Goal: Transaction & Acquisition: Purchase product/service

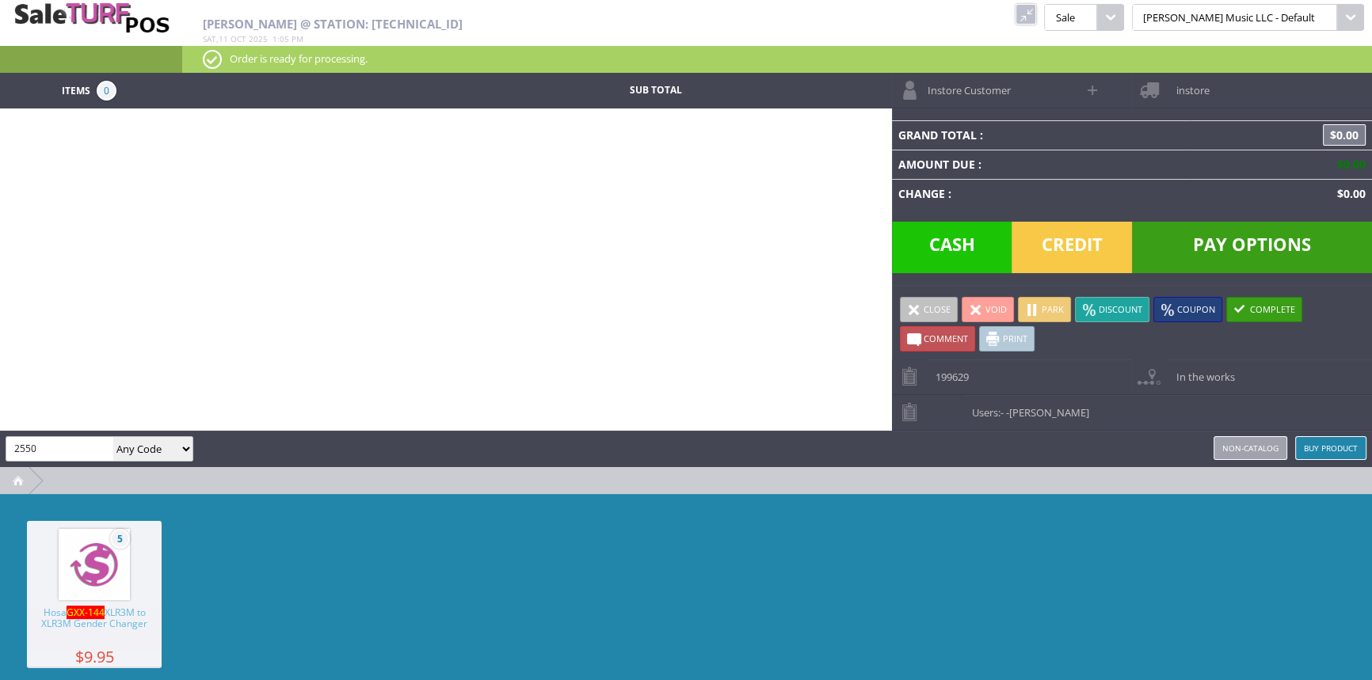
type input "2550"
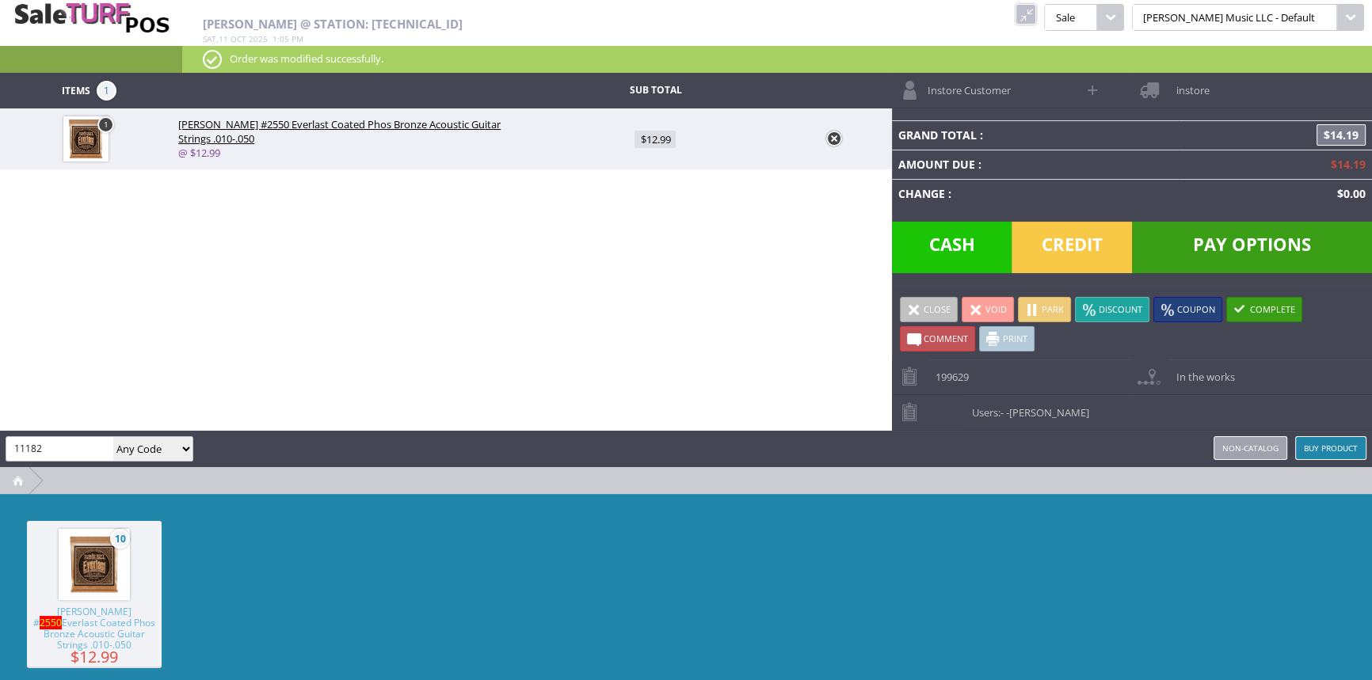
type input "11182"
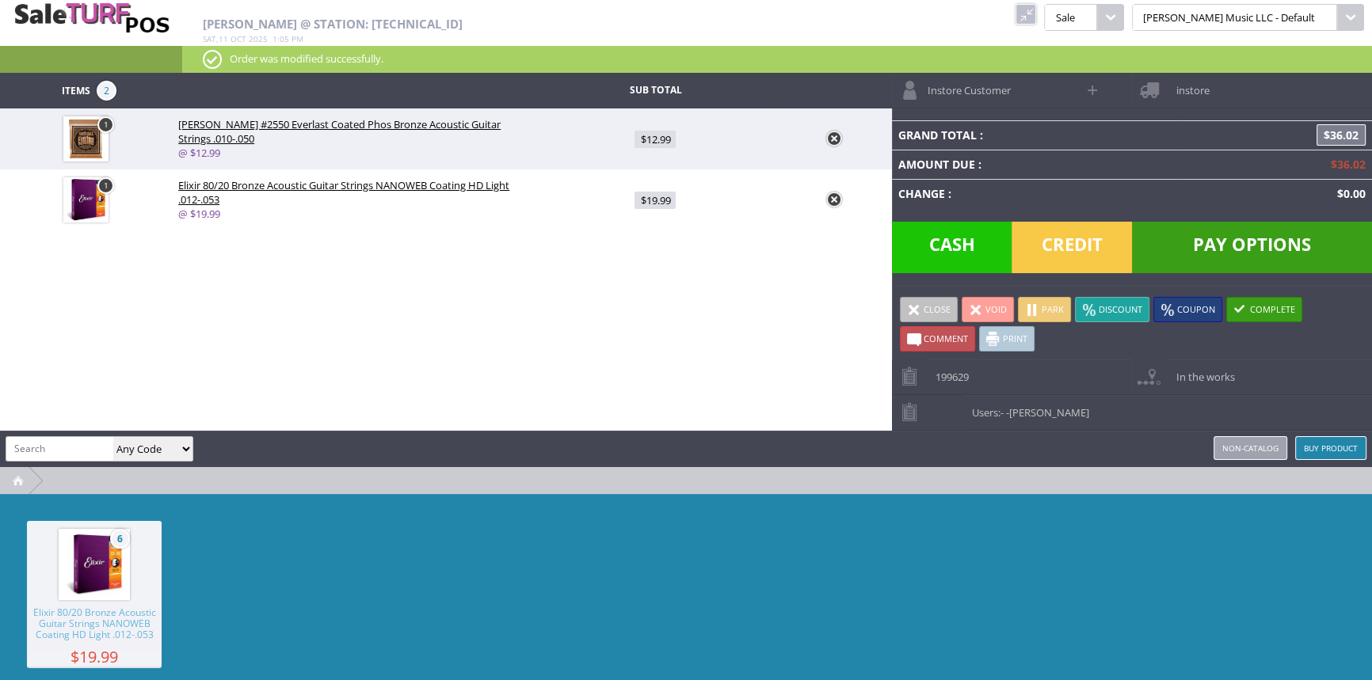
click at [1058, 242] on span "Credit" at bounding box center [1071, 247] width 120 height 51
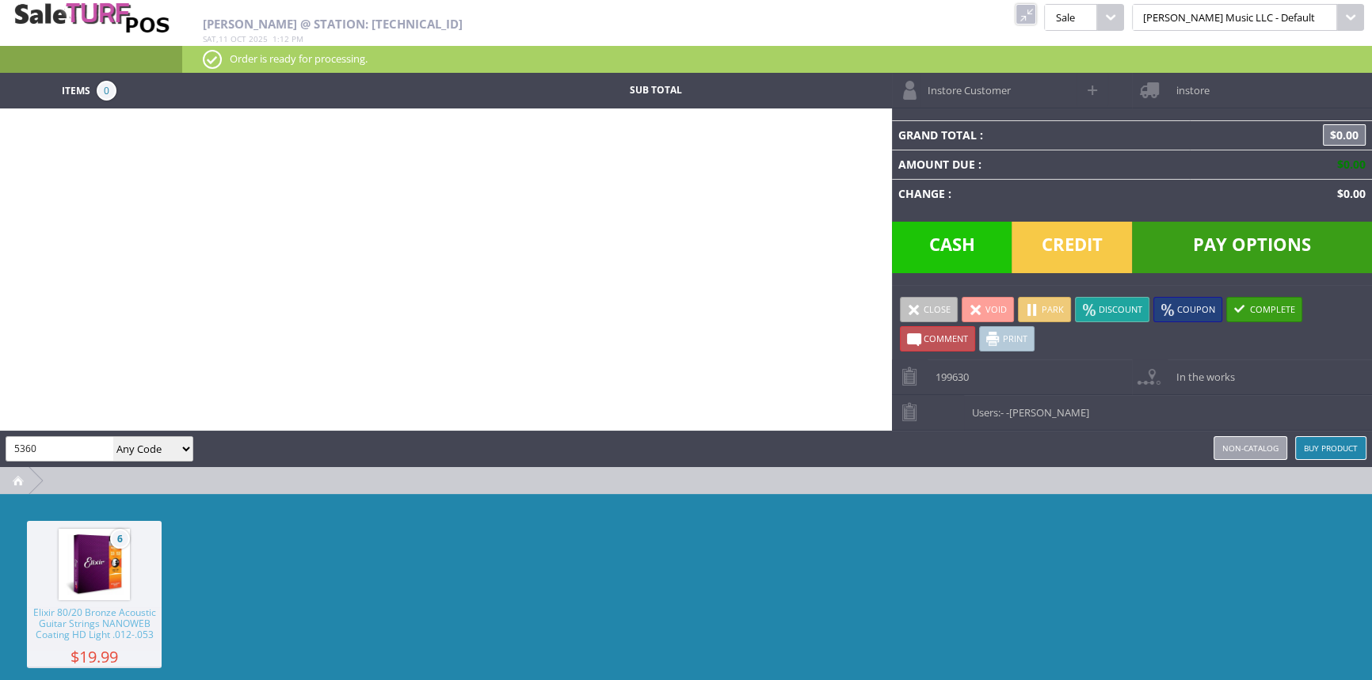
type input "5360"
click at [1036, 16] on link at bounding box center [1025, 14] width 21 height 21
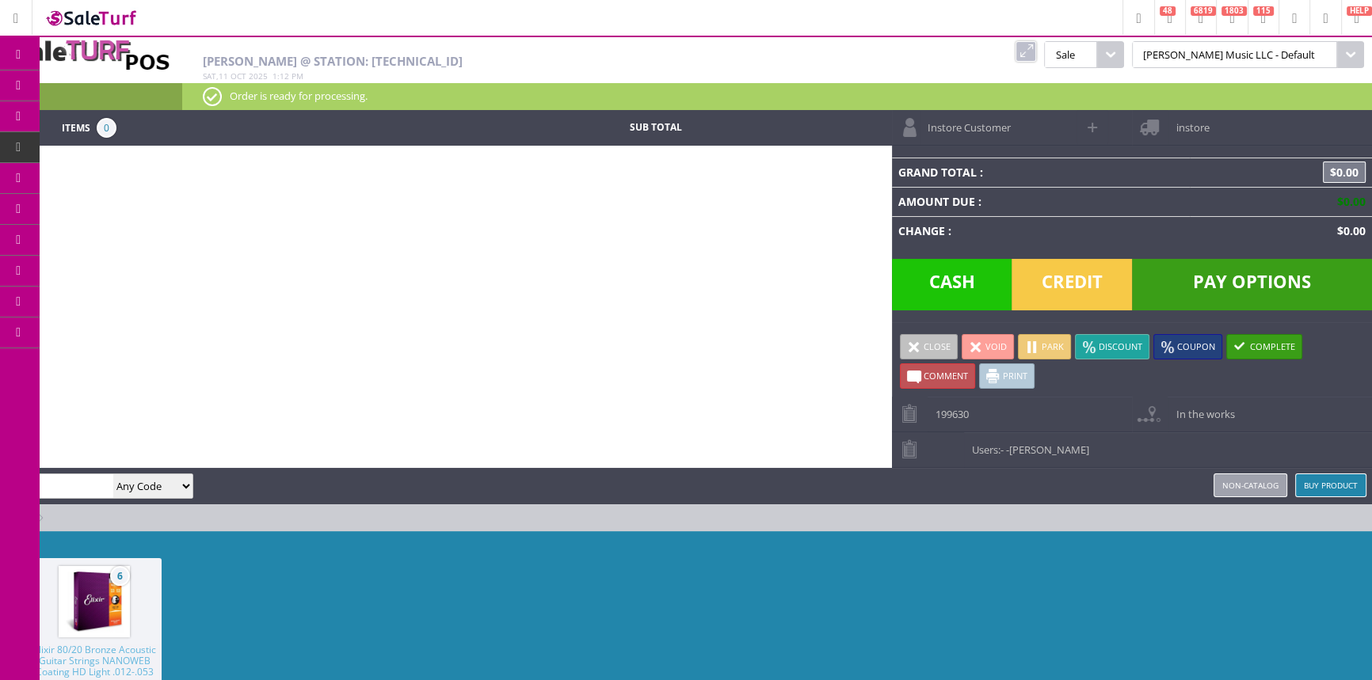
click at [72, 87] on link "Products" at bounding box center [123, 86] width 166 height 32
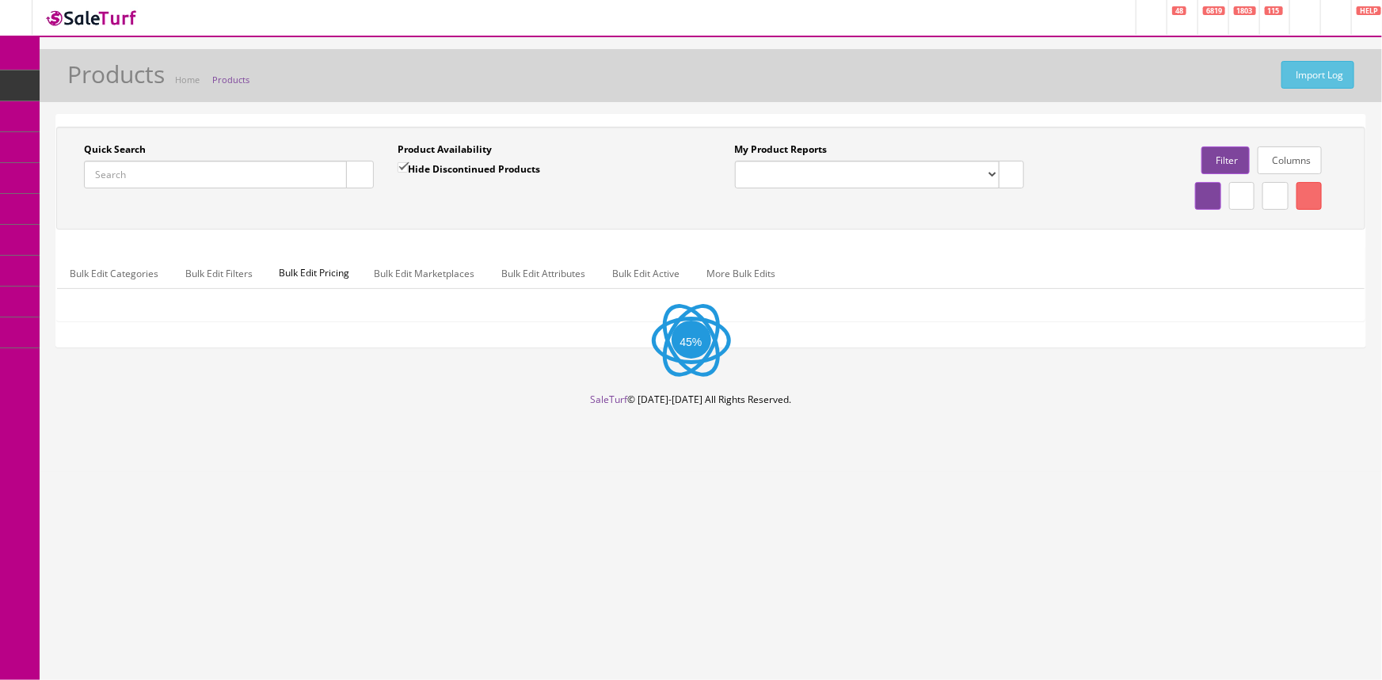
click at [161, 173] on input "Quick Search" at bounding box center [215, 175] width 263 height 28
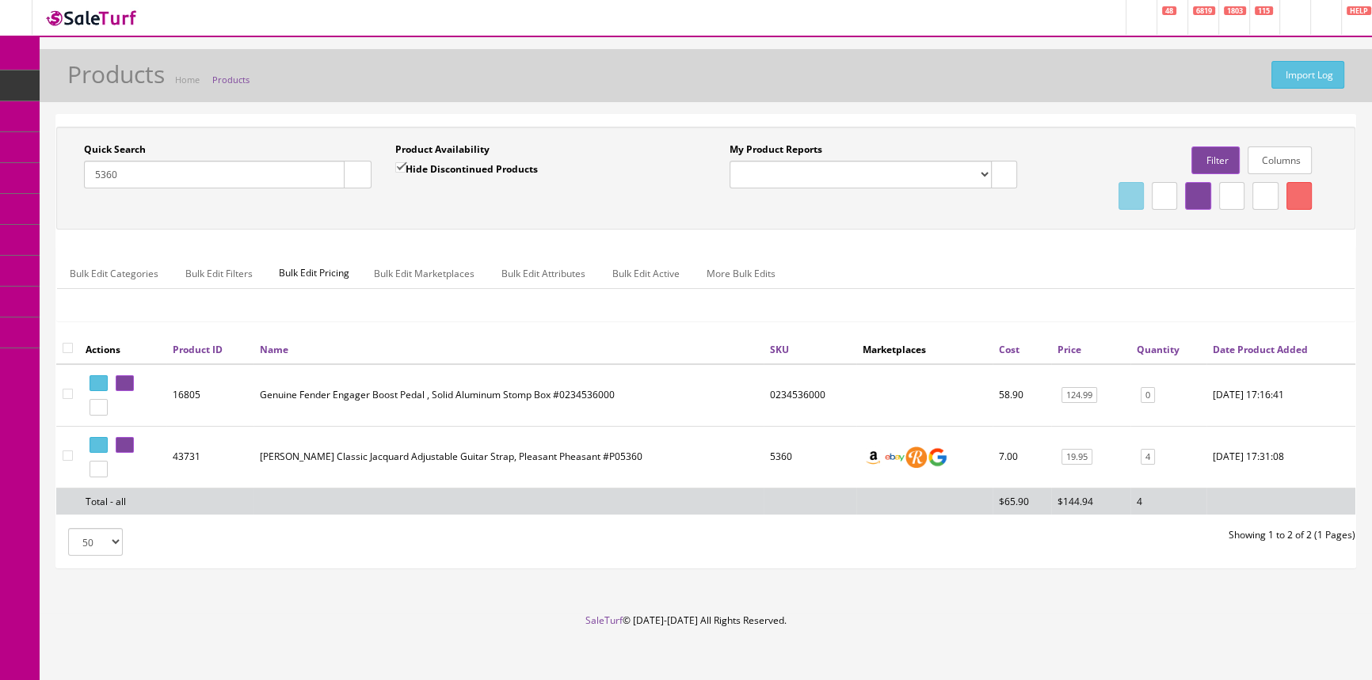
type input "5360"
drag, startPoint x: 801, startPoint y: 462, endPoint x: 746, endPoint y: 461, distance: 54.6
click at [746, 461] on tr "43731 Ernie Ball Classic Jacquard Adjustable Guitar Strap, Pleasant Pheasant #P…" at bounding box center [705, 457] width 1299 height 62
click at [782, 469] on td "5360" at bounding box center [809, 457] width 93 height 62
drag, startPoint x: 809, startPoint y: 452, endPoint x: 630, endPoint y: 462, distance: 180.1
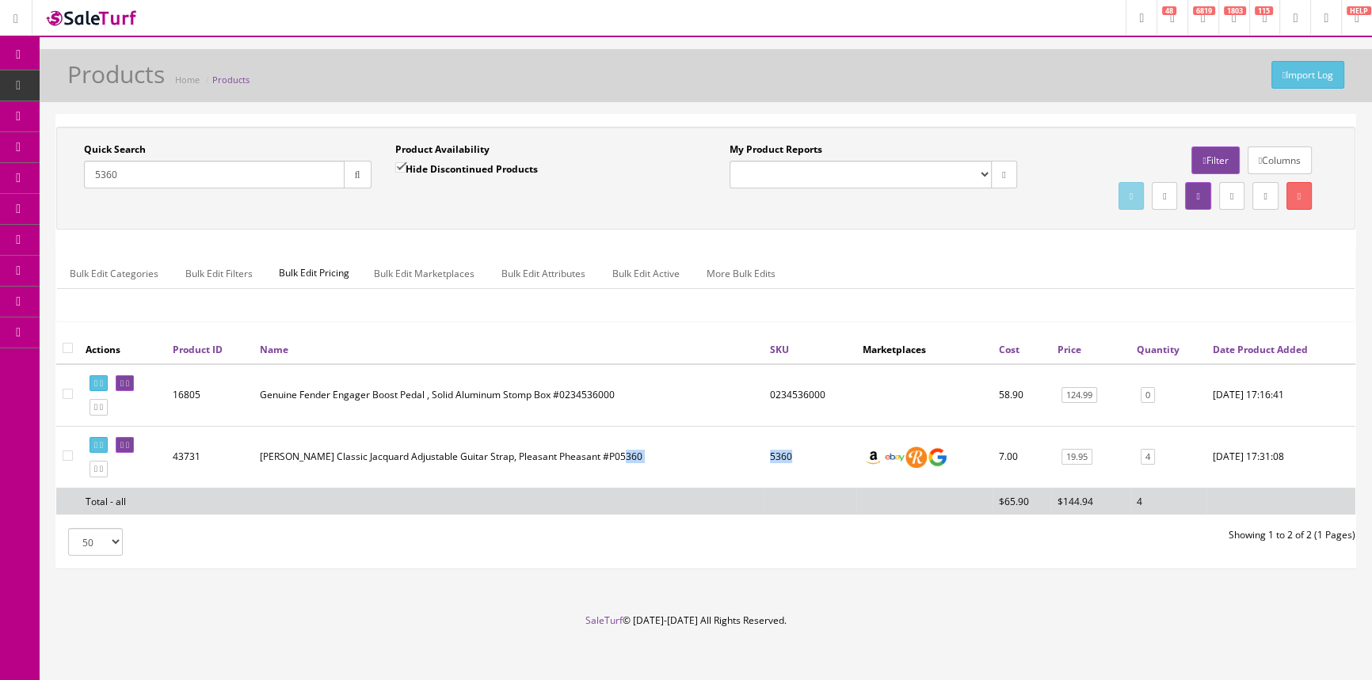
click at [630, 462] on tr "43731 Ernie Ball Classic Jacquard Adjustable Guitar Strap, Pleasant Pheasant #P…" at bounding box center [705, 457] width 1299 height 62
copy tr "5360"
click at [146, 144] on span "POS Console" at bounding box center [122, 146] width 56 height 13
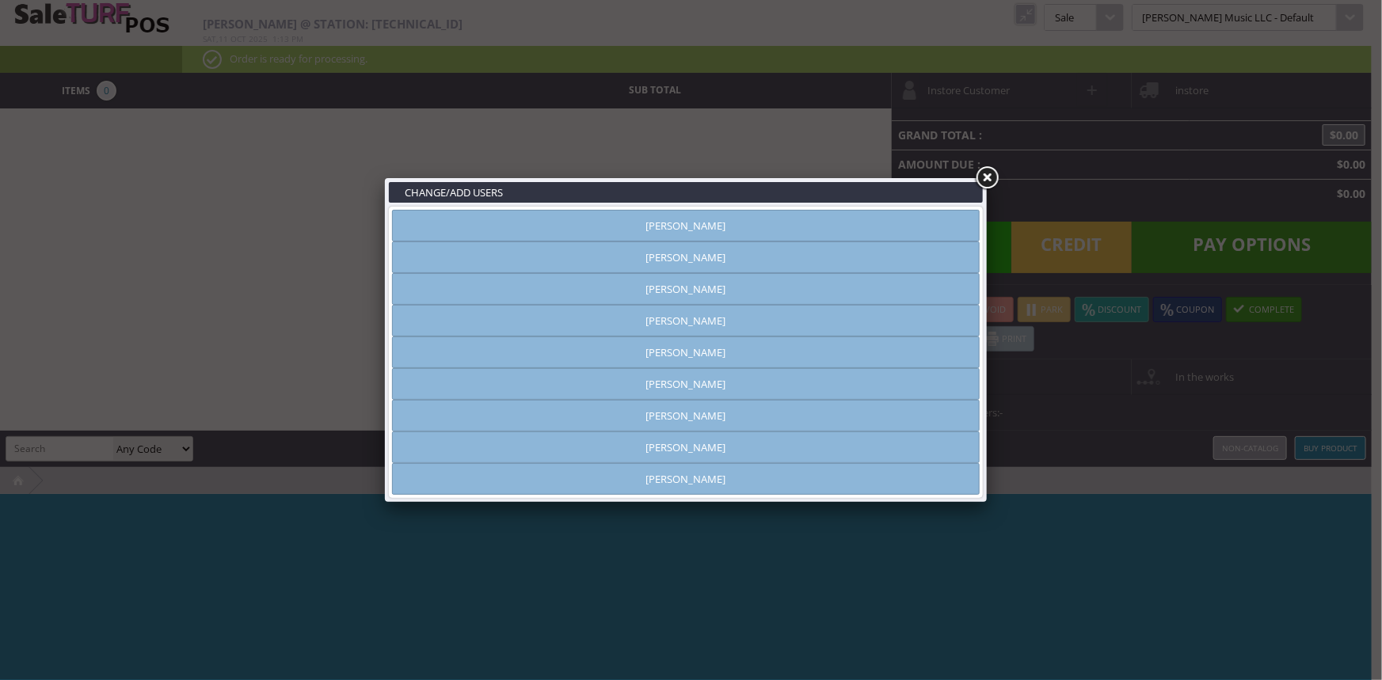
type input "[PERSON_NAME]"
click at [675, 257] on link "[PERSON_NAME]" at bounding box center [686, 258] width 588 height 32
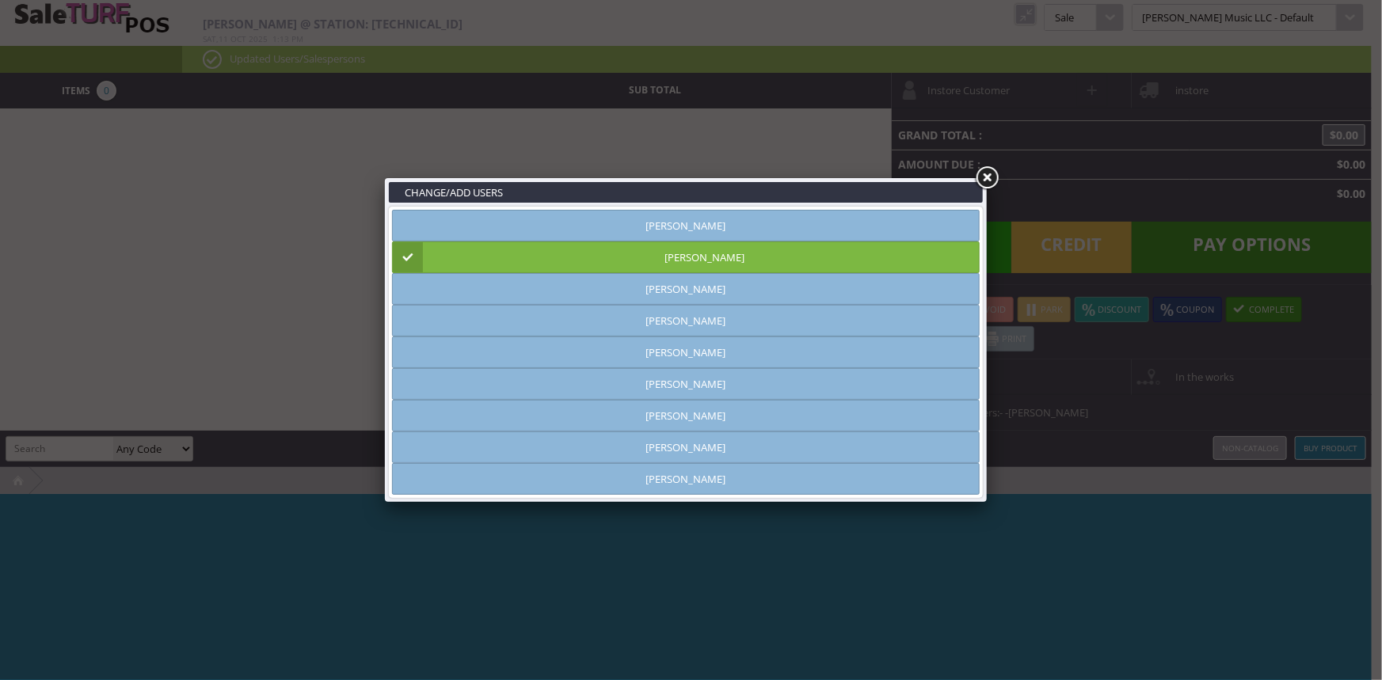
click at [995, 175] on link at bounding box center [986, 178] width 29 height 29
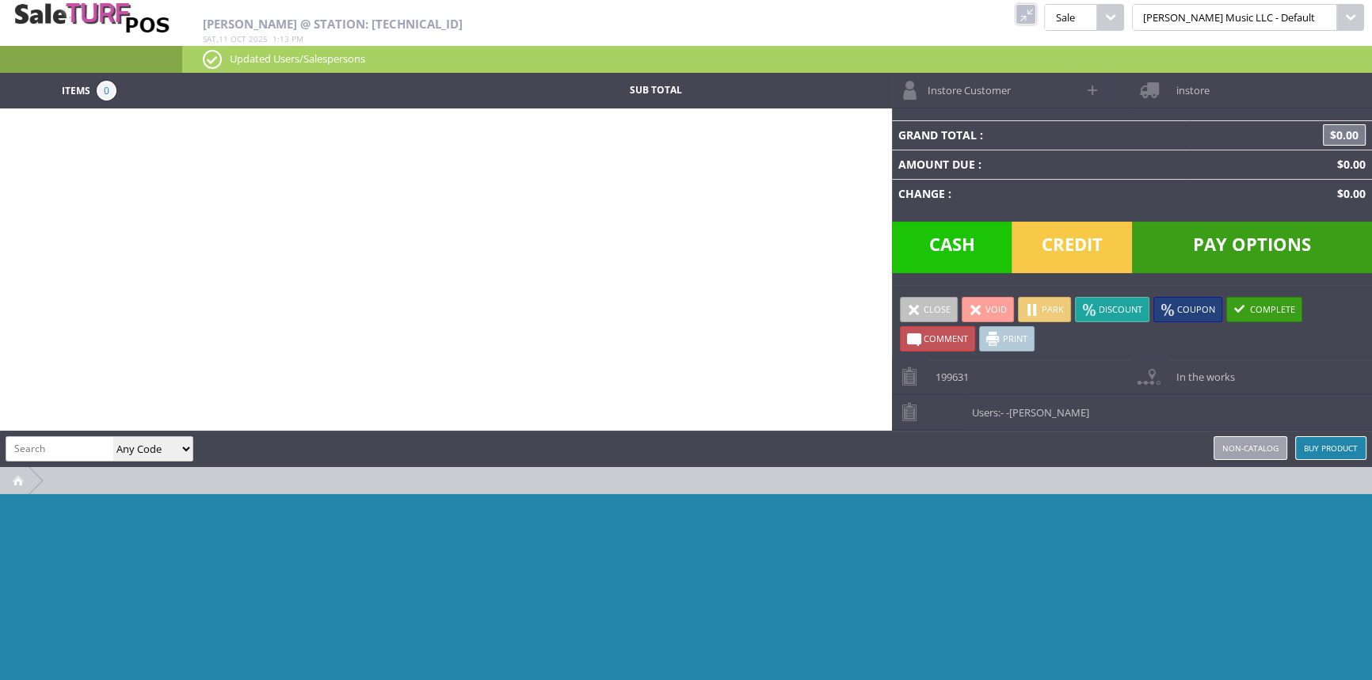
paste input "5360"
type input "5360"
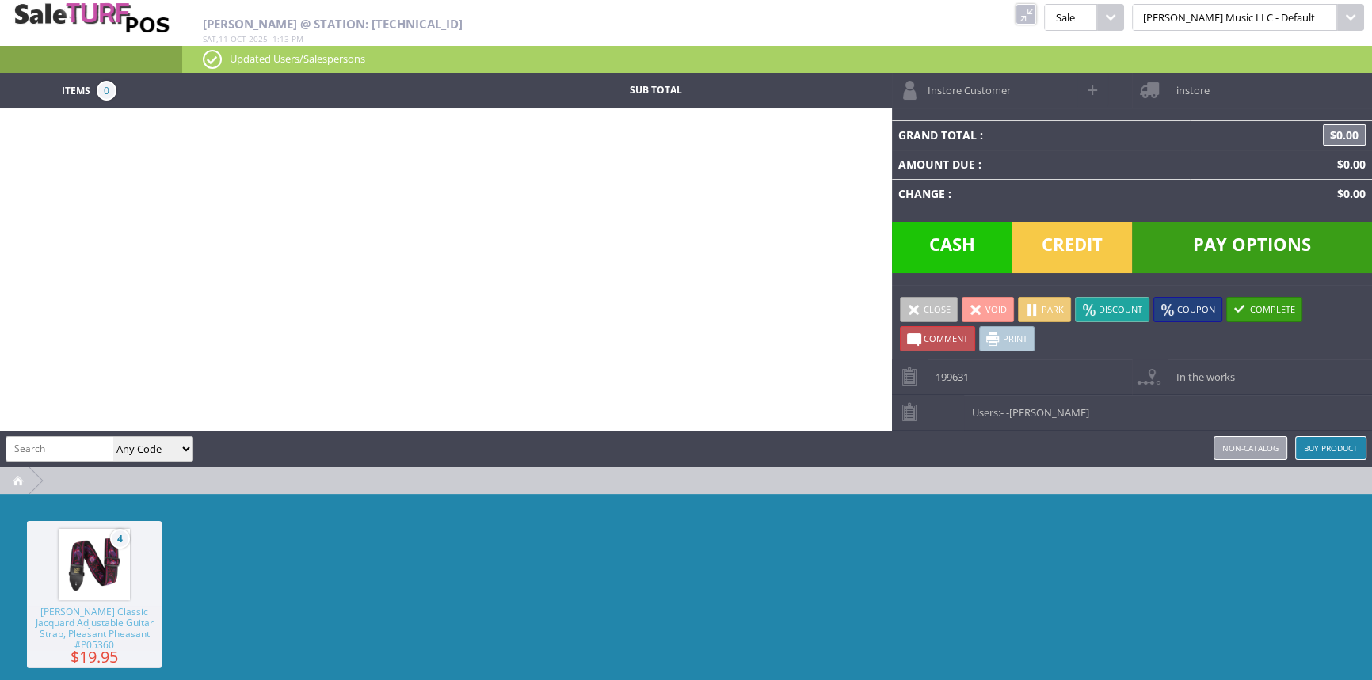
click at [90, 654] on span "$19.95" at bounding box center [94, 657] width 135 height 12
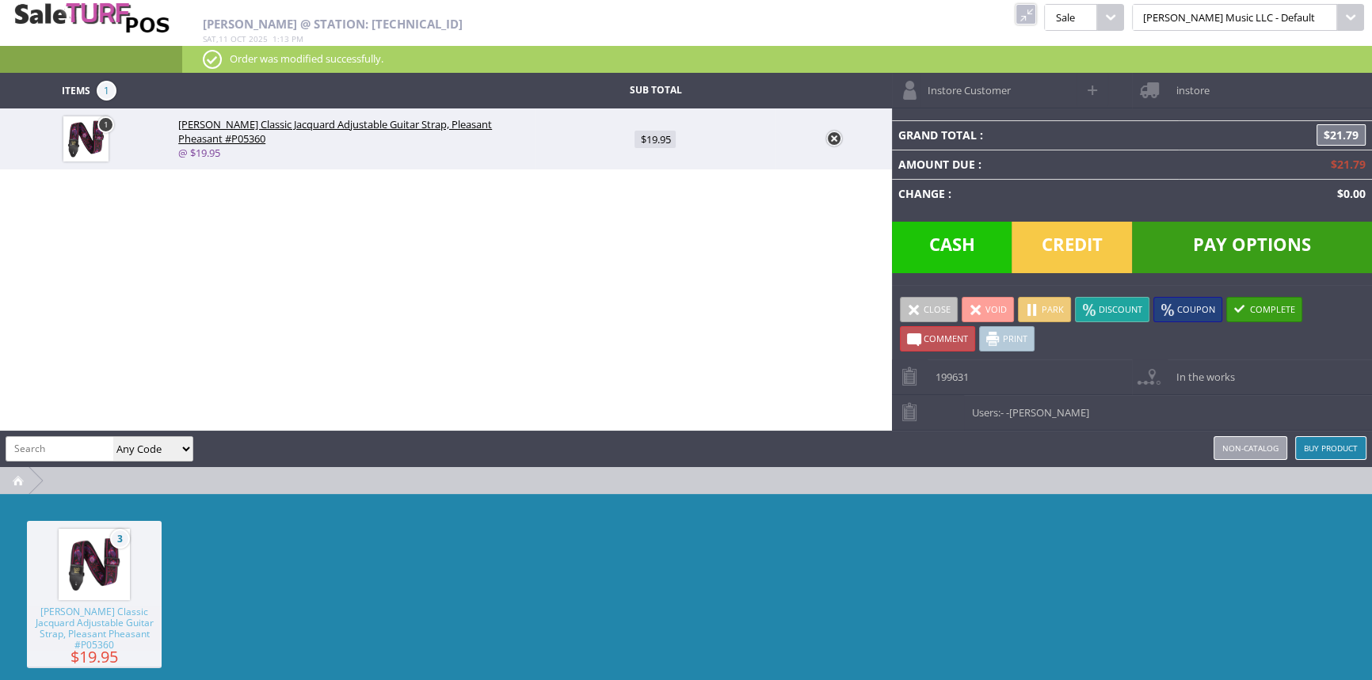
click at [675, 137] on span "$19.95" at bounding box center [654, 139] width 41 height 17
type input "19.95"
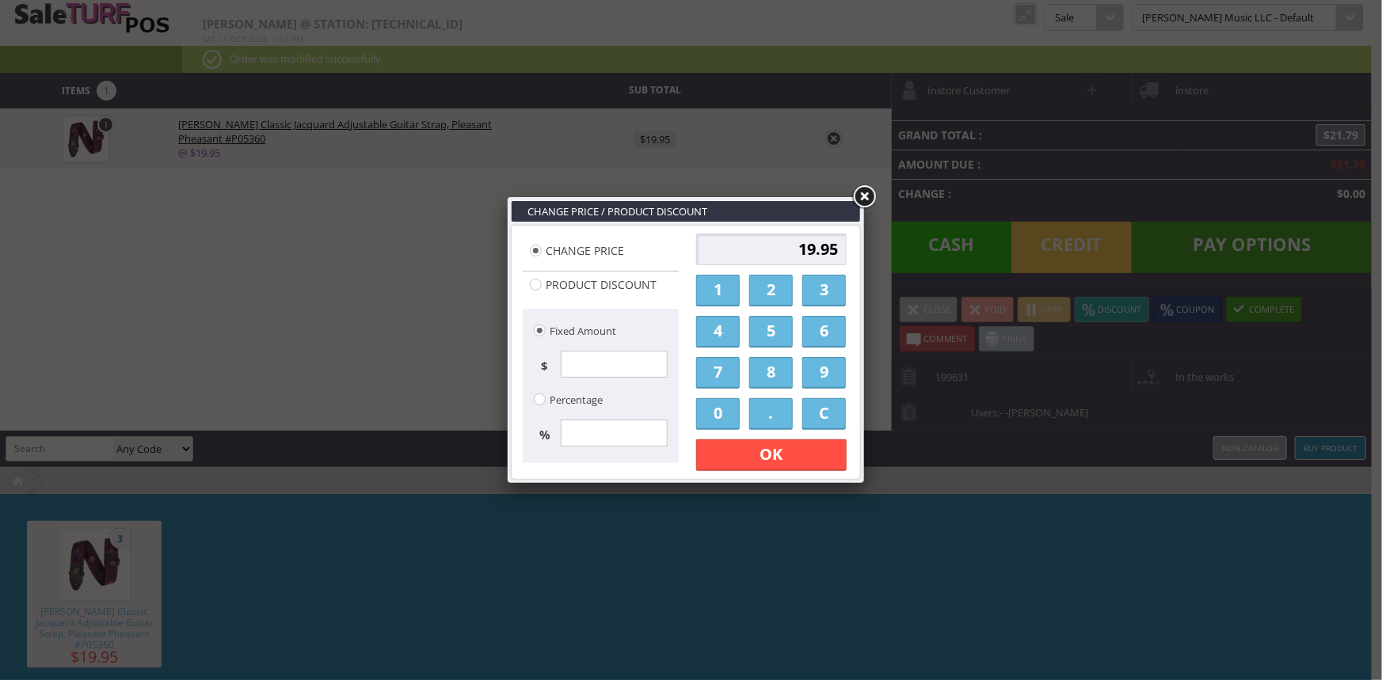
drag, startPoint x: 727, startPoint y: 289, endPoint x: 756, endPoint y: 279, distance: 31.1
click at [729, 287] on link "1" at bounding box center [718, 291] width 44 height 32
click at [780, 285] on link "2" at bounding box center [771, 291] width 44 height 32
type input "12"
click at [744, 467] on link "OK" at bounding box center [771, 455] width 150 height 32
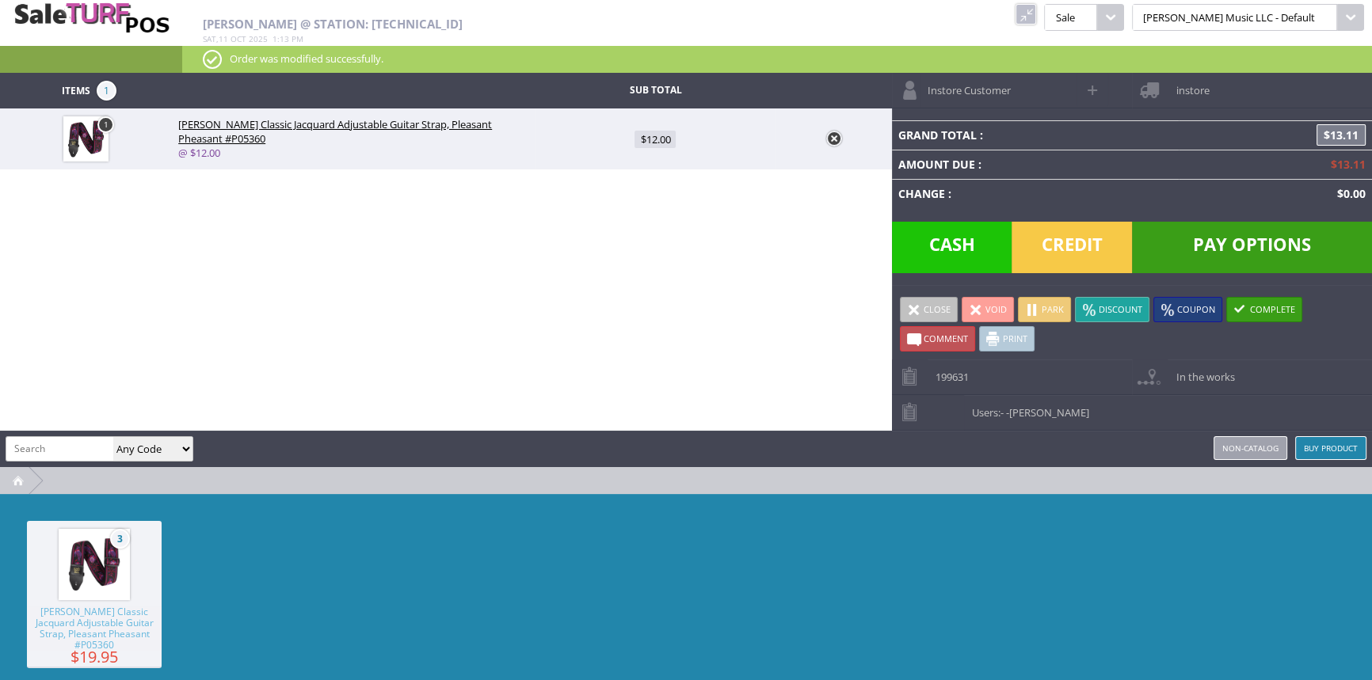
click at [979, 262] on span "Cash" at bounding box center [952, 247] width 120 height 51
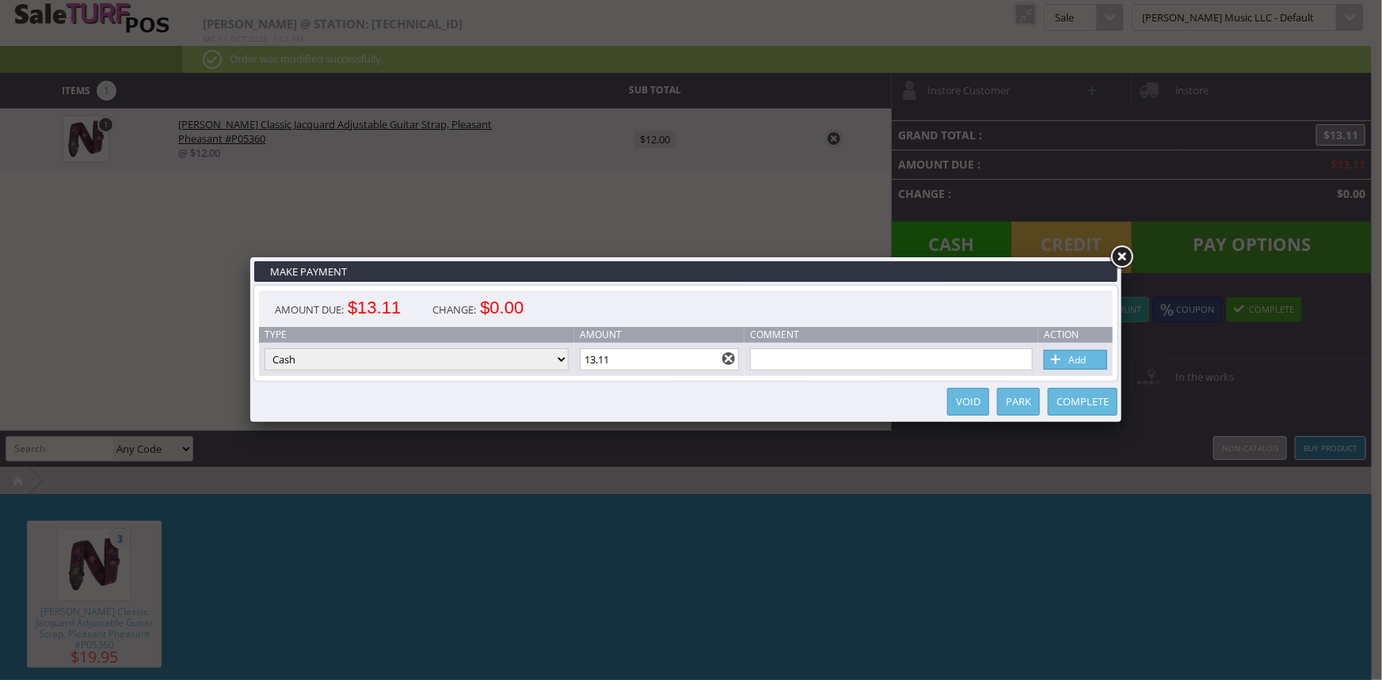
drag, startPoint x: 641, startPoint y: 356, endPoint x: 561, endPoint y: 363, distance: 80.4
click at [561, 363] on tr "Type Cash Credit Card Cheque or Money Order Amount 13.11 Comment Add" at bounding box center [686, 359] width 854 height 33
click at [608, 363] on input "13.11" at bounding box center [660, 359] width 160 height 22
click at [612, 361] on input "13.11" at bounding box center [660, 359] width 160 height 22
type input "1"
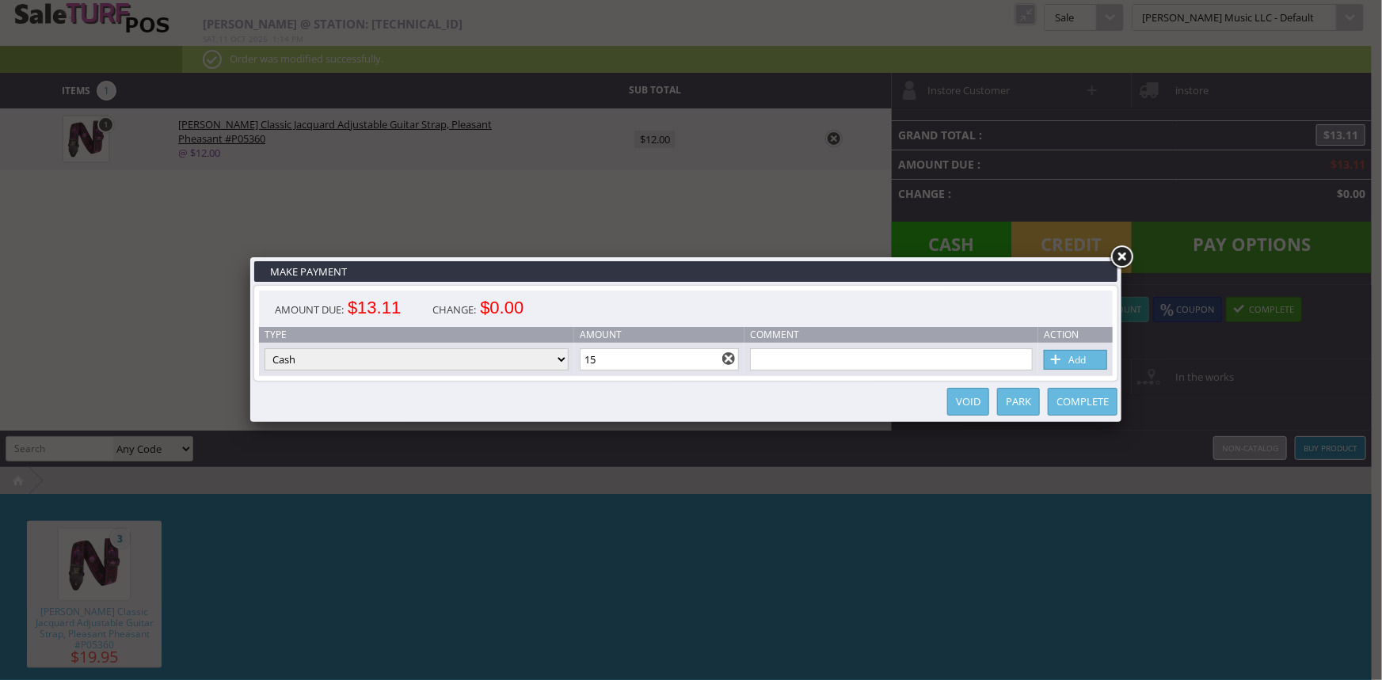
click at [1061, 366] on span at bounding box center [1056, 360] width 16 height 17
type input "0"
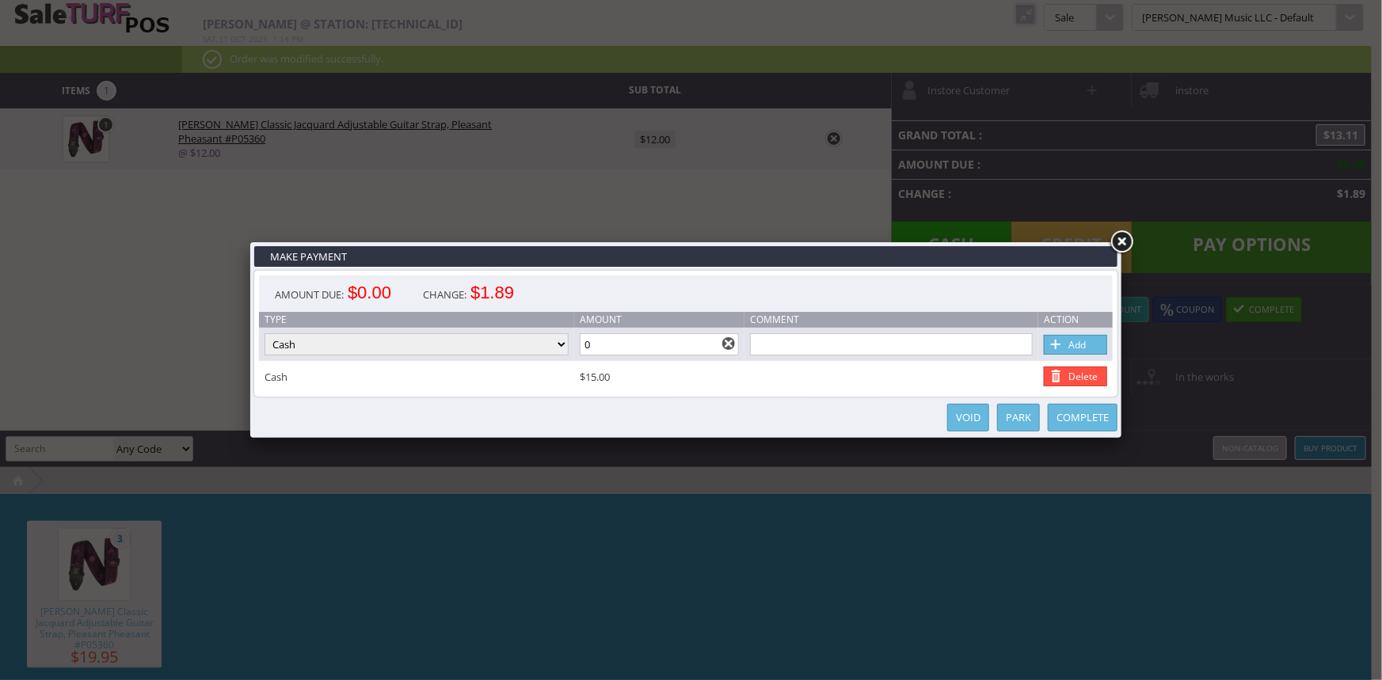
click at [1102, 427] on link "Complete" at bounding box center [1083, 418] width 70 height 28
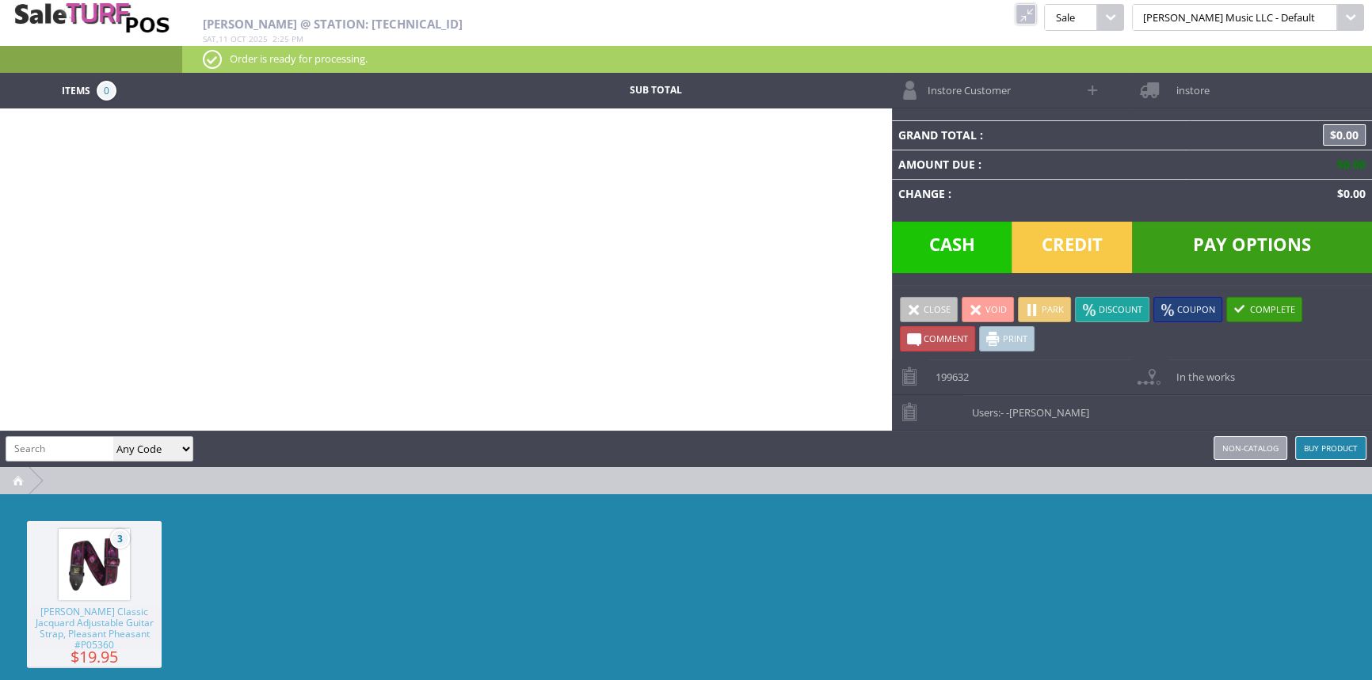
click at [74, 457] on input "search" at bounding box center [59, 448] width 107 height 23
type input "455bx-b"
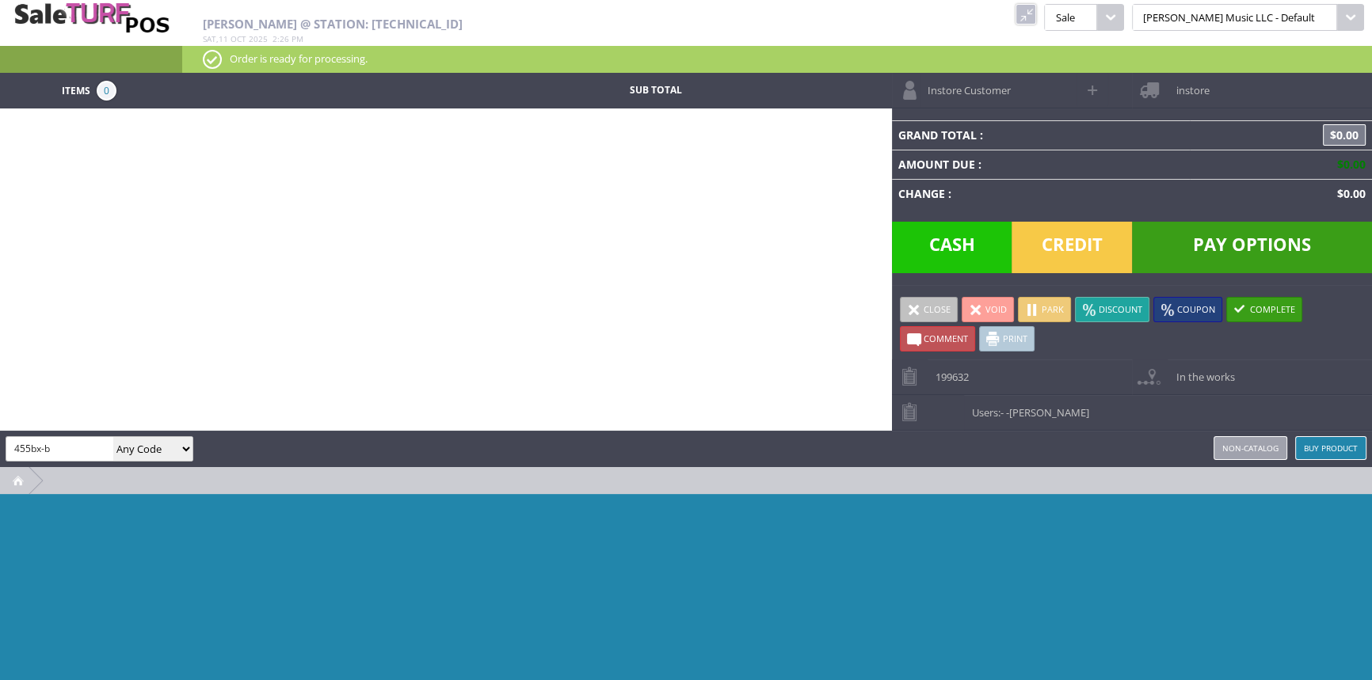
click at [136, 448] on select "Any Code SKU UPC EAN Name Model" at bounding box center [152, 449] width 79 height 24
select select "sku"
click at [113, 437] on select "Any Code SKU UPC EAN Name Model" at bounding box center [152, 449] width 79 height 24
click at [92, 448] on input "455bx-b" at bounding box center [59, 448] width 107 height 23
type input "455bx"
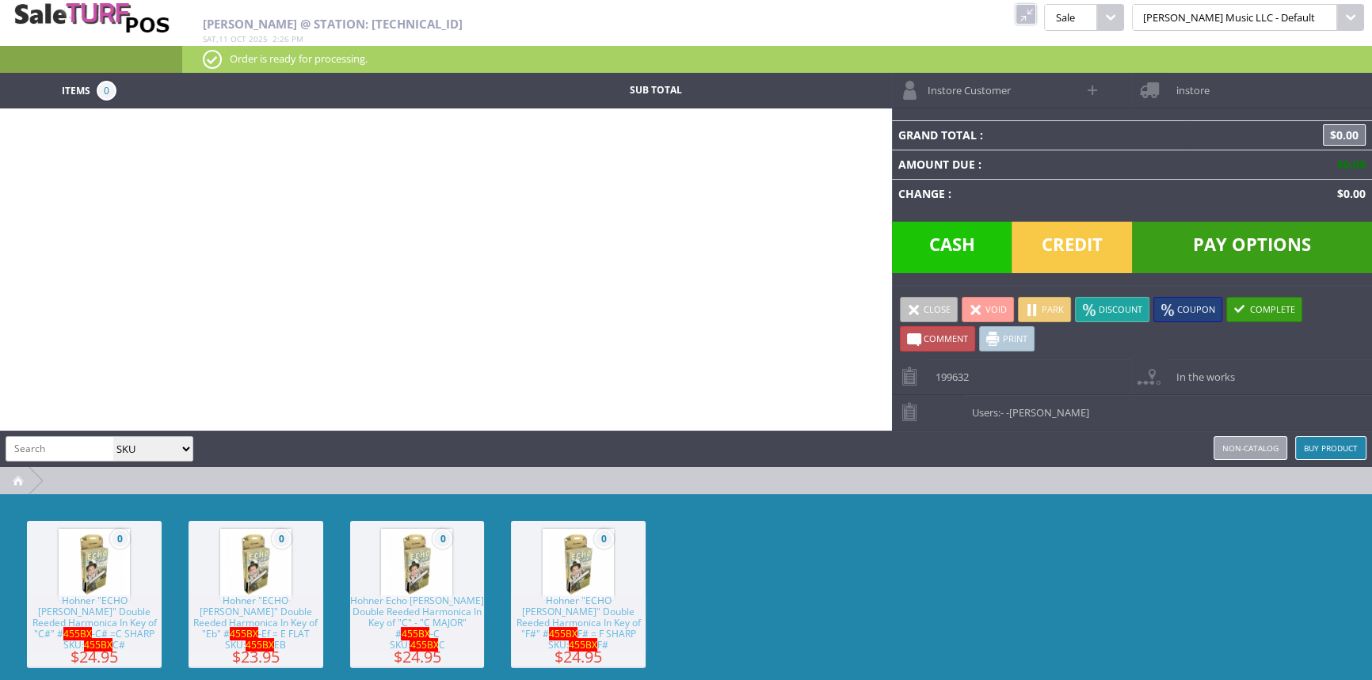
drag, startPoint x: 1077, startPoint y: 17, endPoint x: 938, endPoint y: 21, distance: 139.5
click at [1036, 17] on link at bounding box center [1025, 14] width 21 height 21
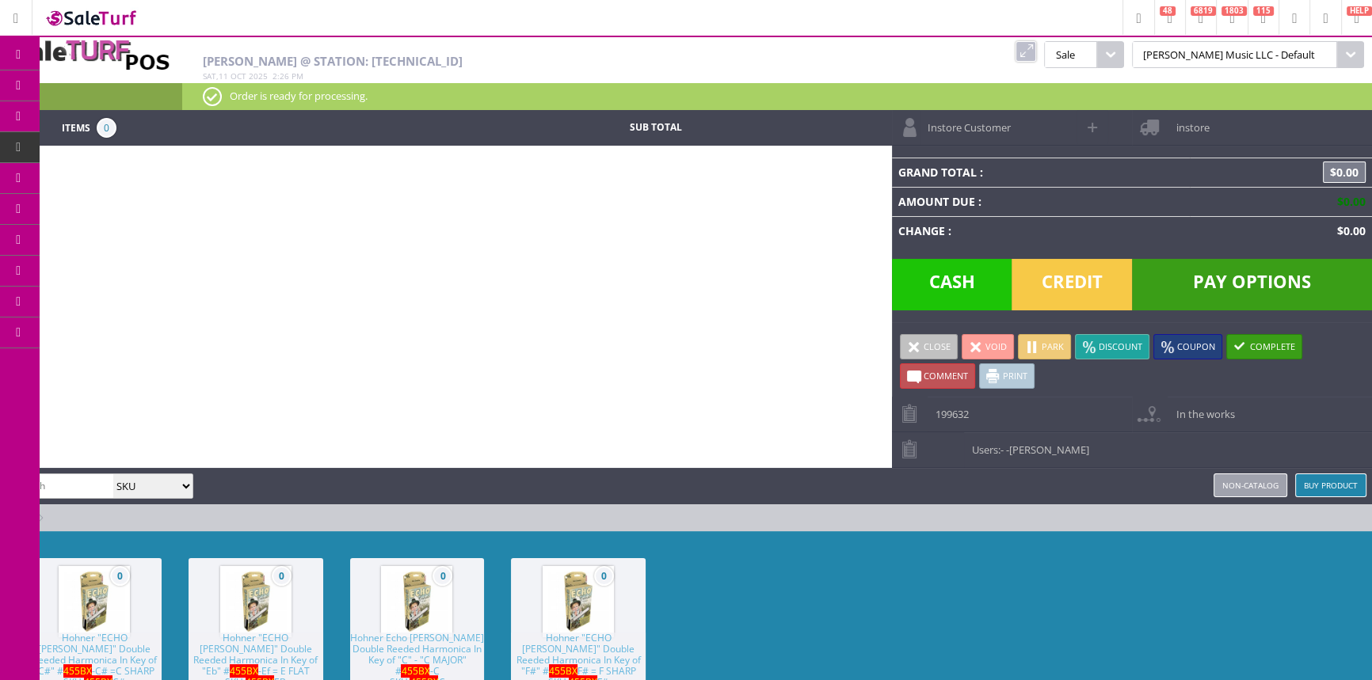
click at [85, 92] on link "Products" at bounding box center [123, 86] width 166 height 32
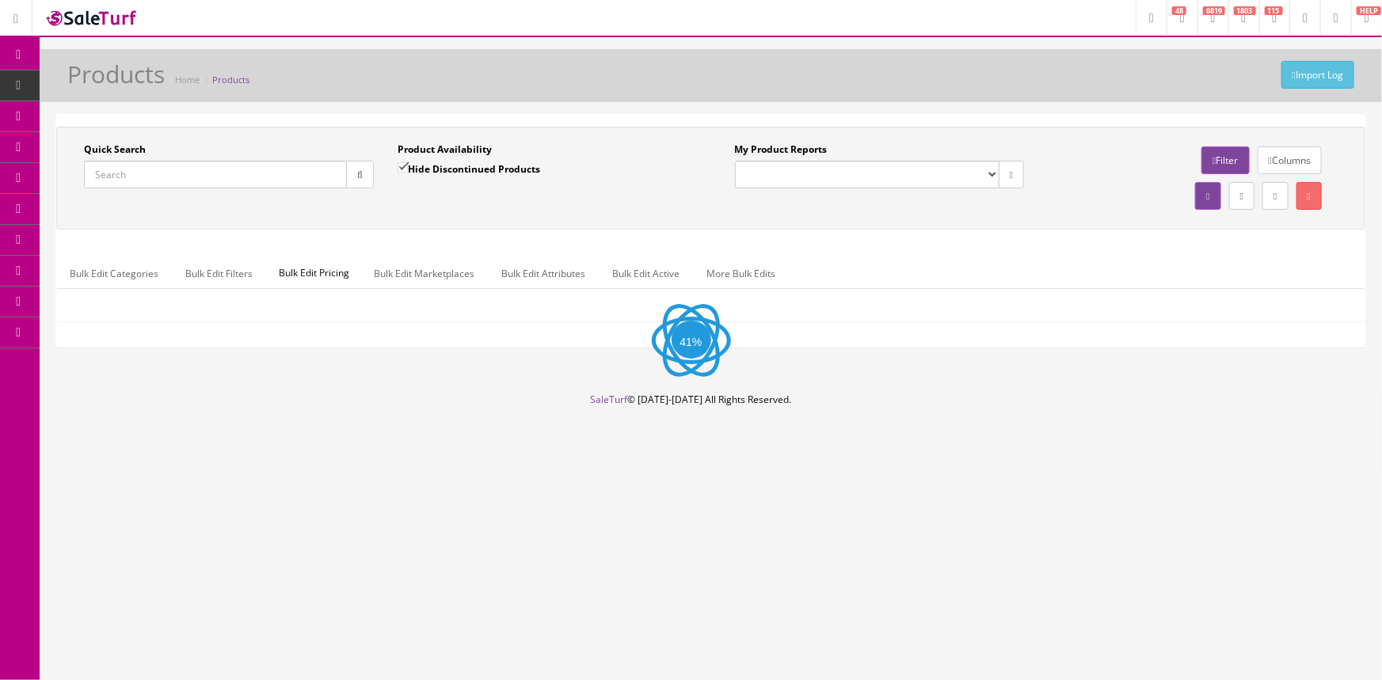
click at [213, 173] on input "Quick Search" at bounding box center [215, 175] width 263 height 28
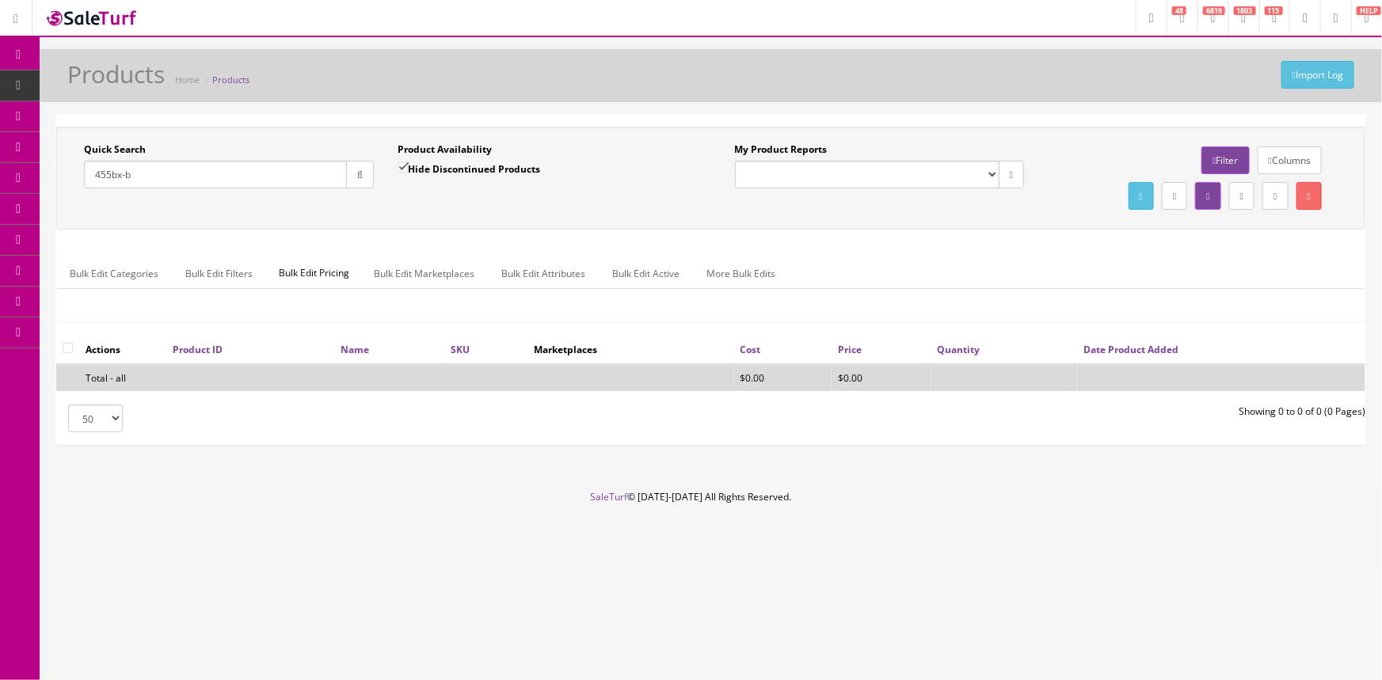
type input "455bx-b"
click at [413, 170] on label "Hide Discontinued Products" at bounding box center [469, 169] width 143 height 16
click at [408, 170] on input "Hide Discontinued Products" at bounding box center [403, 167] width 10 height 10
checkbox input "false"
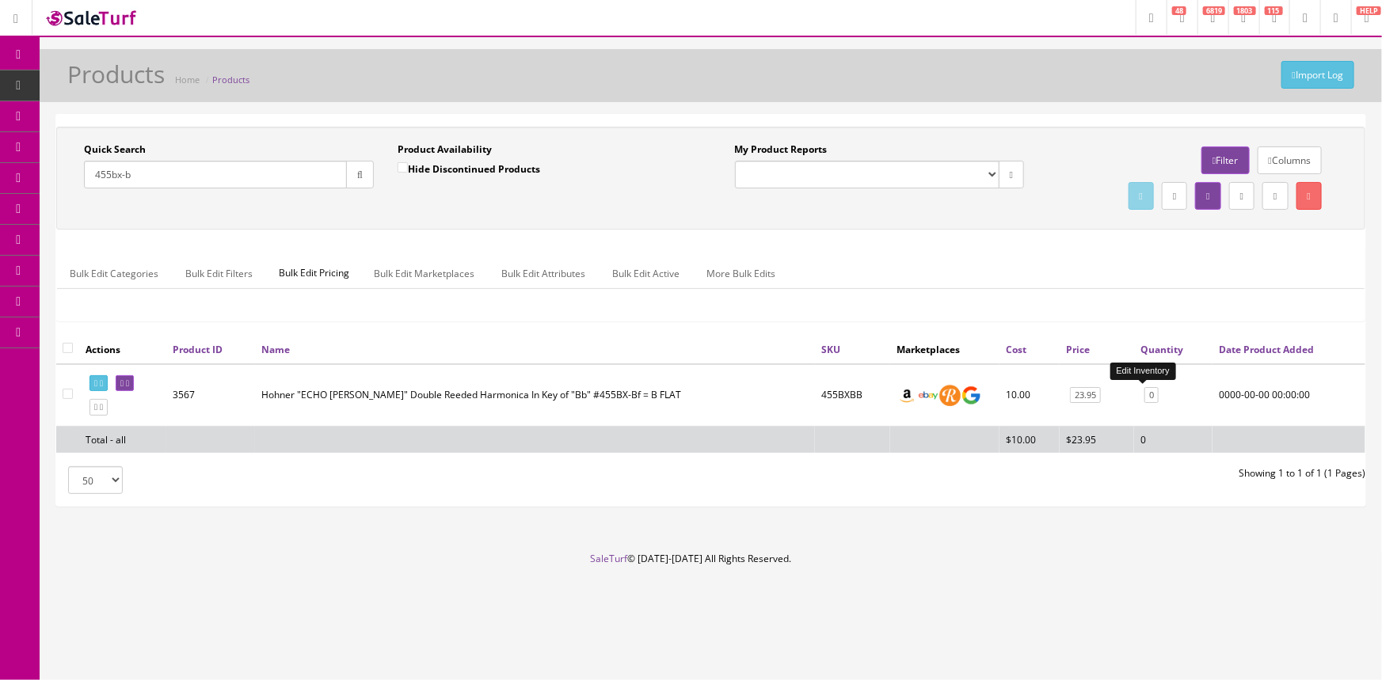
click at [1146, 394] on link "0" at bounding box center [1151, 395] width 14 height 17
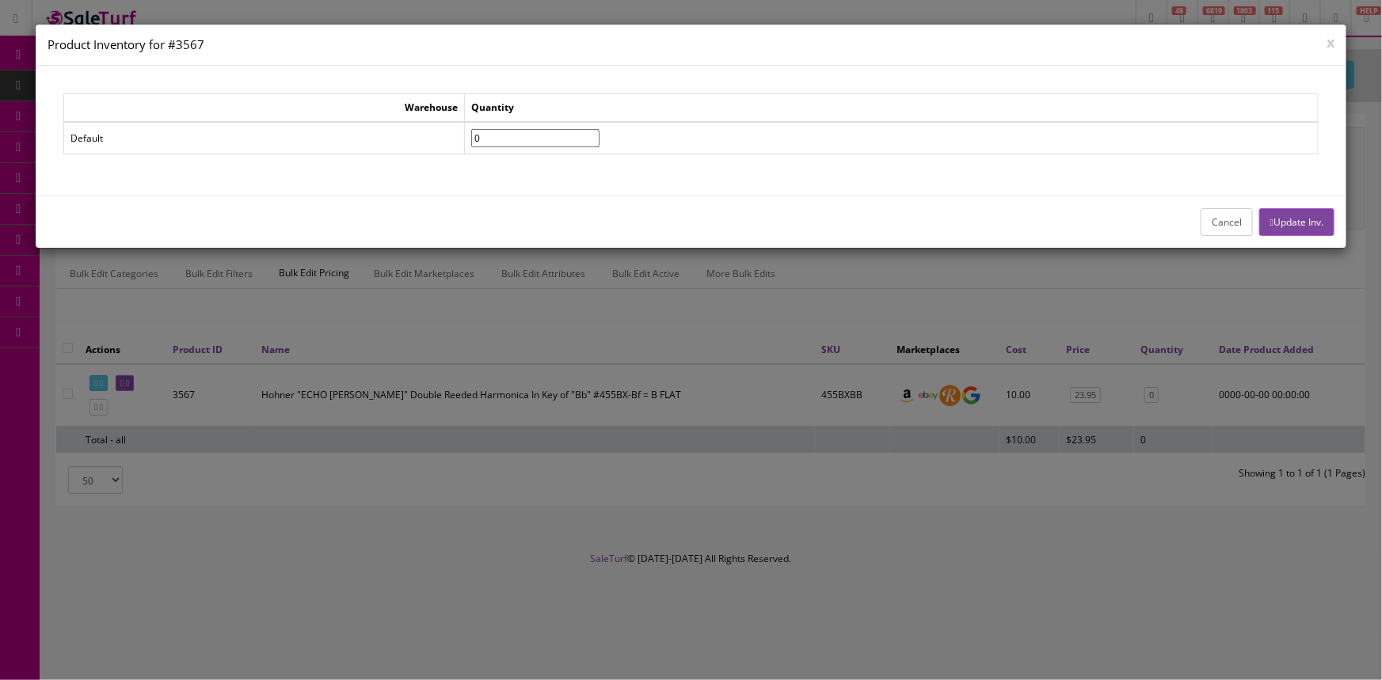
click at [599, 129] on input"] "0" at bounding box center [535, 138] width 128 height 18
type input"] "1"
click at [599, 131] on input"] "1" at bounding box center [535, 138] width 128 height 18
click at [1286, 212] on button "Update Inv." at bounding box center [1296, 222] width 75 height 28
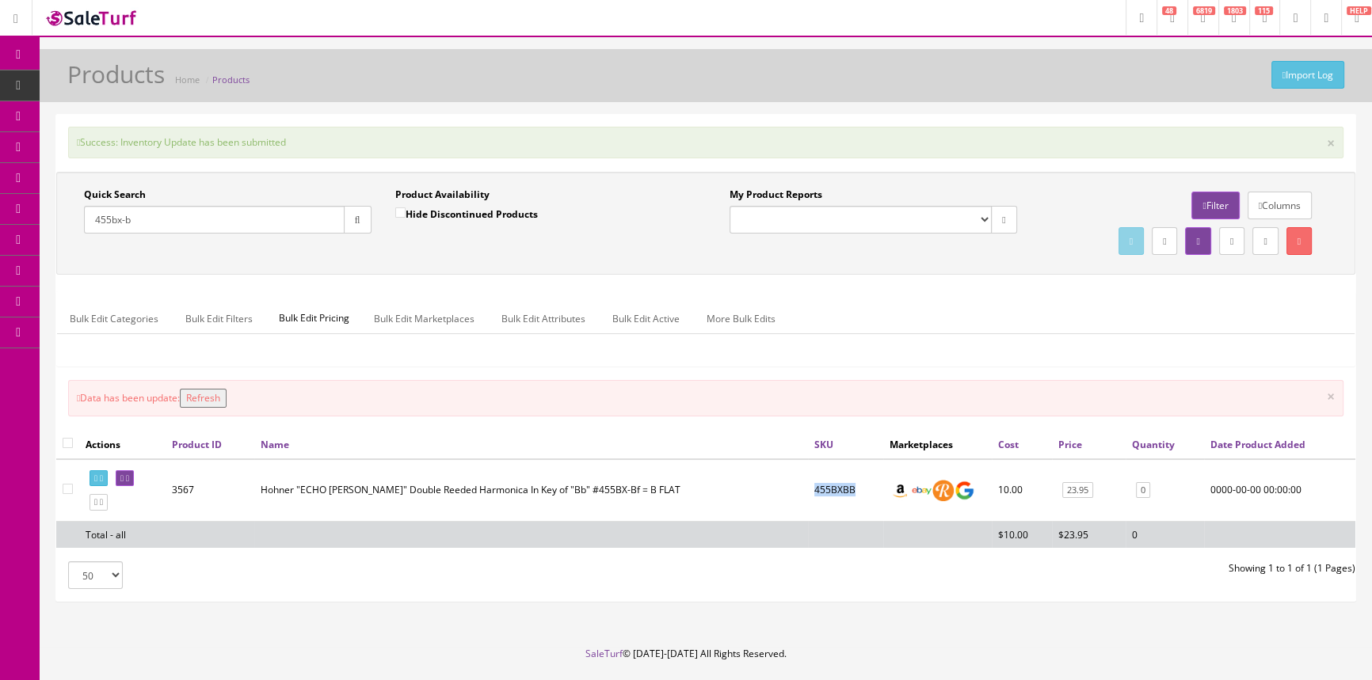
drag, startPoint x: 814, startPoint y: 489, endPoint x: 802, endPoint y: 491, distance: 12.0
click at [808, 491] on td "455BXBB" at bounding box center [845, 490] width 75 height 63
copy td "455BXBB"
click at [72, 149] on link "POS Console" at bounding box center [123, 147] width 166 height 31
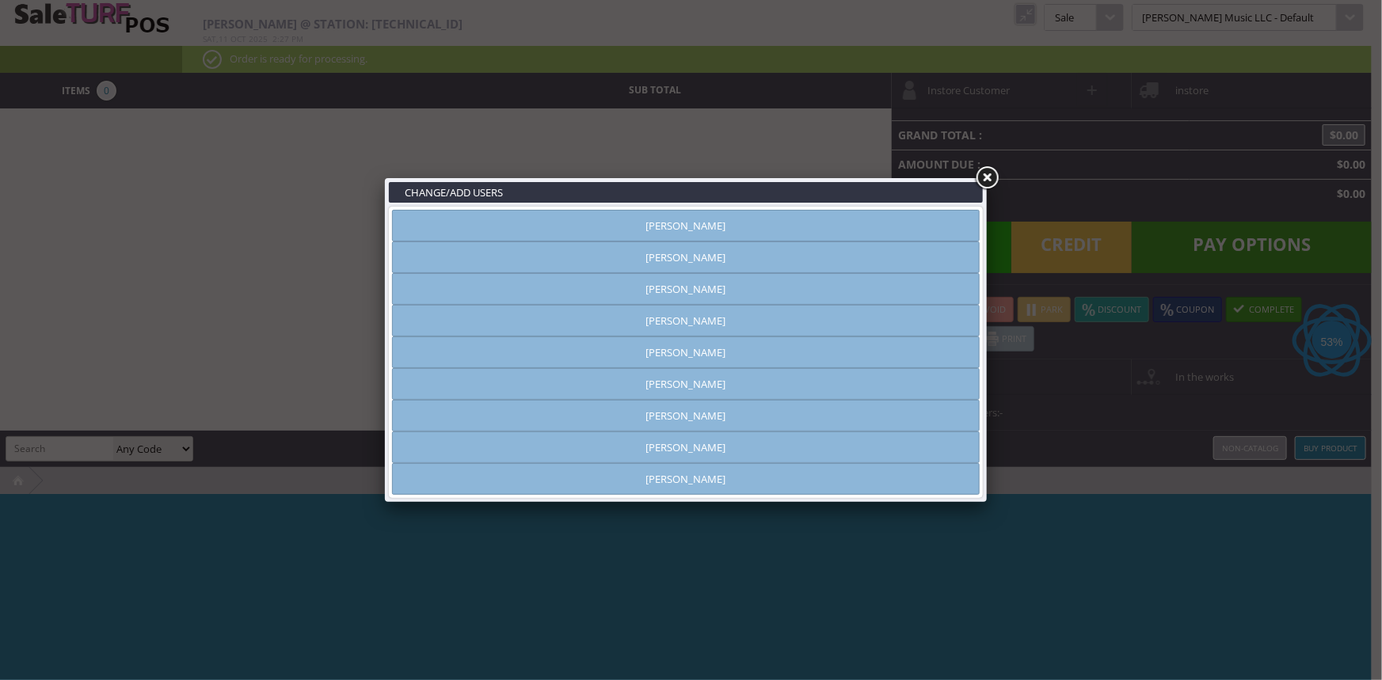
type input "[PERSON_NAME]"
drag, startPoint x: 688, startPoint y: 253, endPoint x: 753, endPoint y: 252, distance: 65.0
click at [689, 253] on link "[PERSON_NAME]" at bounding box center [686, 258] width 588 height 32
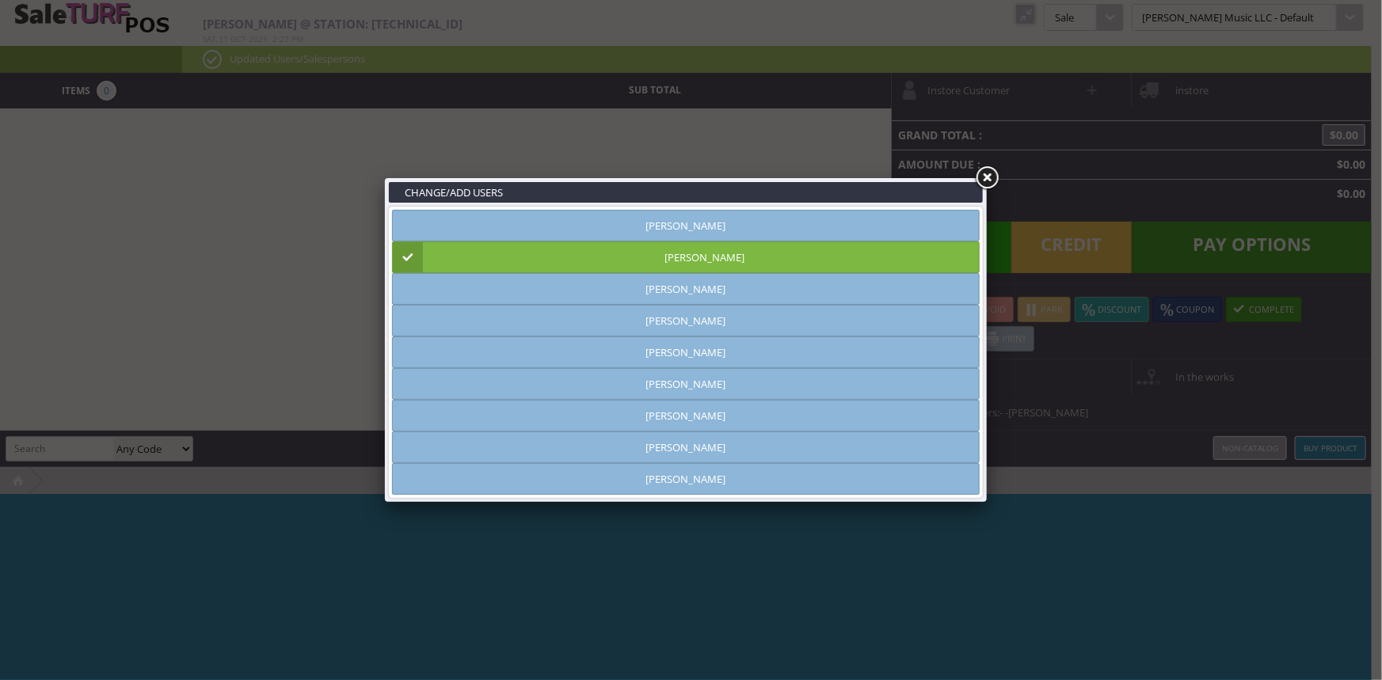
click at [983, 173] on link at bounding box center [986, 178] width 29 height 29
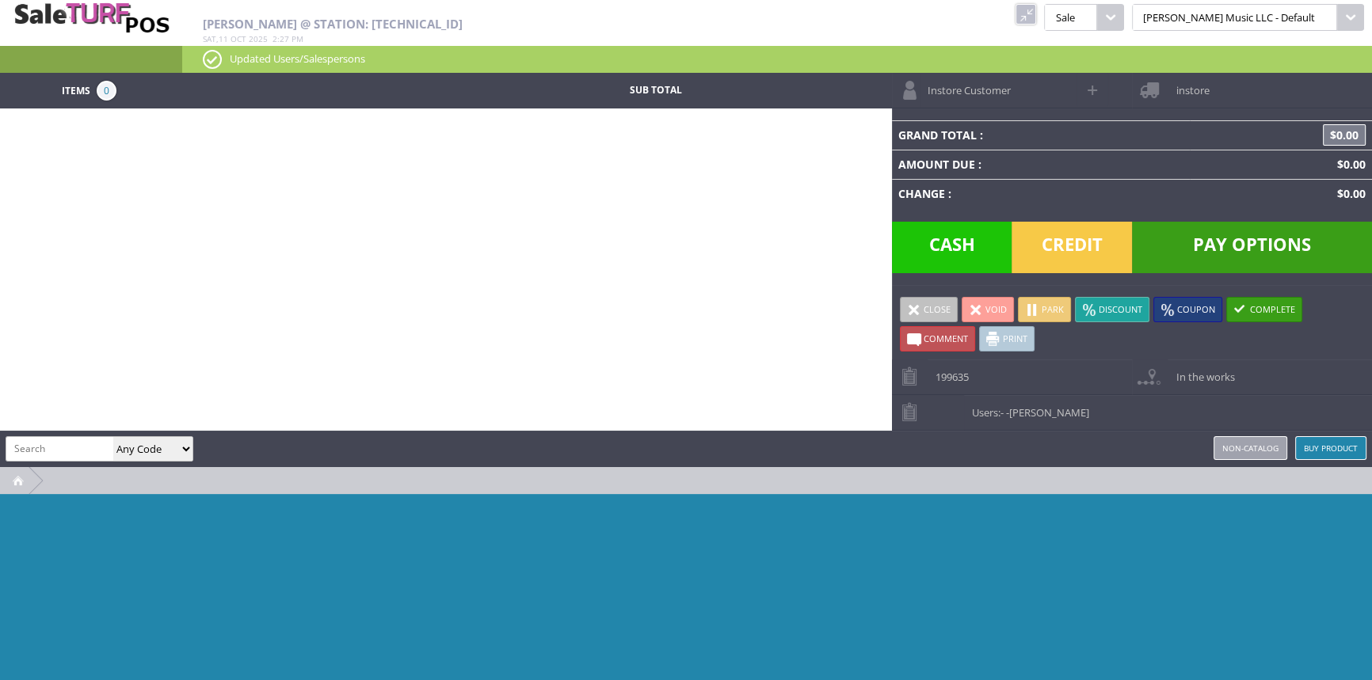
paste input "455BXBB"
type input "455BXBB"
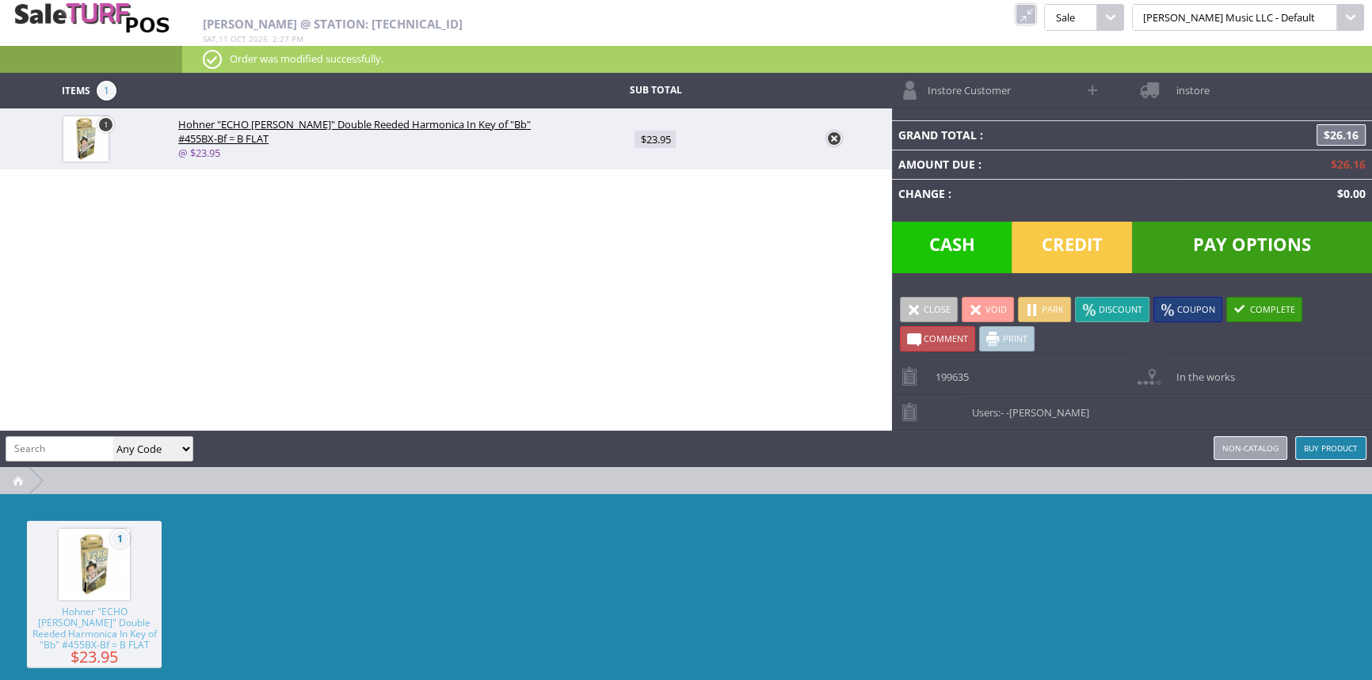
click at [1052, 253] on span "Credit" at bounding box center [1071, 247] width 120 height 51
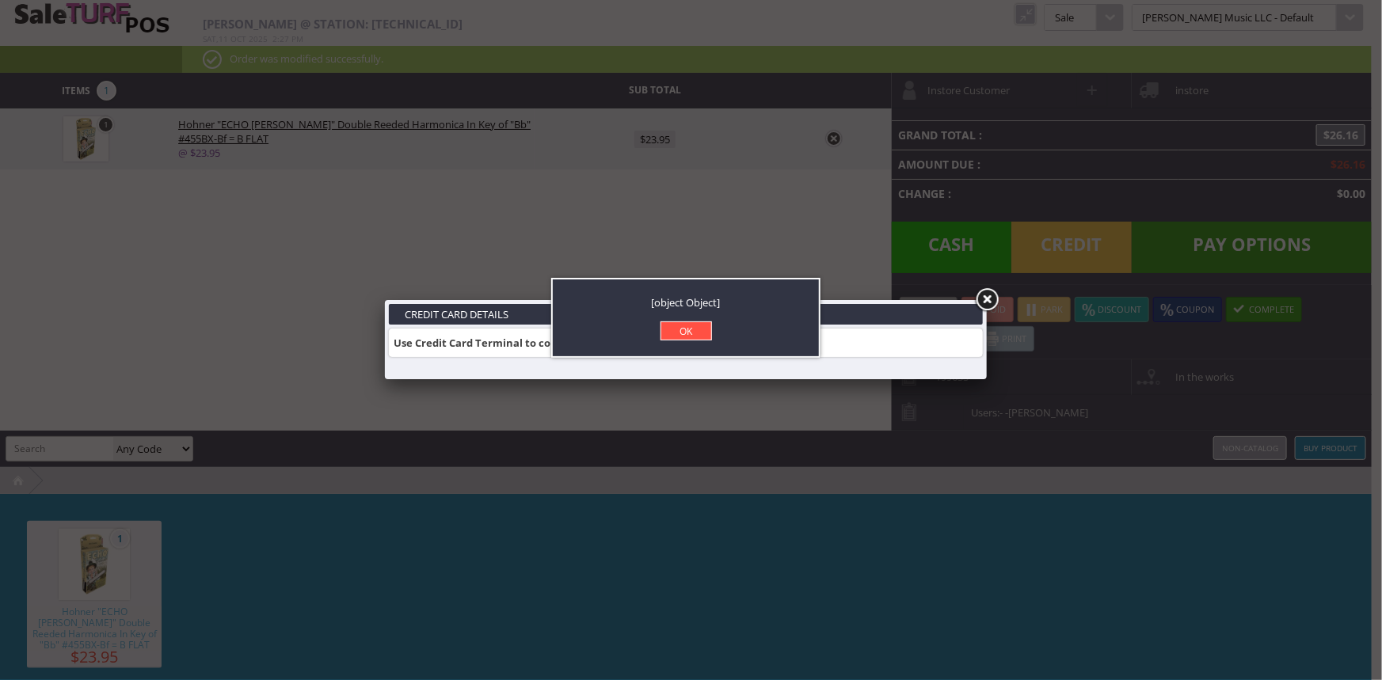
click at [673, 329] on link "OK" at bounding box center [685, 331] width 51 height 19
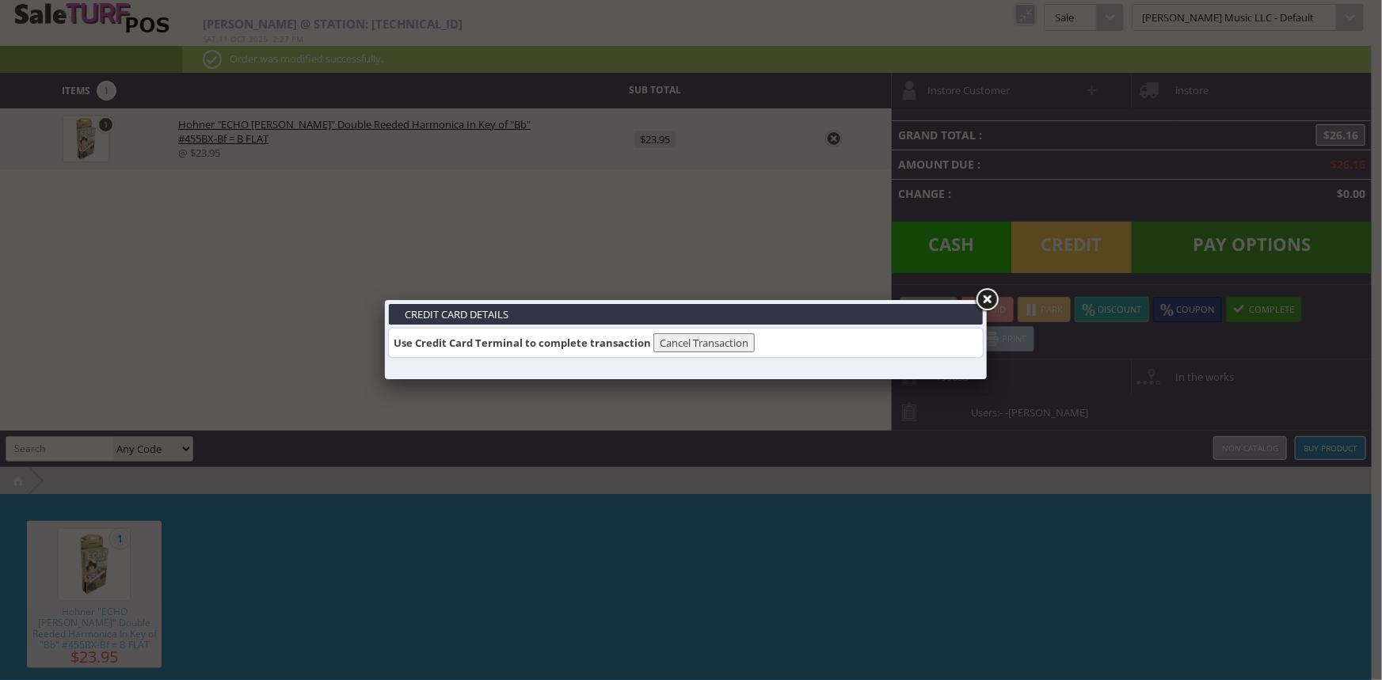
click at [682, 341] on button "Cancel Transaction" at bounding box center [703, 342] width 101 height 19
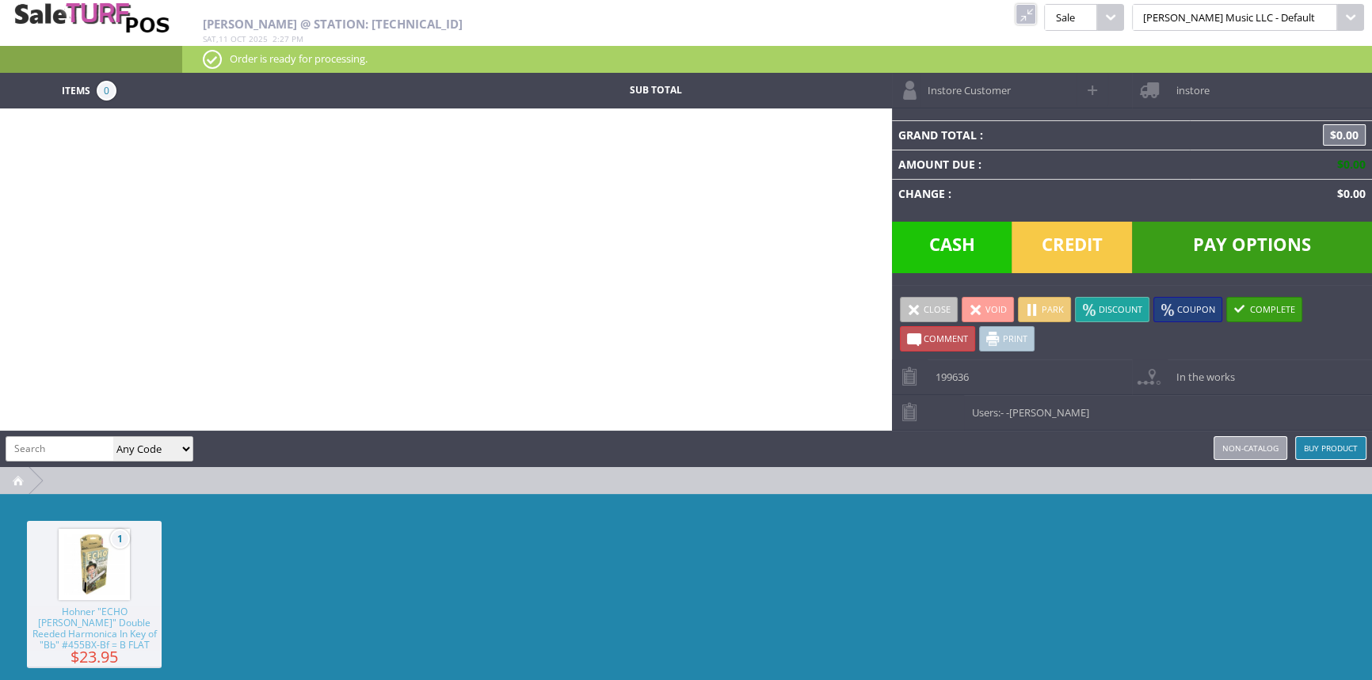
click at [1036, 21] on link at bounding box center [1025, 14] width 21 height 21
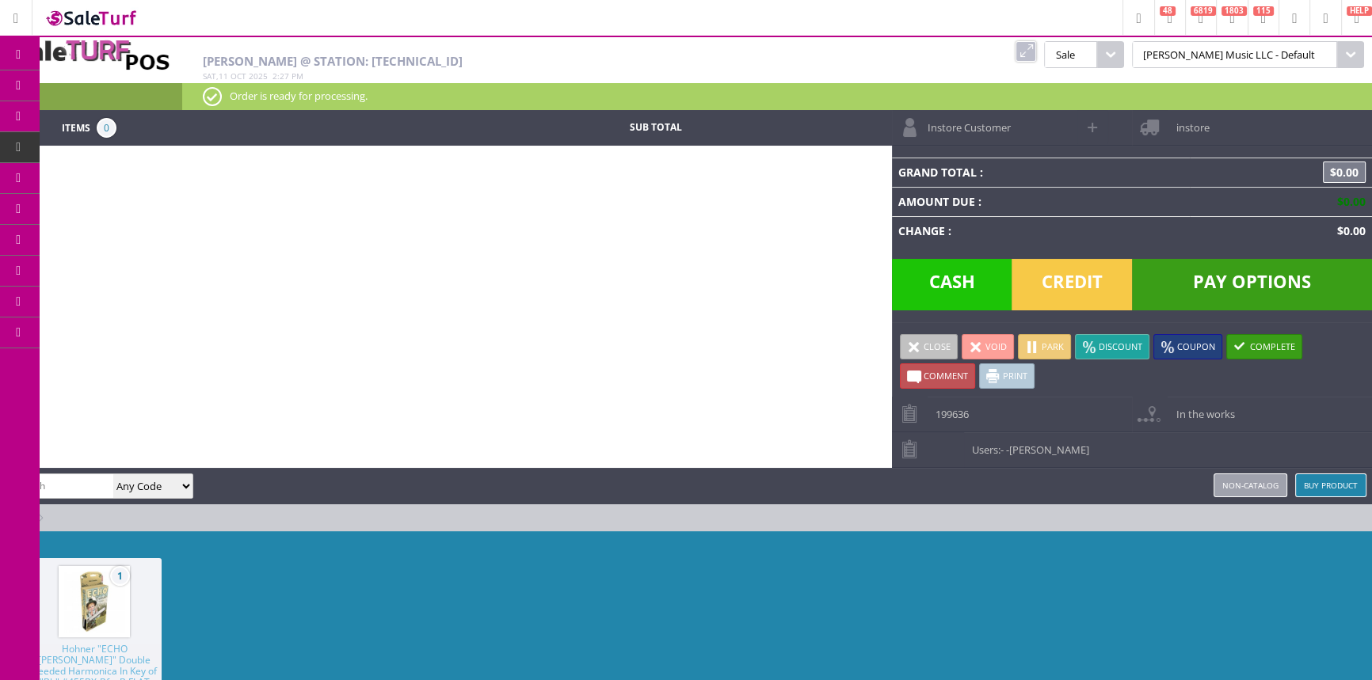
click at [108, 177] on span "Order List" at bounding box center [117, 179] width 47 height 14
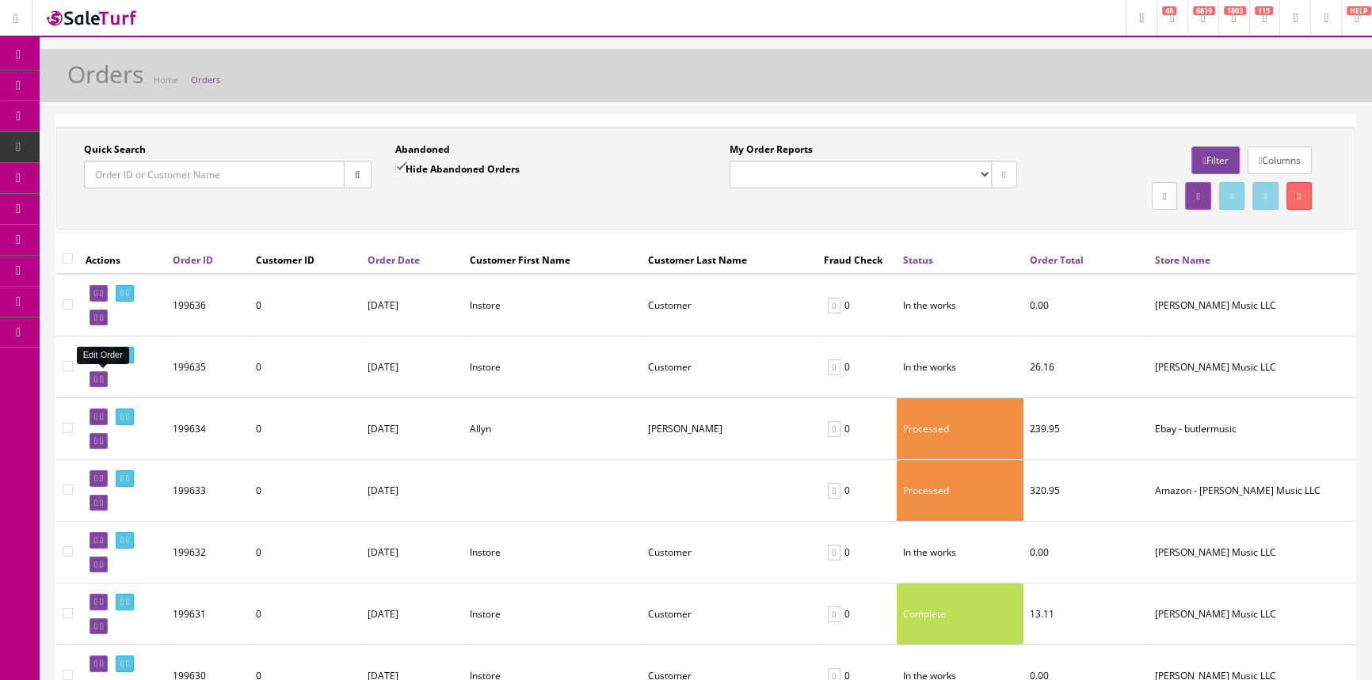
click at [94, 375] on icon at bounding box center [95, 379] width 3 height 9
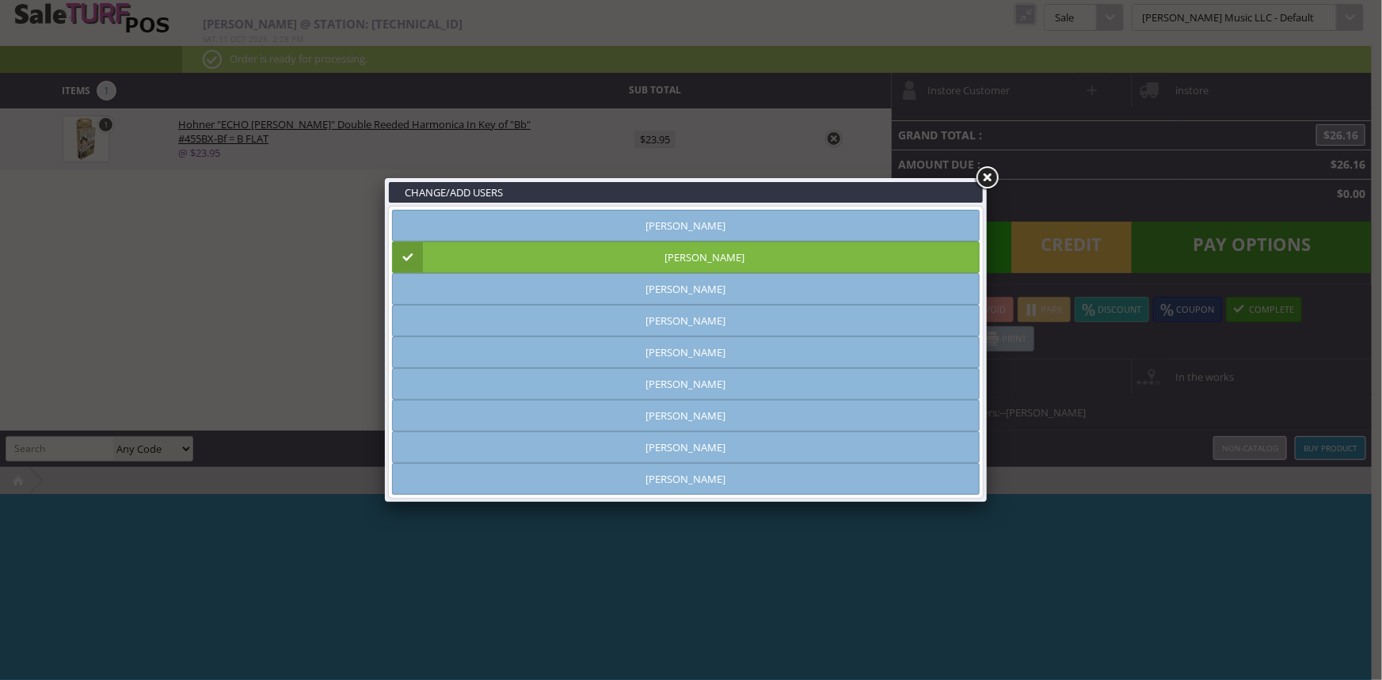
type input "[PERSON_NAME]"
click at [992, 175] on link at bounding box center [986, 178] width 29 height 29
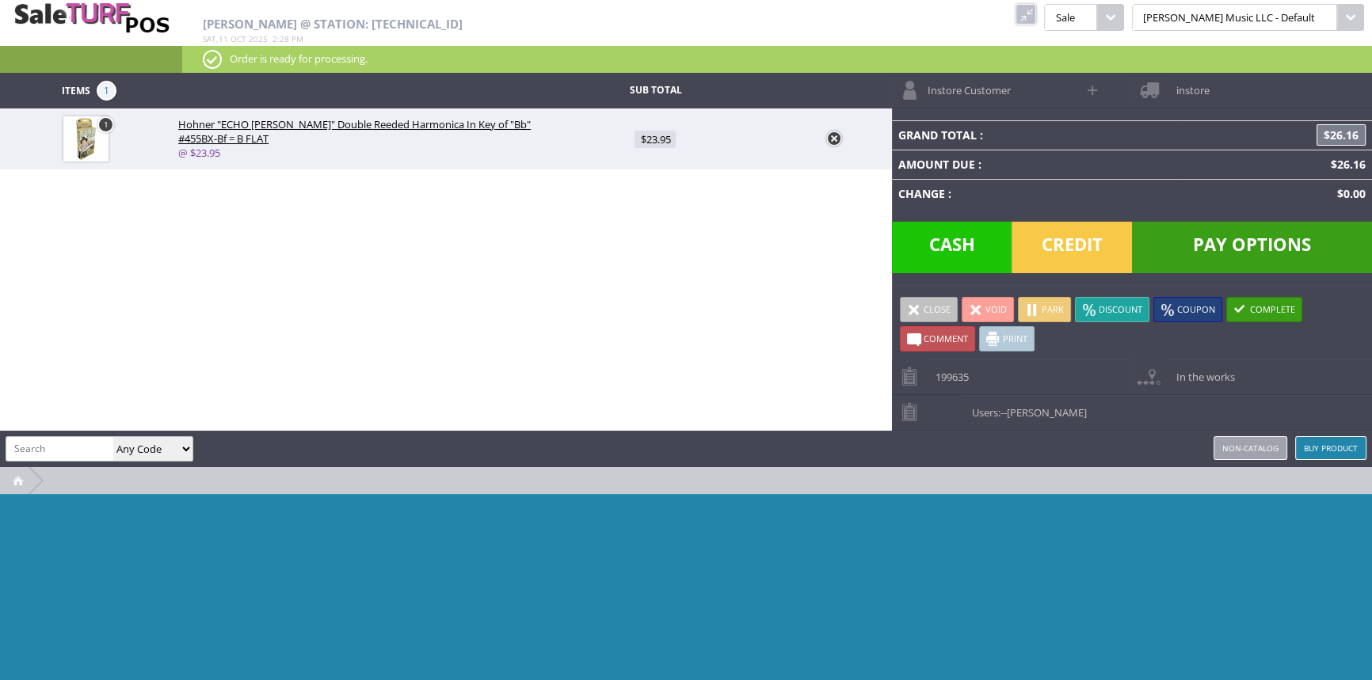
click at [1069, 248] on span "Credit" at bounding box center [1071, 247] width 120 height 51
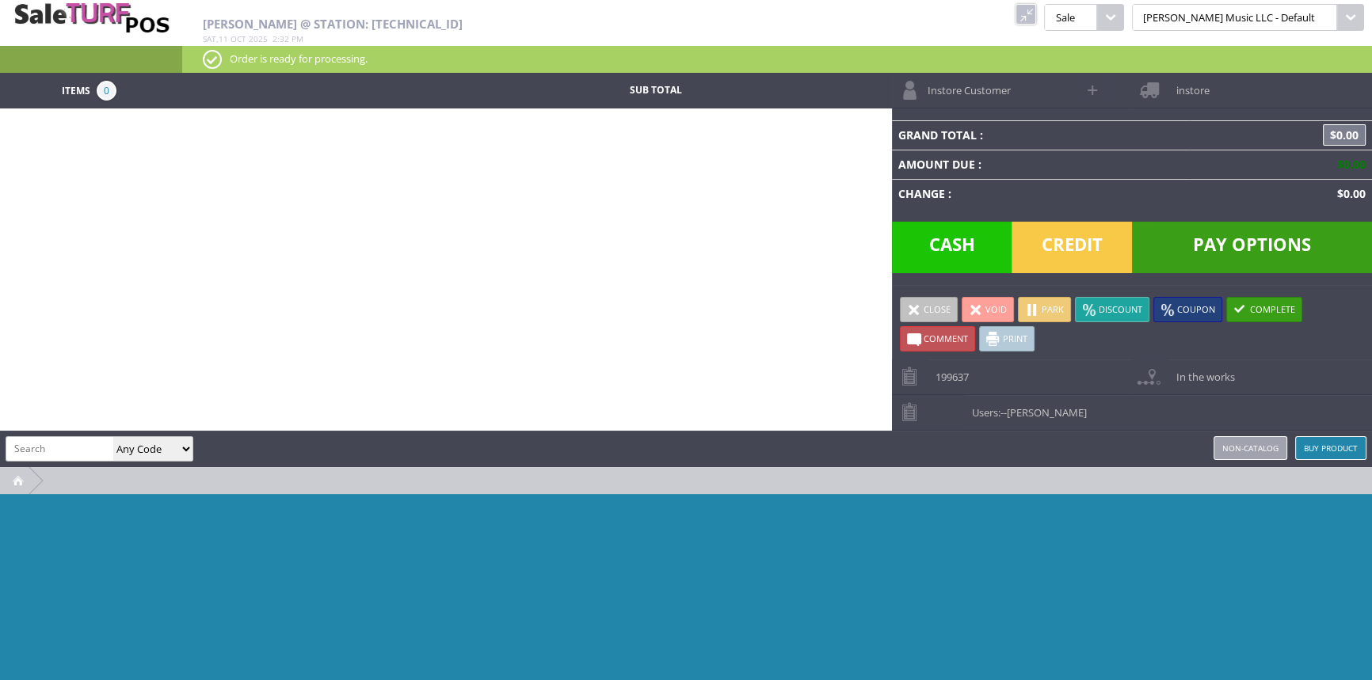
click at [783, 51] on p "Order is ready for processing." at bounding box center [777, 58] width 1148 height 17
type input "string winder"
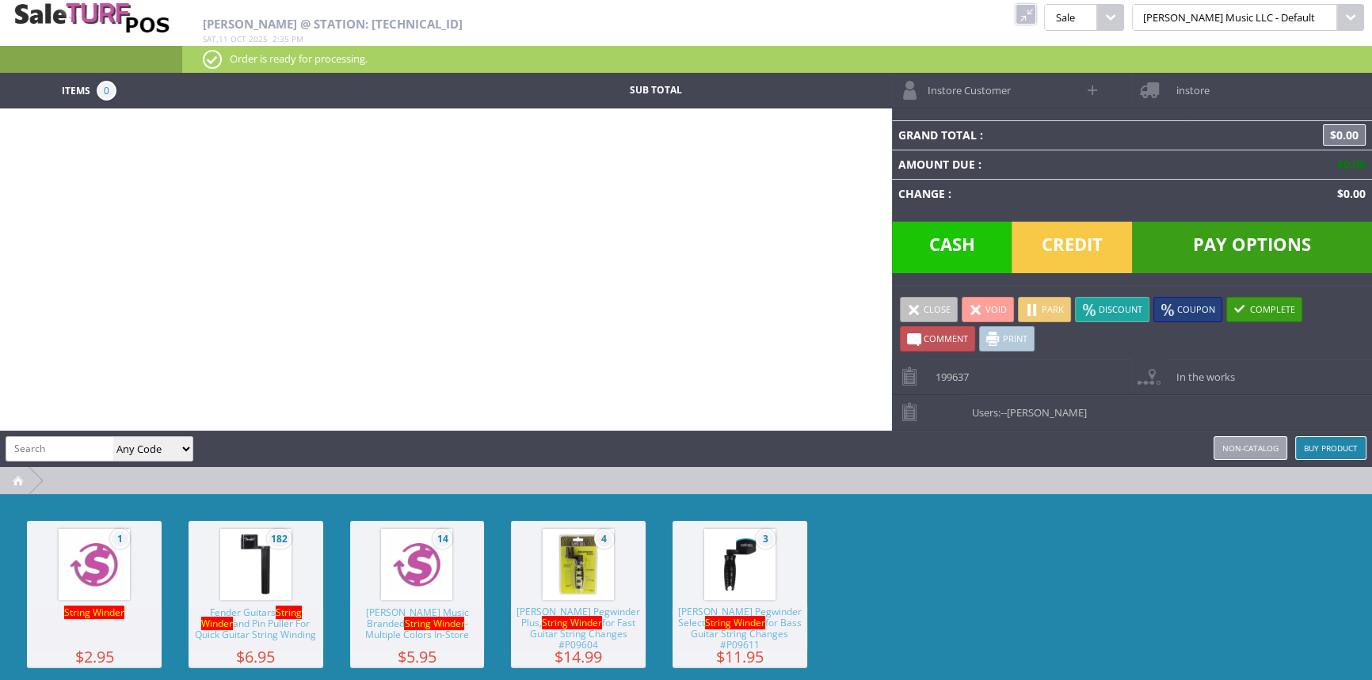
click at [253, 624] on span "Fender Guitars String Winder and Pin Puller For Quick Guitar String Winding" at bounding box center [255, 629] width 135 height 44
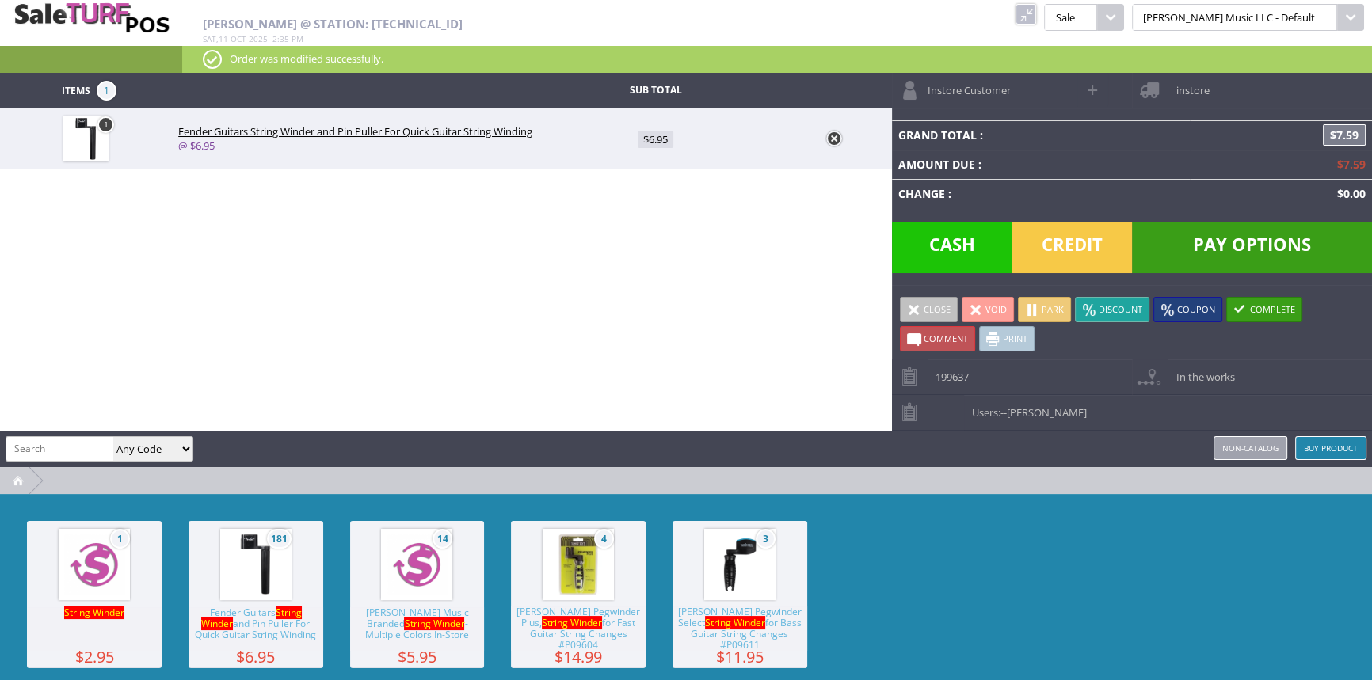
drag, startPoint x: 949, startPoint y: 250, endPoint x: 1029, endPoint y: 164, distance: 117.7
click at [1029, 165] on td "Amount Due :" at bounding box center [1041, 164] width 299 height 29
click at [982, 249] on span "Cash" at bounding box center [952, 247] width 120 height 51
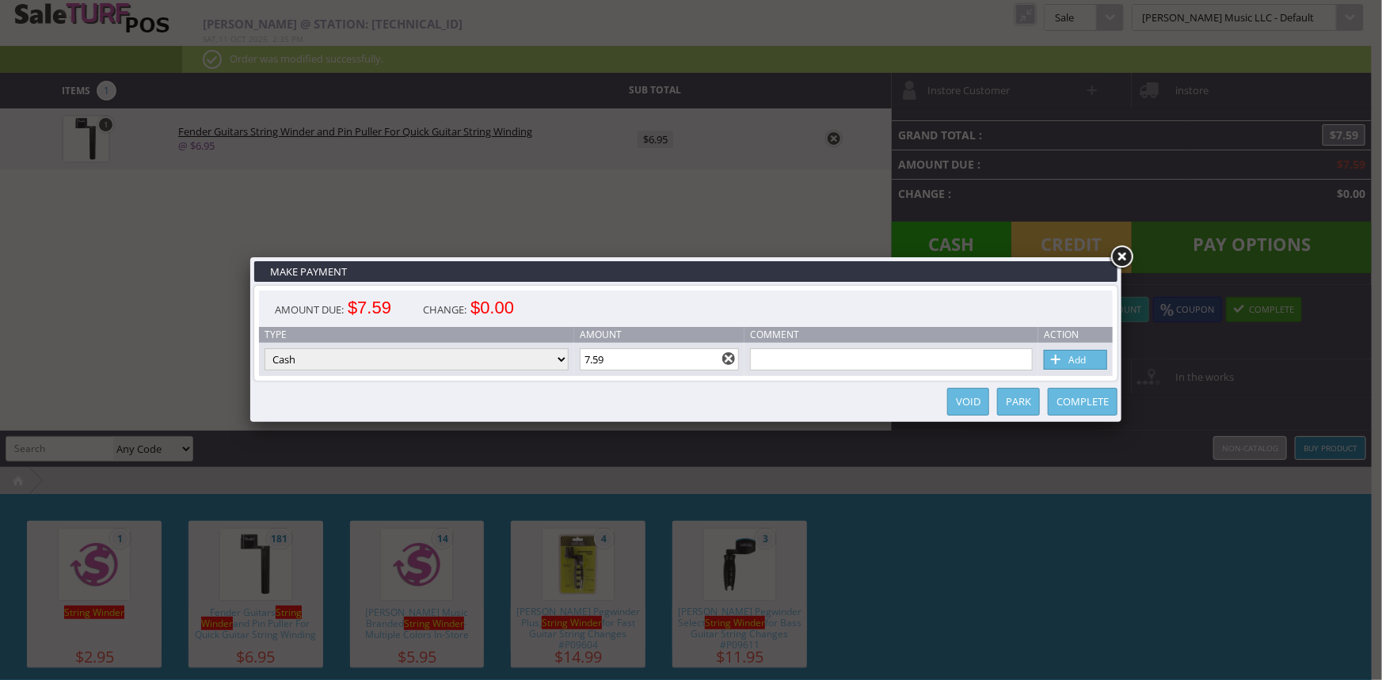
click at [1086, 360] on link "Add" at bounding box center [1075, 360] width 63 height 20
type input "0"
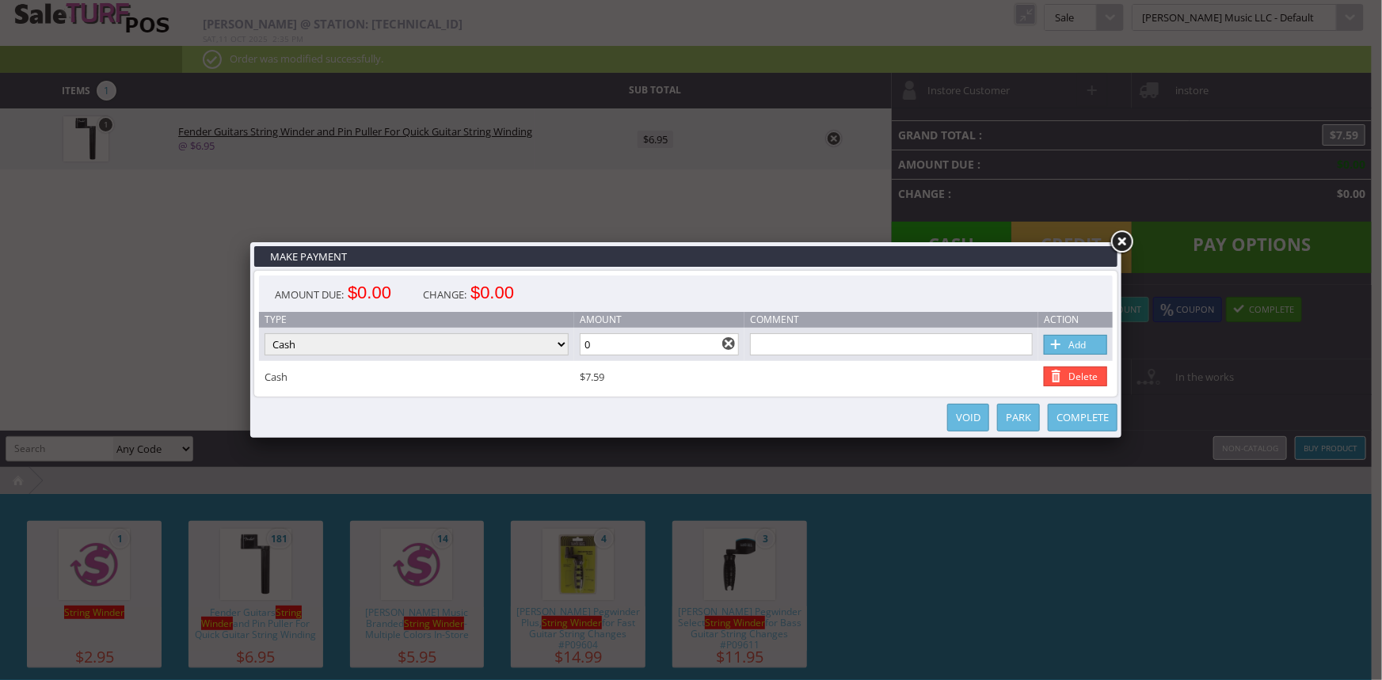
click at [1079, 418] on link "Complete" at bounding box center [1083, 418] width 70 height 28
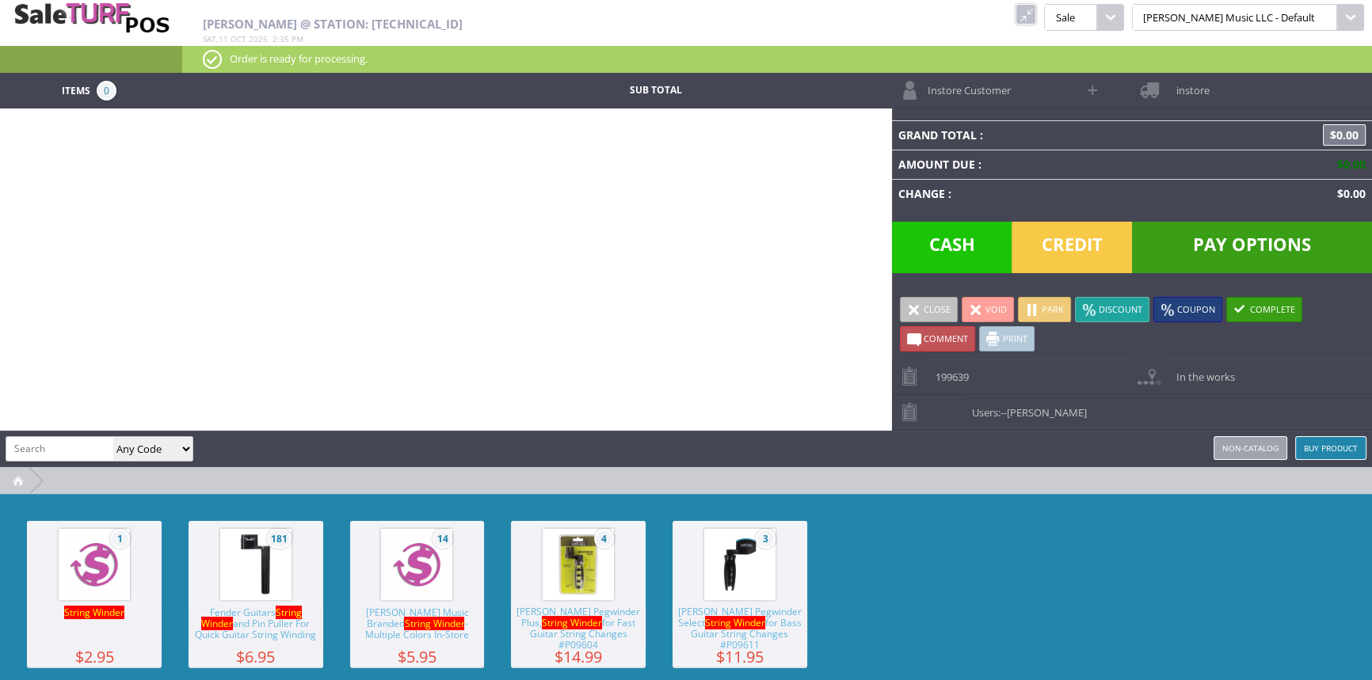
drag, startPoint x: 74, startPoint y: 447, endPoint x: 0, endPoint y: 338, distance: 131.1
click at [73, 447] on input "search" at bounding box center [59, 448] width 107 height 23
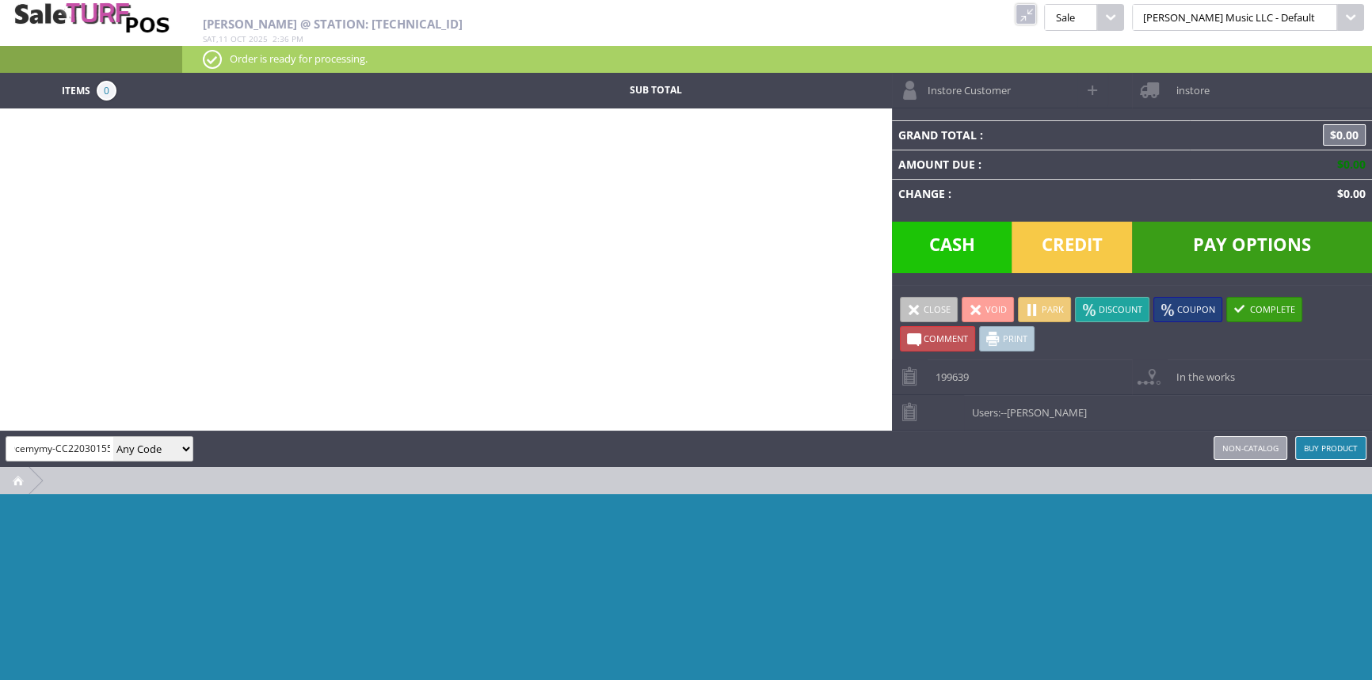
scroll to position [0, 36]
type input "pscn49cemymy-CC220301557"
drag, startPoint x: 114, startPoint y: 445, endPoint x: 100, endPoint y: 445, distance: 14.3
click at [100, 445] on div "pscn49cemymy-CC220301557 Any Code SKU UPC EAN Name Model" at bounding box center [100, 448] width 188 height 25
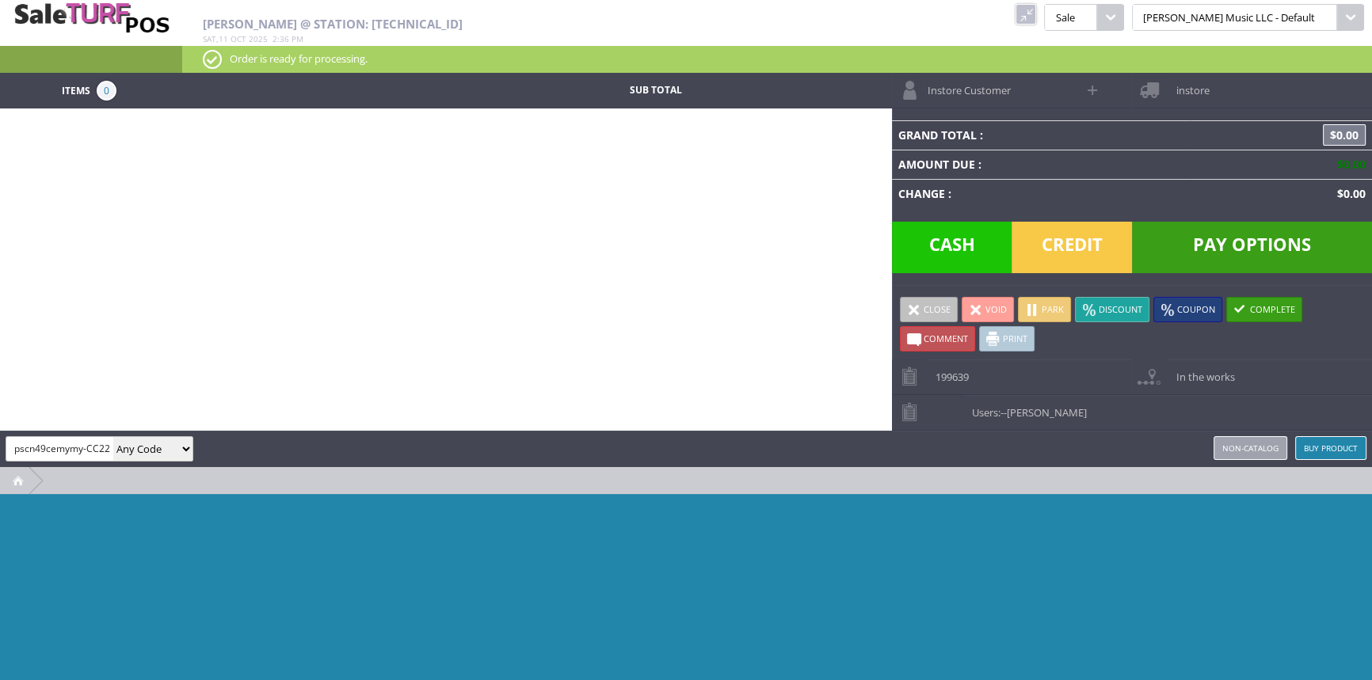
click at [129, 449] on select "Any Code SKU UPC EAN Name Model" at bounding box center [152, 449] width 79 height 24
select select "sku"
click at [113, 437] on select "Any Code SKU UPC EAN Name Model" at bounding box center [152, 449] width 79 height 24
click at [63, 442] on input "pscn49cemymy-CC220301557" at bounding box center [59, 448] width 107 height 23
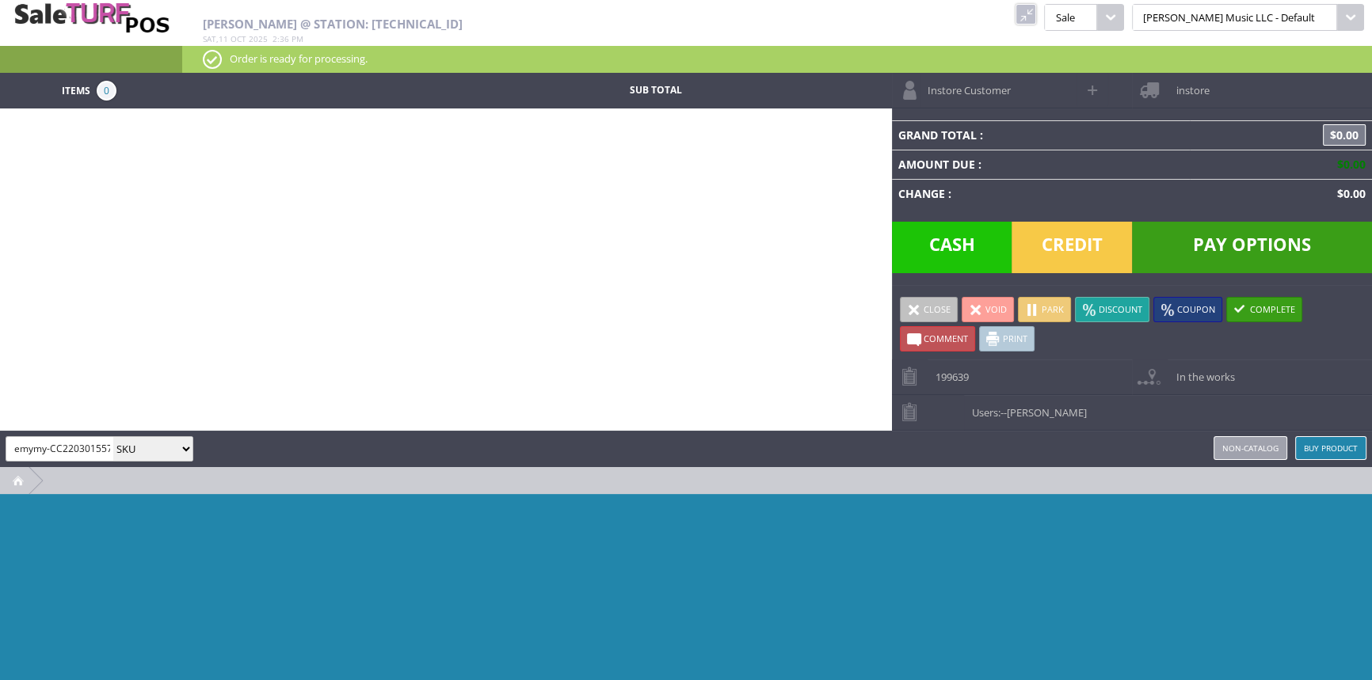
drag, startPoint x: 86, startPoint y: 440, endPoint x: 167, endPoint y: 442, distance: 81.6
click at [167, 442] on div "pscn49cemymy-CC220301557 Any Code SKU UPC EAN Name Model" at bounding box center [100, 448] width 188 height 25
click at [831, 531] on div at bounding box center [686, 613] width 1372 height 238
click at [32, 448] on input "ps" at bounding box center [59, 448] width 107 height 23
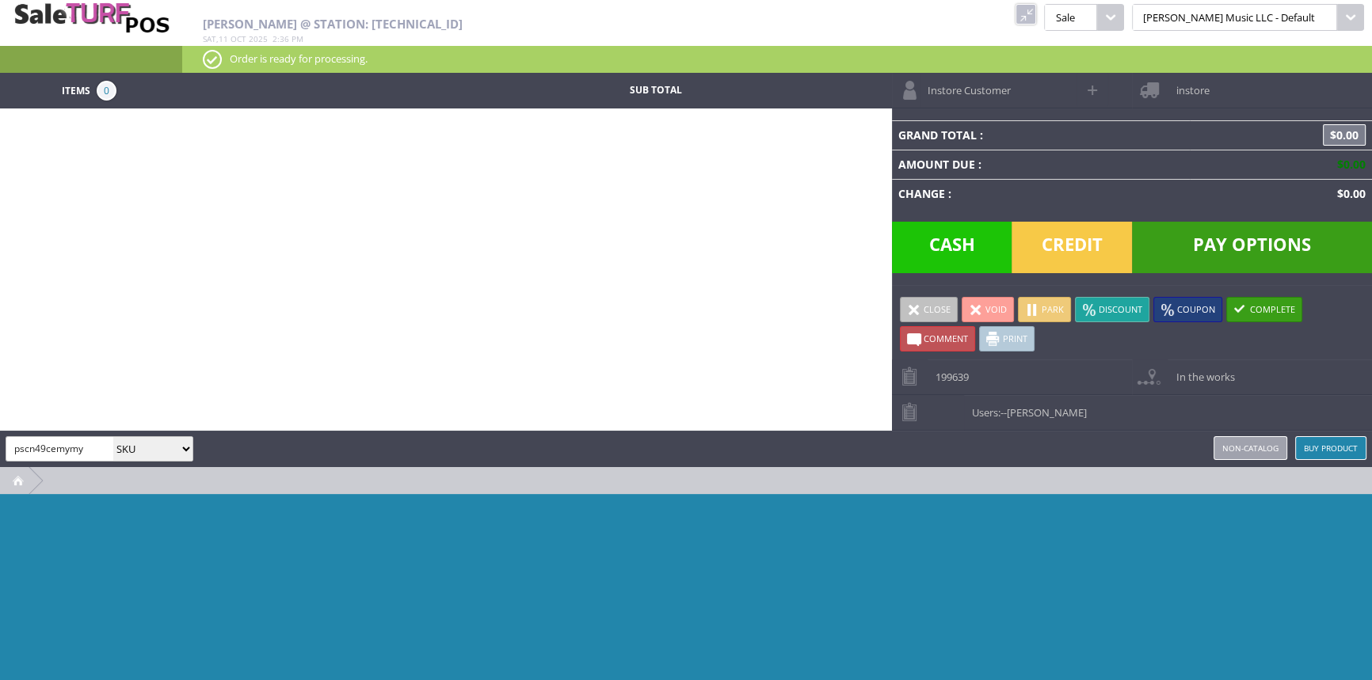
type input "pscn49cemymy"
drag, startPoint x: 85, startPoint y: 447, endPoint x: 21, endPoint y: 444, distance: 64.2
click at [14, 451] on input "pscn49cemymy" at bounding box center [59, 448] width 107 height 23
click at [1036, 11] on link at bounding box center [1025, 14] width 21 height 21
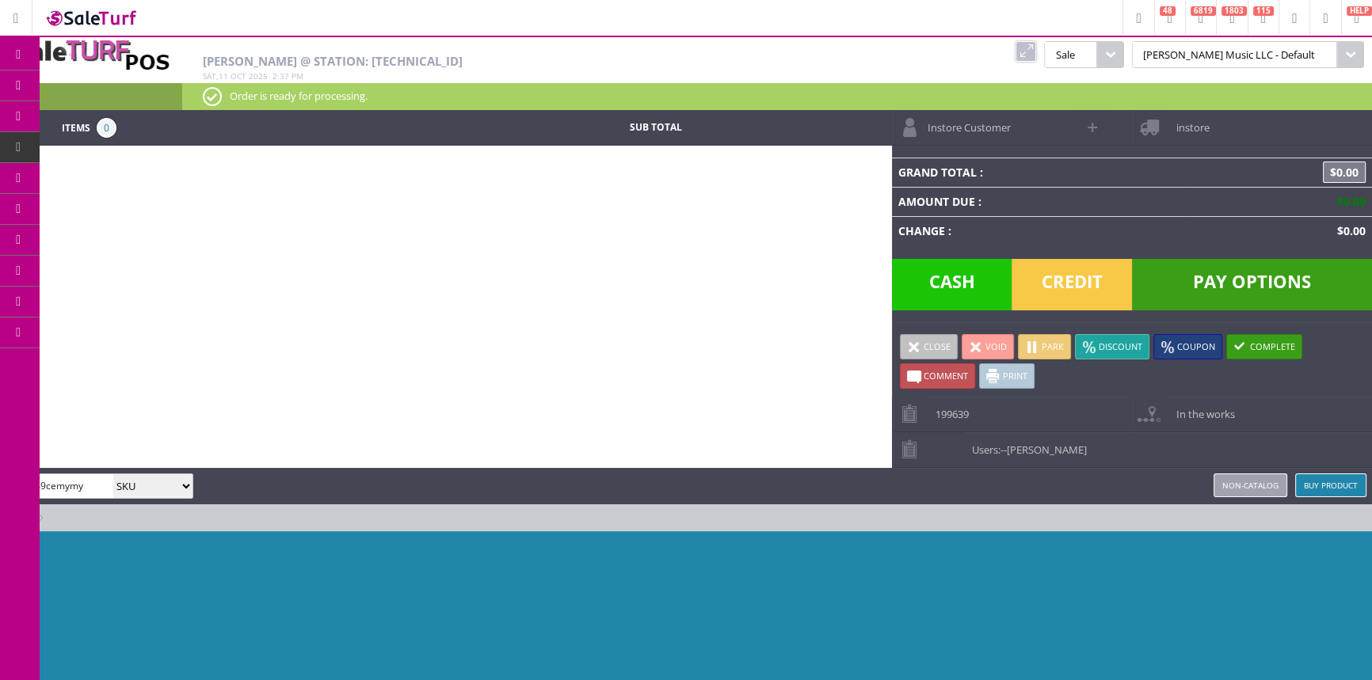
click at [79, 88] on link "Products" at bounding box center [123, 86] width 166 height 32
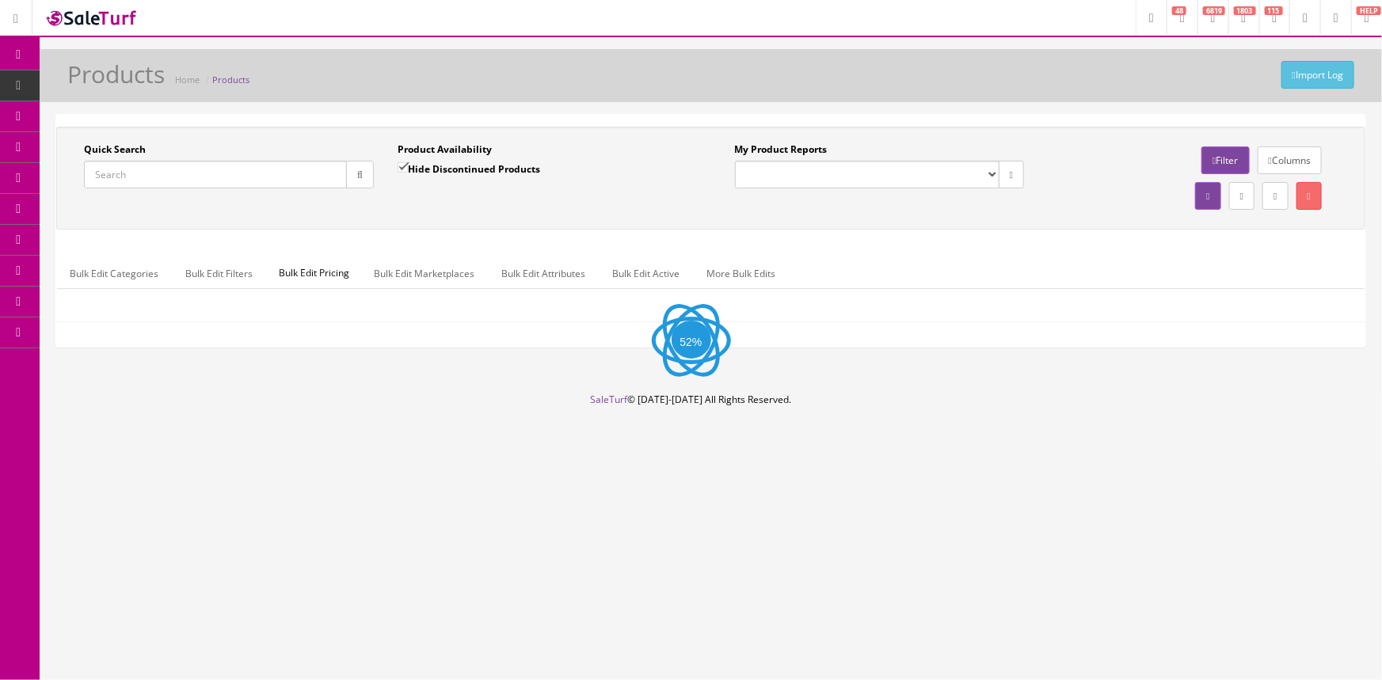
click at [134, 173] on input "Quick Search" at bounding box center [215, 175] width 263 height 28
paste input "pscn49cemymy"
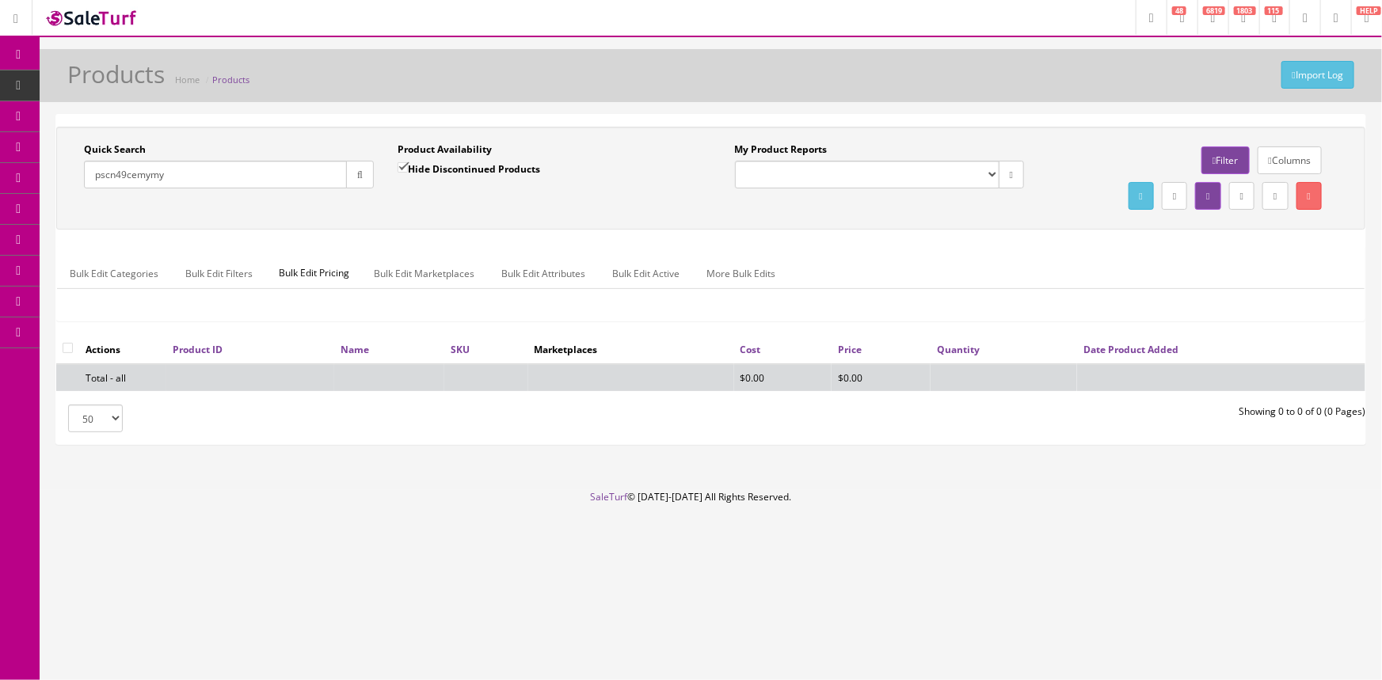
type input "pscn49cemymy"
click at [459, 166] on label "Hide Discontinued Products" at bounding box center [469, 169] width 143 height 16
click at [408, 166] on input "Hide Discontinued Products" at bounding box center [403, 167] width 10 height 10
checkbox input "false"
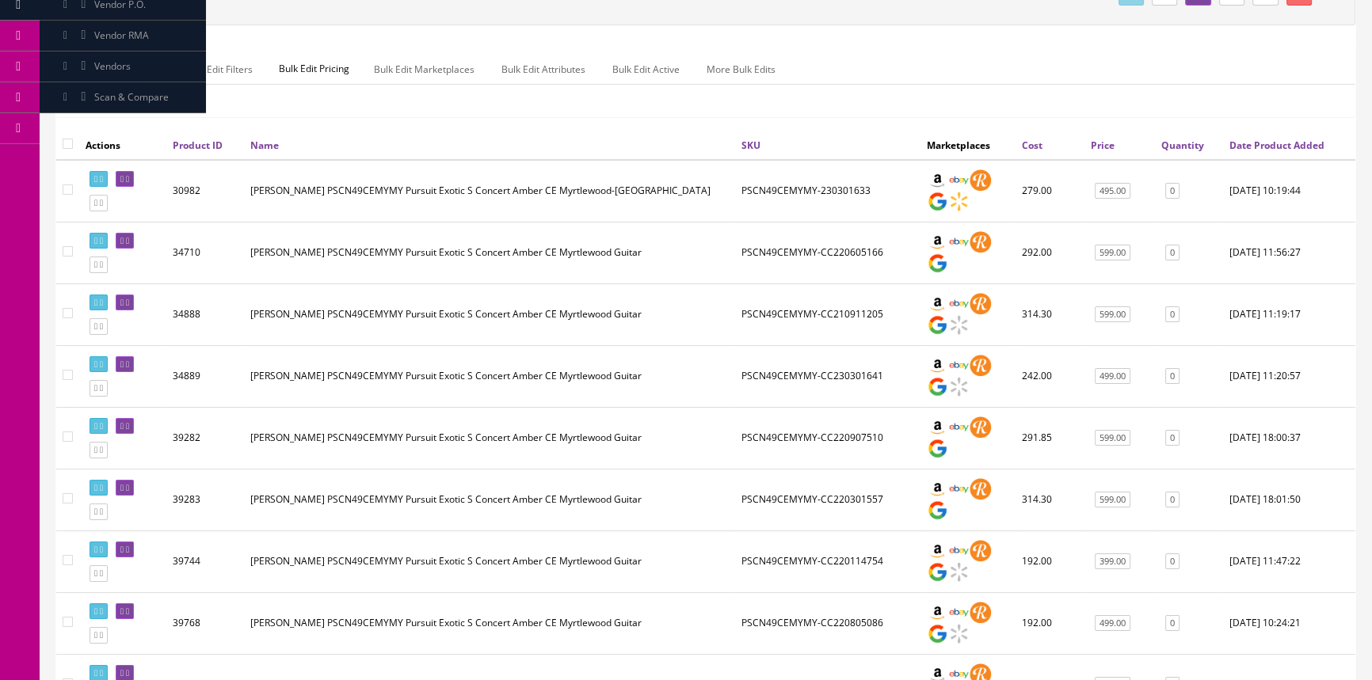
scroll to position [287, 0]
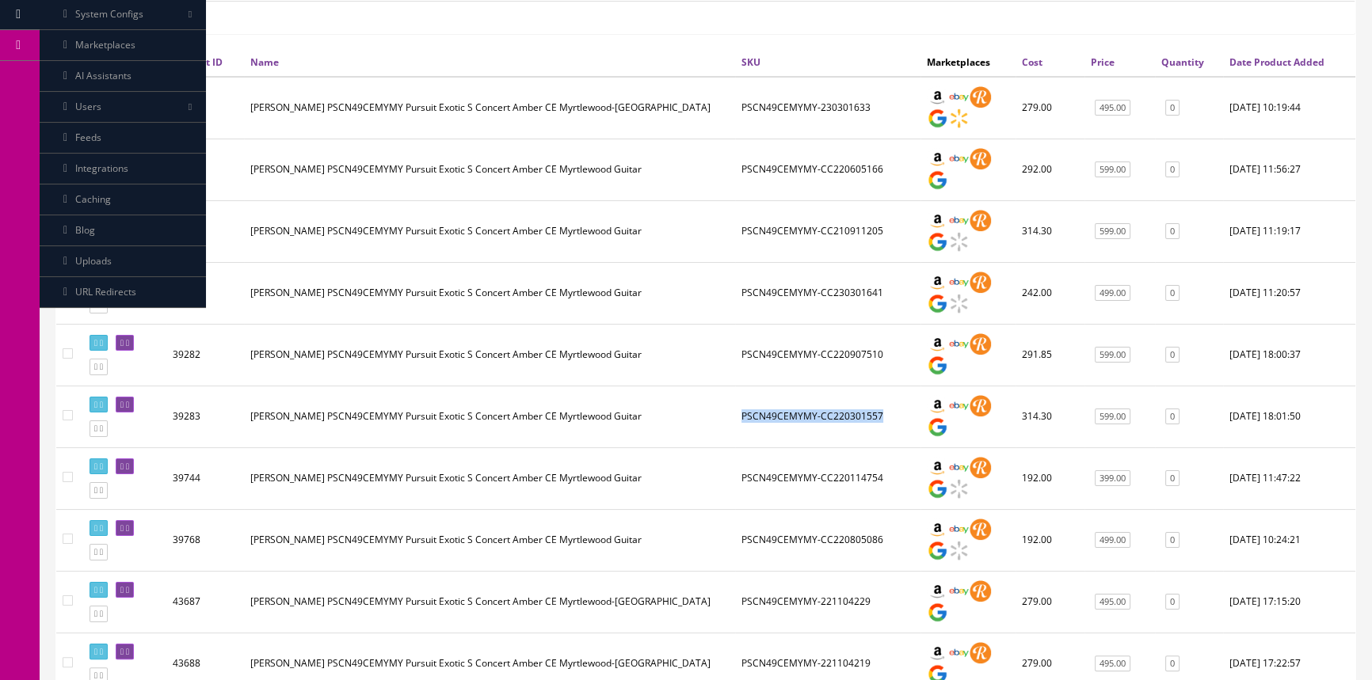
drag, startPoint x: 887, startPoint y: 413, endPoint x: 741, endPoint y: 422, distance: 146.0
click at [741, 422] on td "PSCN49CEMYMY-CC220301557" at bounding box center [827, 417] width 185 height 62
copy td "PSCN49CEMYMY-CC220301557"
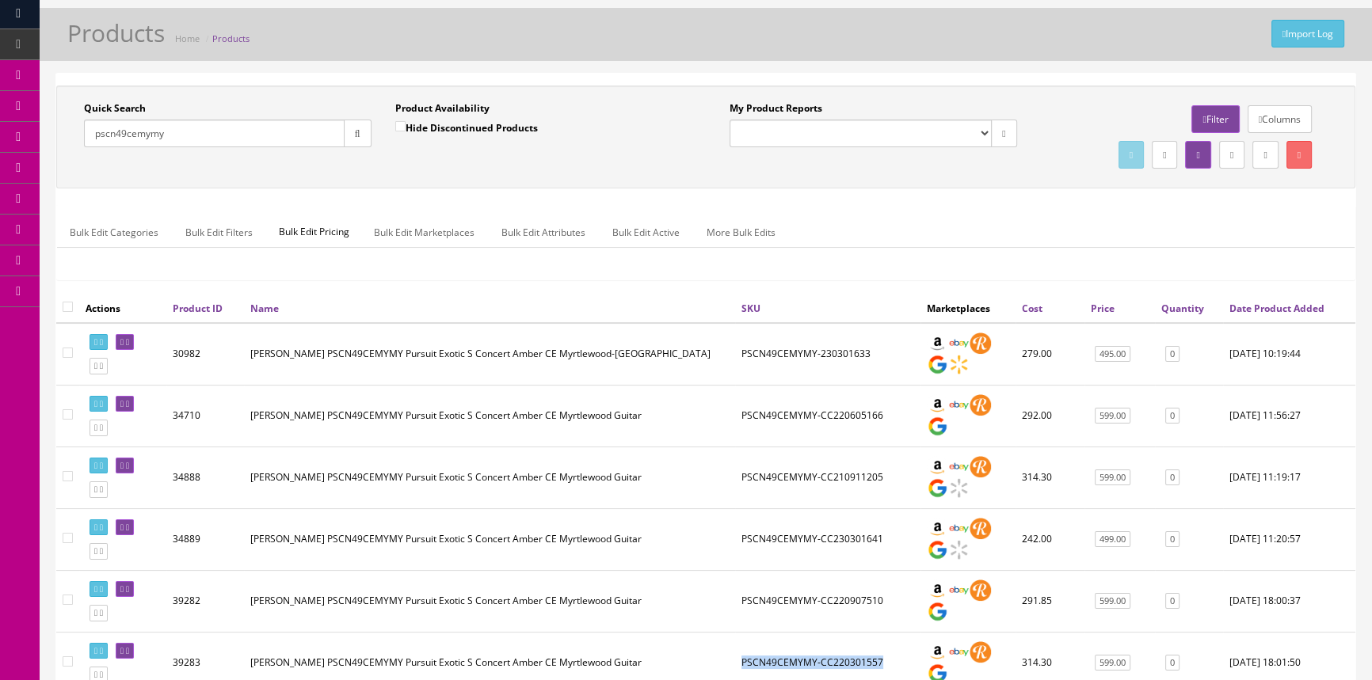
scroll to position [0, 0]
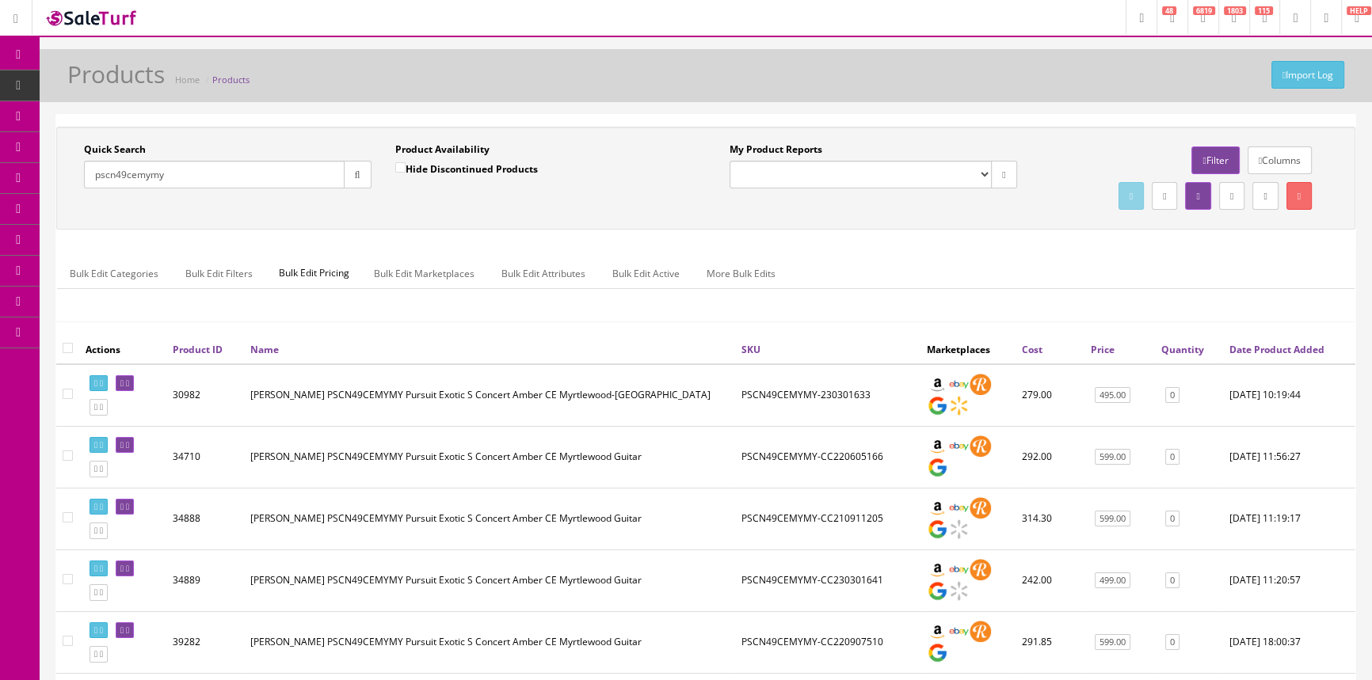
click at [74, 143] on link "POS Console" at bounding box center [123, 147] width 166 height 31
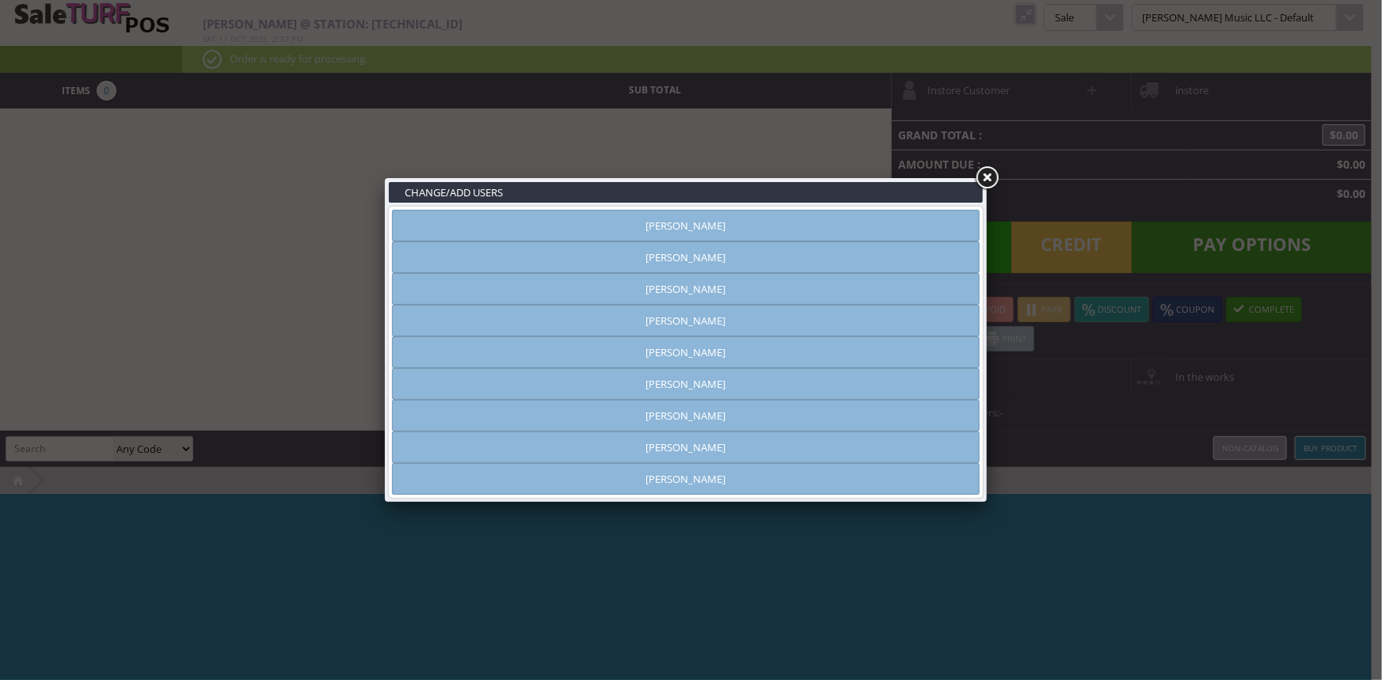
type input "[PERSON_NAME]"
click at [680, 256] on link "[PERSON_NAME]" at bounding box center [686, 258] width 588 height 32
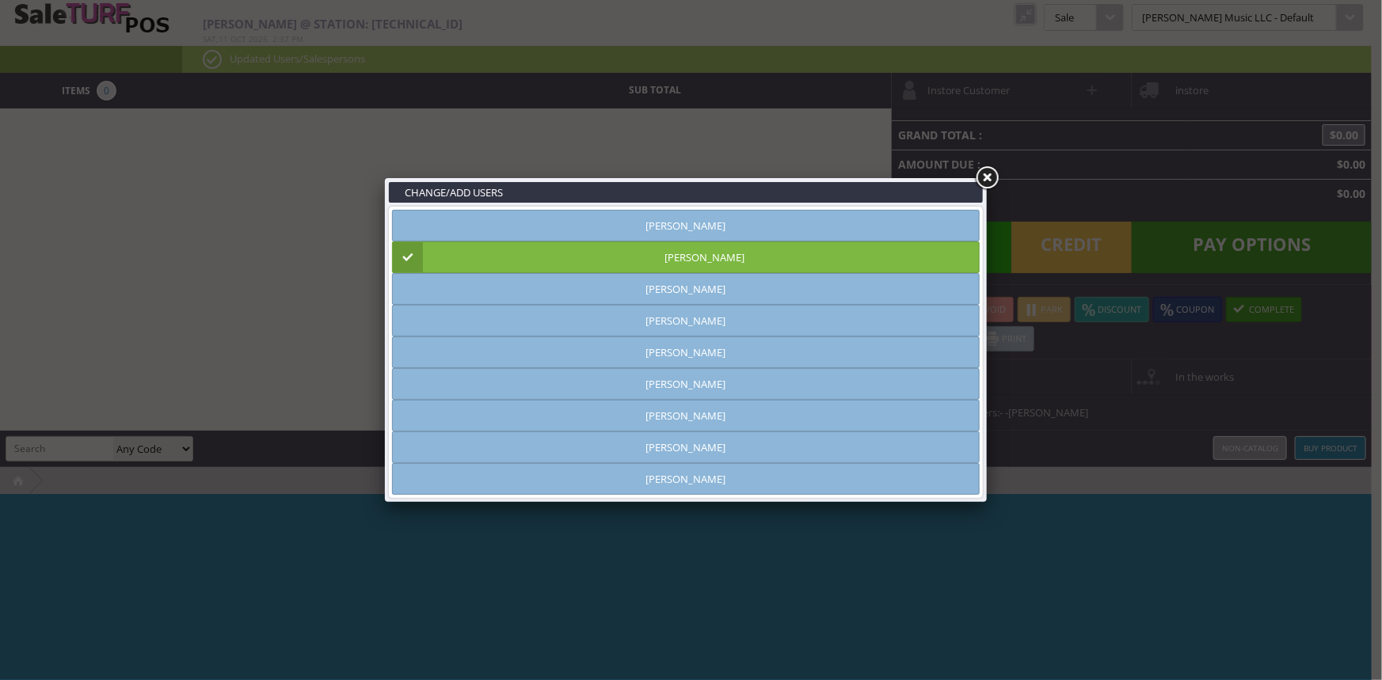
click at [982, 180] on link at bounding box center [986, 178] width 29 height 29
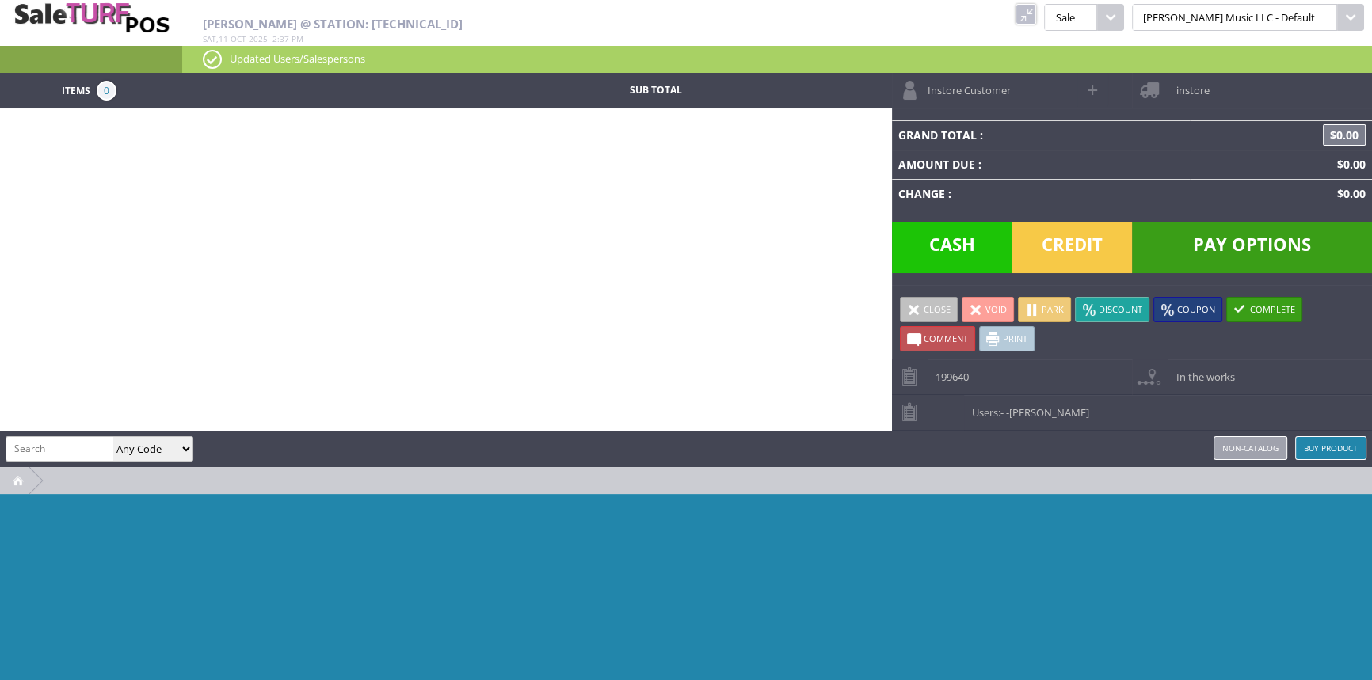
paste input "PSCN49CEMYMY-CC220301557"
type input "PSCN49CEMYMY-CC220301557"
drag, startPoint x: 150, startPoint y: 456, endPoint x: 153, endPoint y: 447, distance: 9.8
click at [151, 452] on select "Any Code SKU UPC EAN Name Model" at bounding box center [152, 449] width 79 height 24
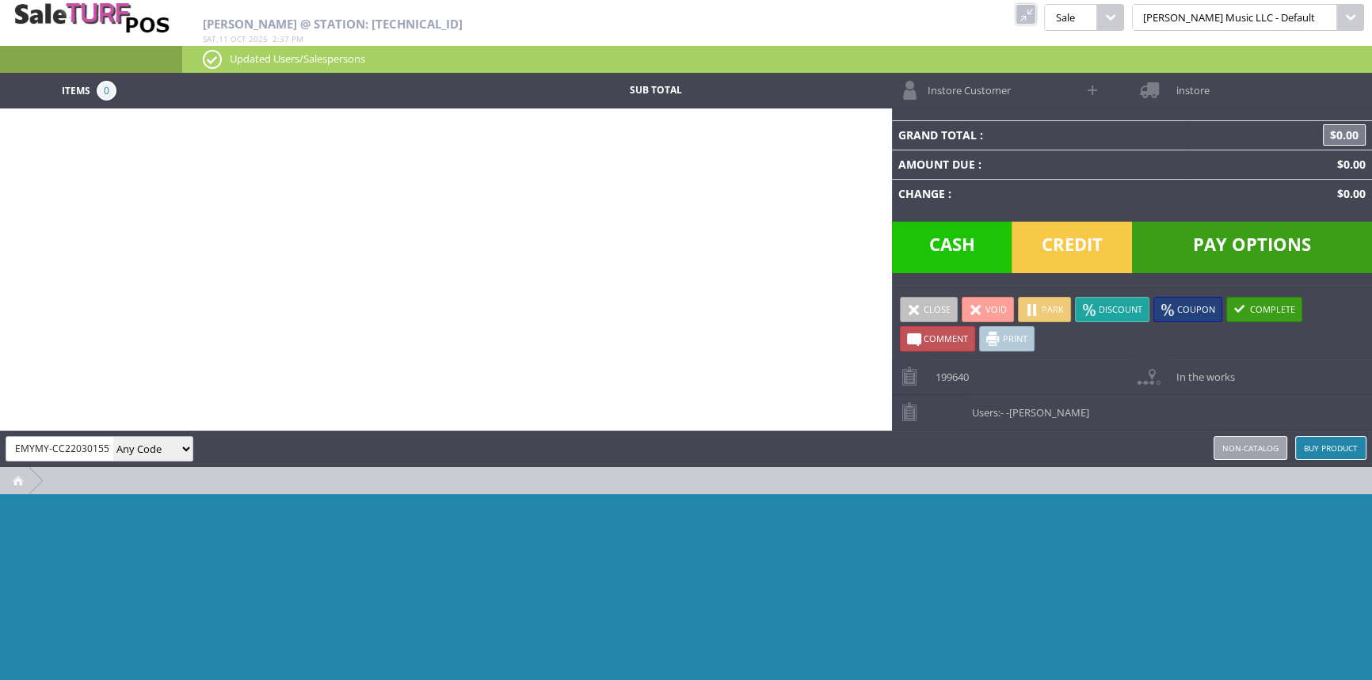
scroll to position [0, 0]
select select "sku"
click at [113, 437] on select "Any Code SKU UPC EAN Name Model" at bounding box center [152, 449] width 79 height 24
click at [98, 447] on input "PSCN49CEMYMY-CC220301557" at bounding box center [59, 448] width 107 height 23
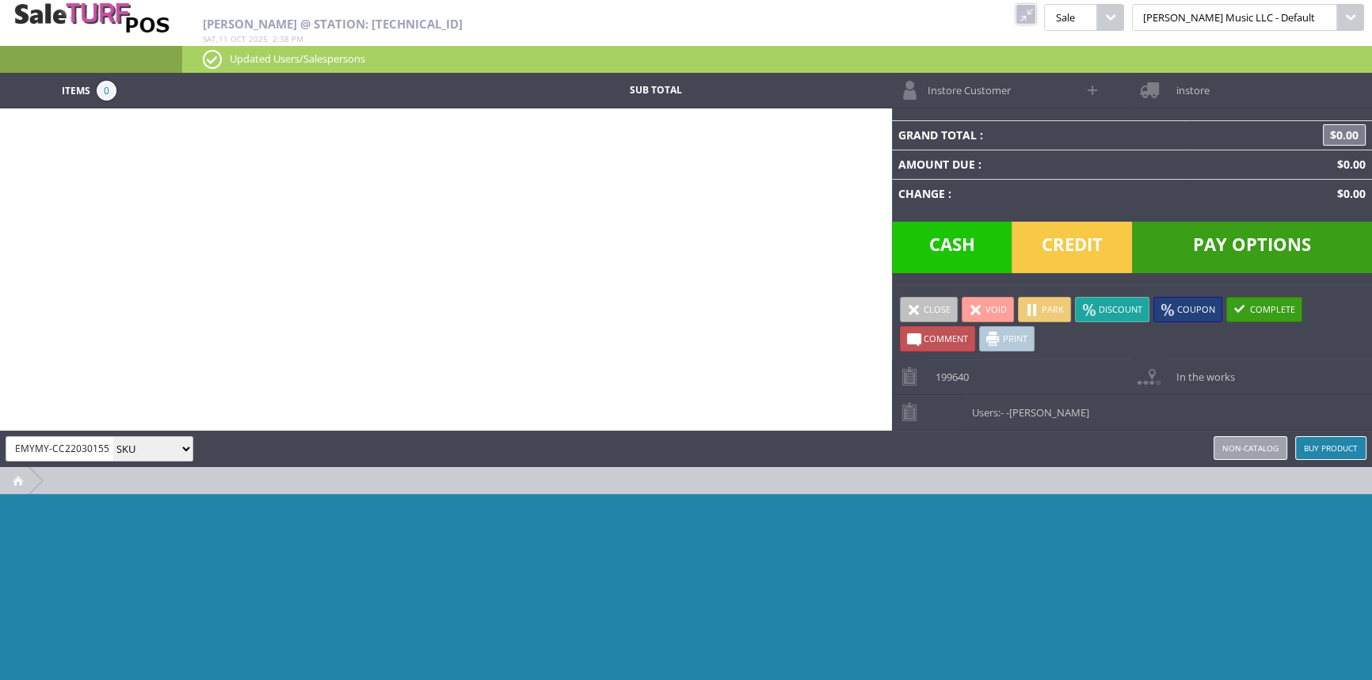
drag, startPoint x: 14, startPoint y: 451, endPoint x: 162, endPoint y: 436, distance: 148.8
click at [162, 440] on div "PSCN49CEMYMY-CC220301557 Any Code SKU UPC EAN Name Model" at bounding box center [100, 448] width 188 height 25
click at [1036, 10] on link at bounding box center [1025, 14] width 21 height 21
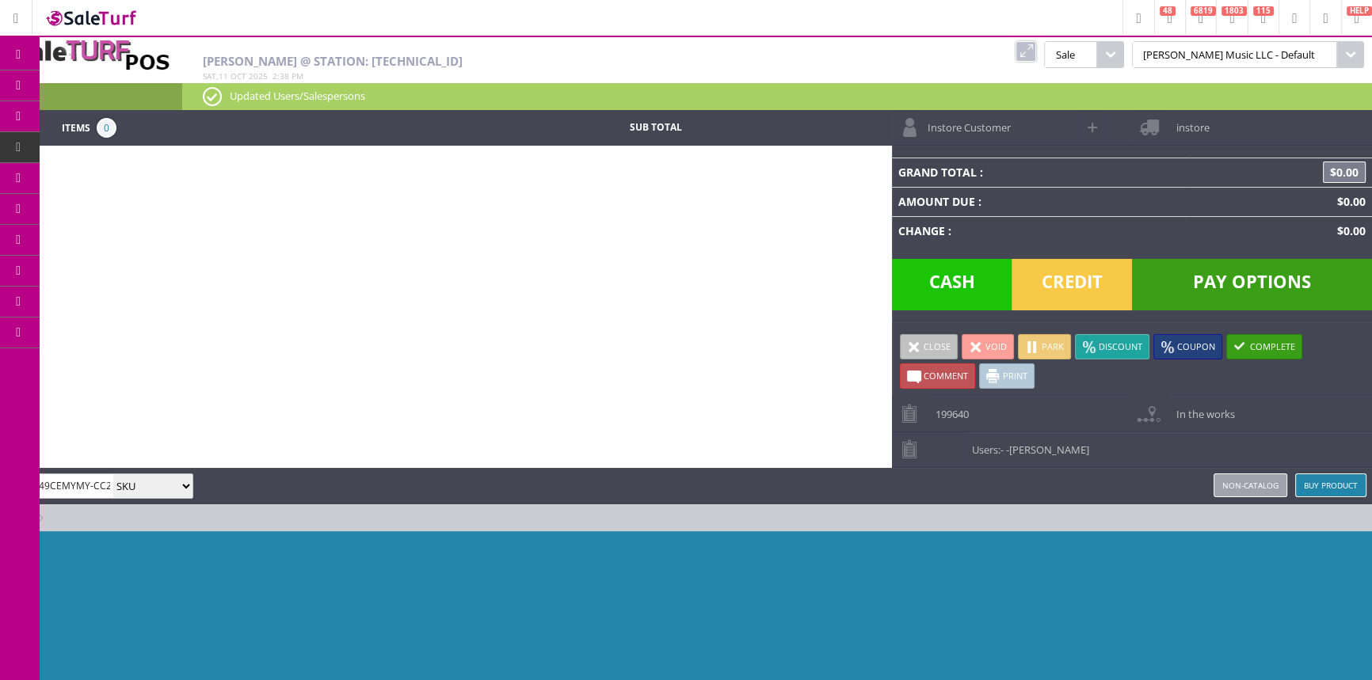
click at [115, 89] on span "Products" at bounding box center [115, 85] width 43 height 14
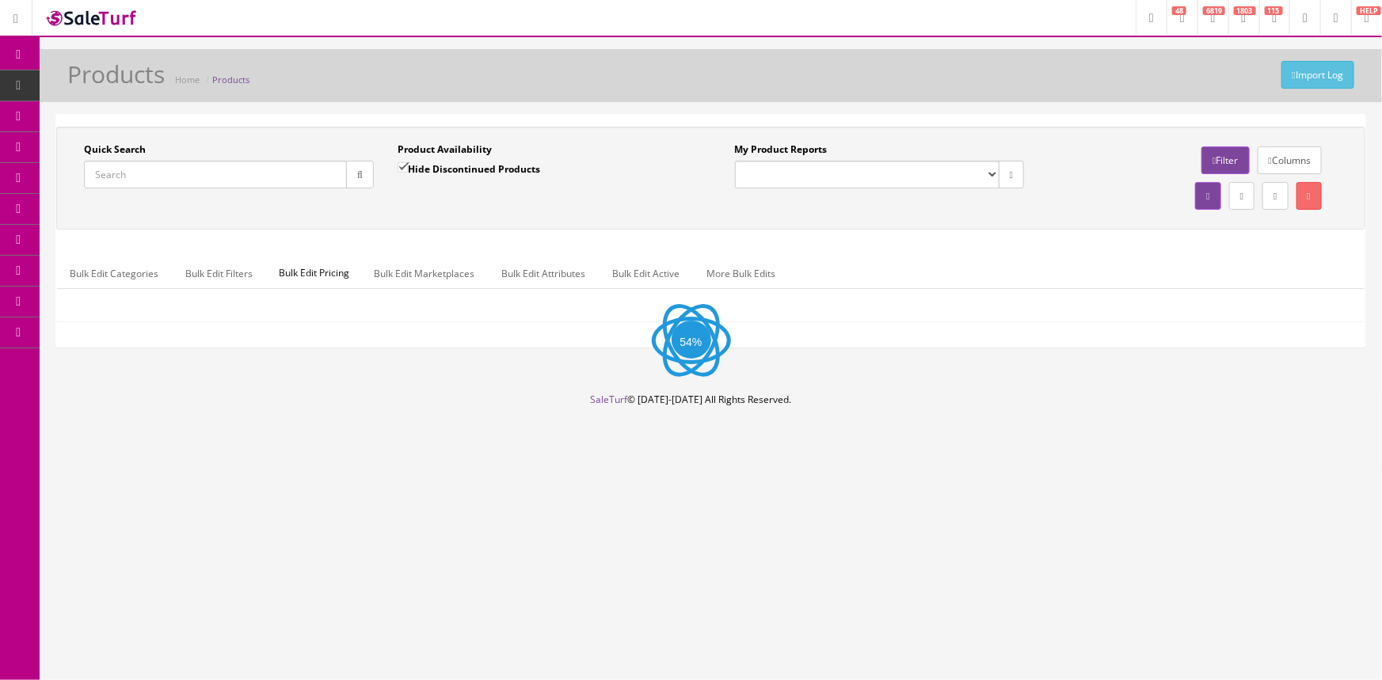
click at [197, 173] on input "Quick Search" at bounding box center [215, 175] width 263 height 28
paste input "PSCN49CEMYMY-CC220301557"
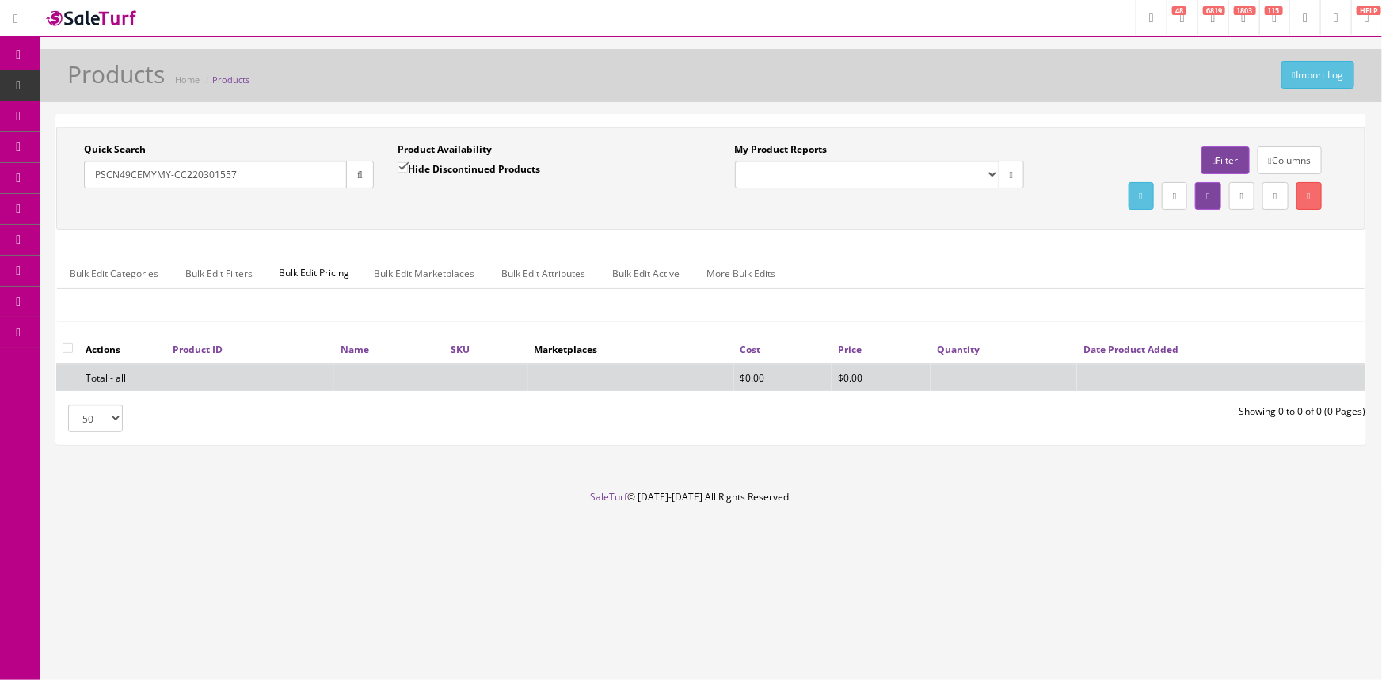
type input "PSCN49CEMYMY-CC220301557"
click at [422, 166] on label "Hide Discontinued Products" at bounding box center [469, 169] width 143 height 16
click at [405, 167] on input "Hide Discontinued Products" at bounding box center [403, 167] width 10 height 10
checkbox input "false"
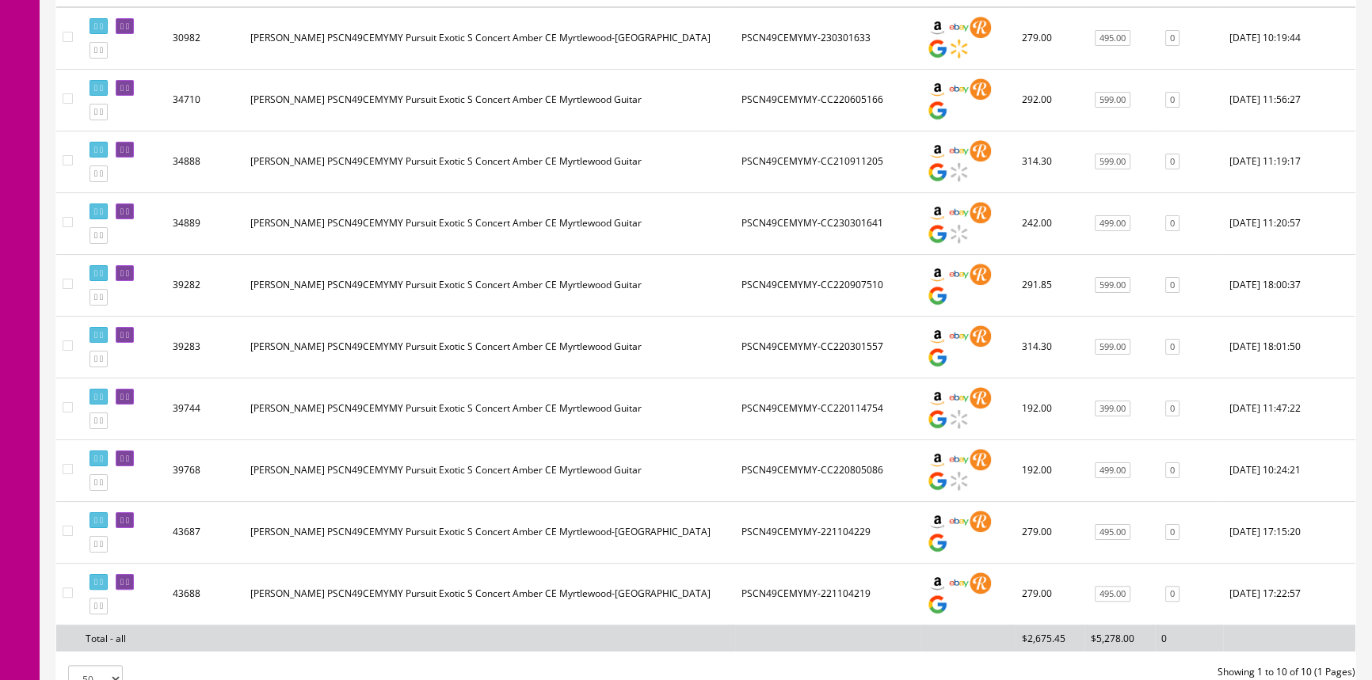
scroll to position [360, 0]
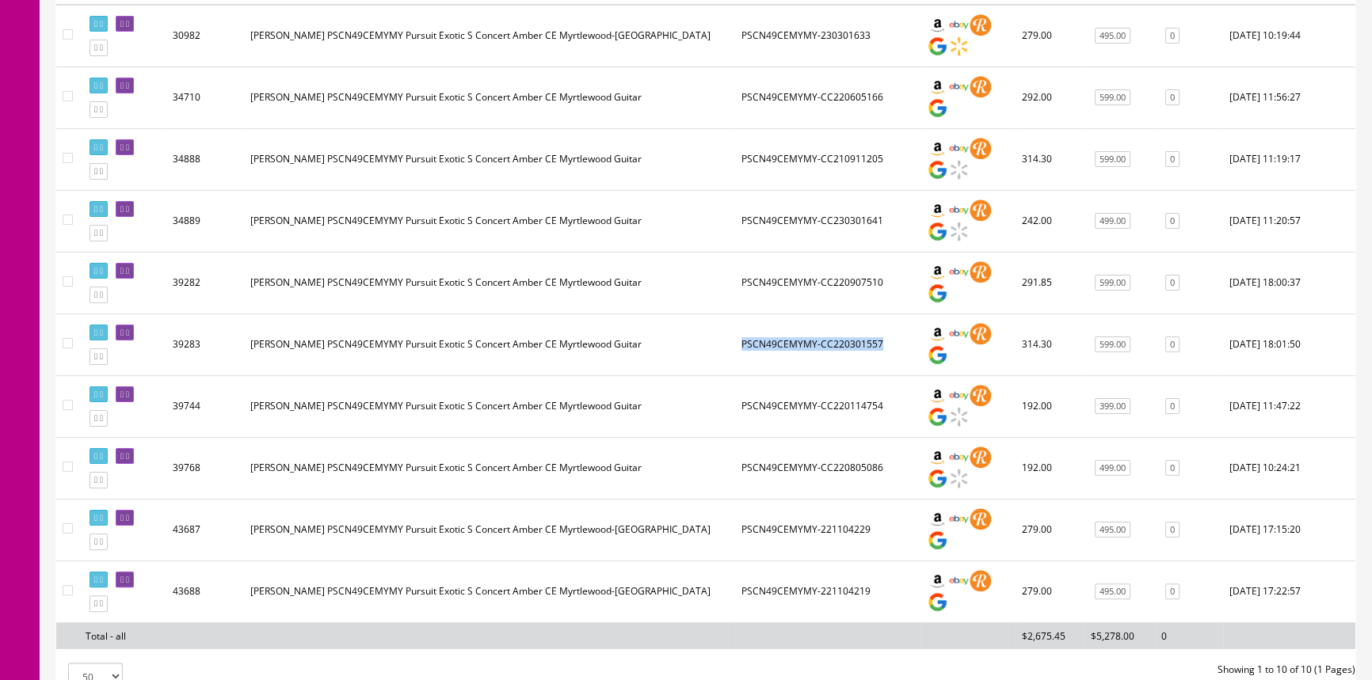
drag, startPoint x: 880, startPoint y: 340, endPoint x: 744, endPoint y: 334, distance: 136.3
click at [744, 334] on td "PSCN49CEMYMY-CC220301557" at bounding box center [827, 345] width 185 height 62
copy td "PSCN49CEMYMY-CC220301557"
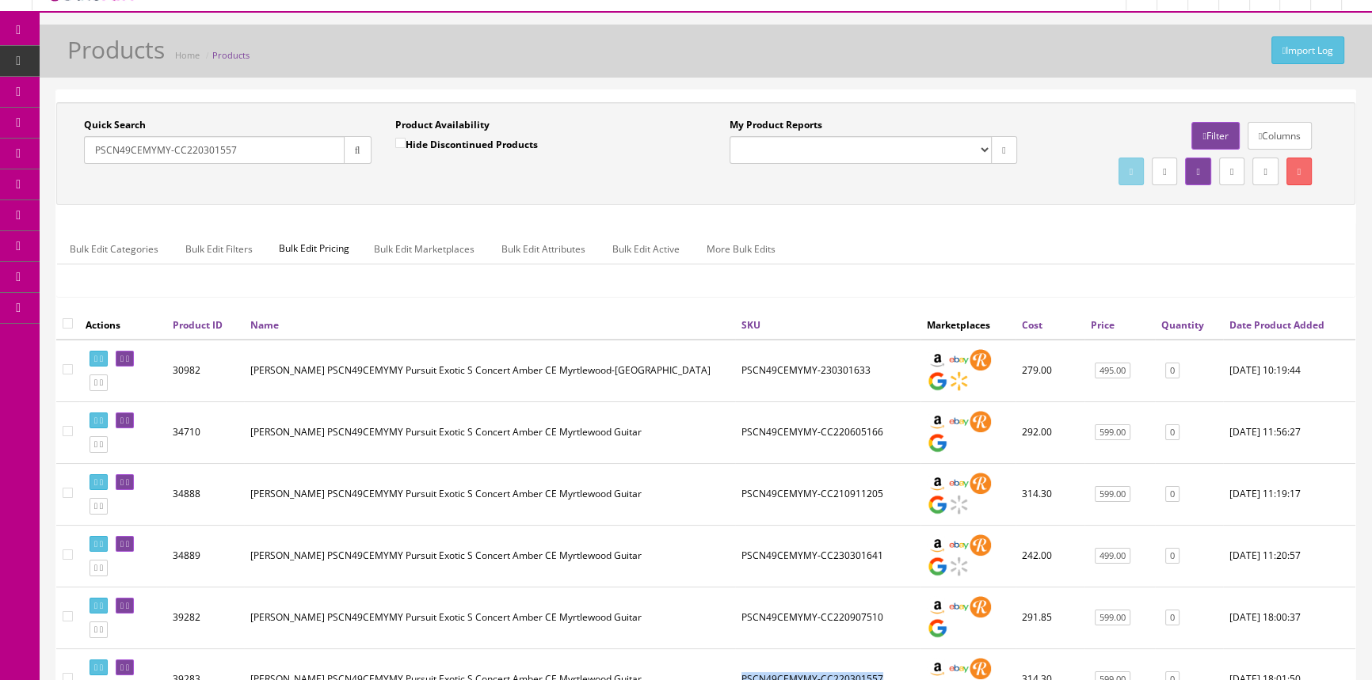
scroll to position [0, 0]
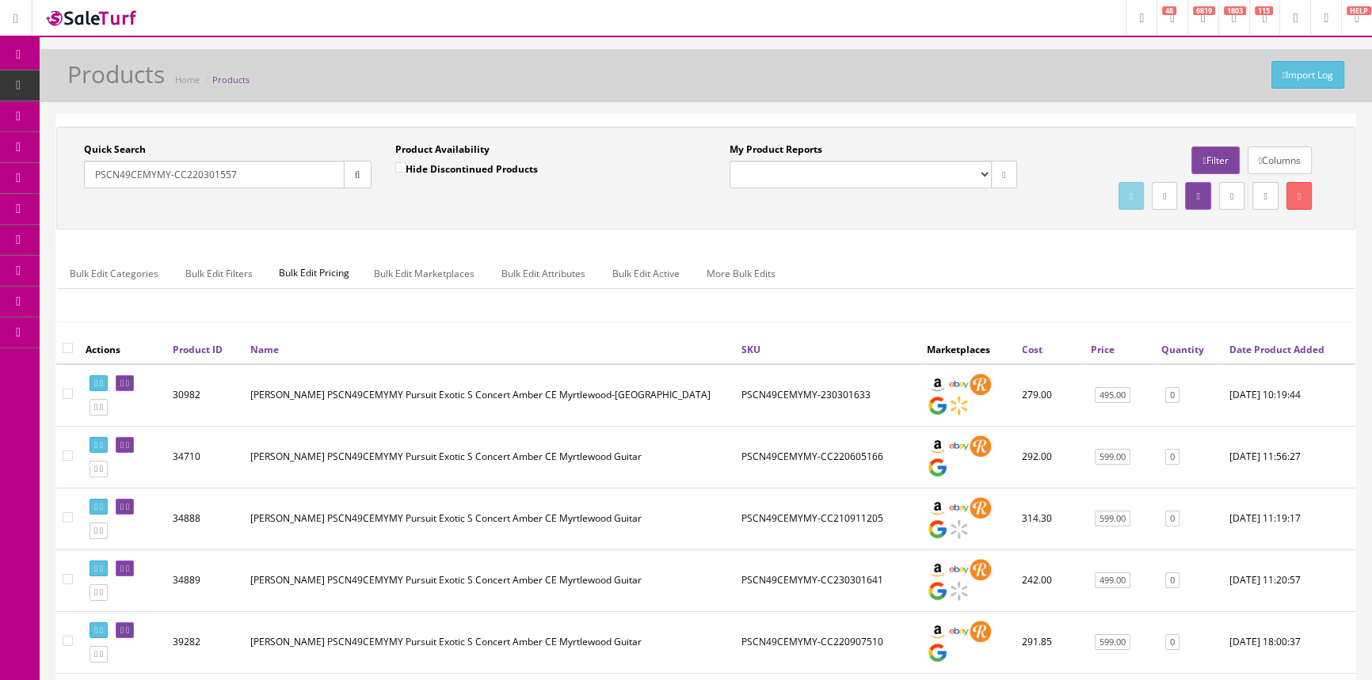
drag, startPoint x: 172, startPoint y: 159, endPoint x: 97, endPoint y: 163, distance: 75.3
click at [97, 163] on input "PSCN49CEMYMY-CC220301557" at bounding box center [214, 175] width 261 height 28
click at [103, 145] on link "POS Console" at bounding box center [123, 147] width 166 height 31
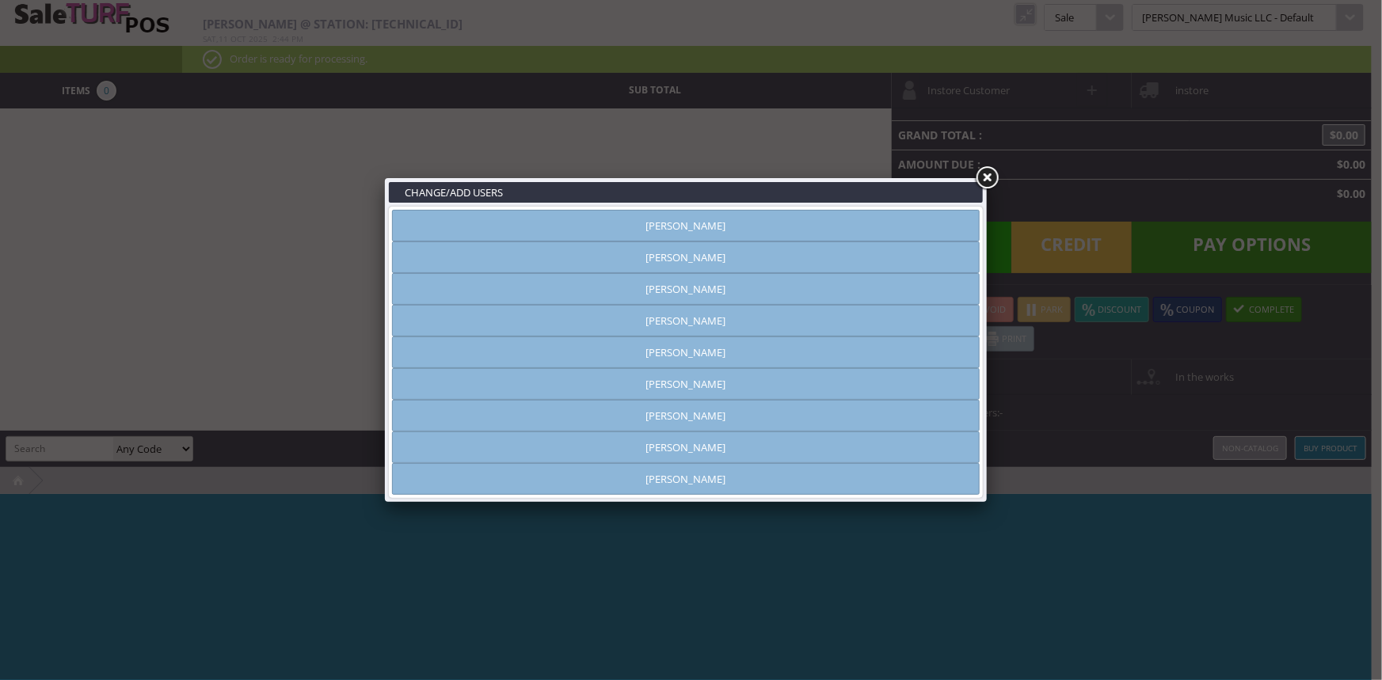
type input "[PERSON_NAME]"
click at [984, 181] on link at bounding box center [986, 178] width 29 height 29
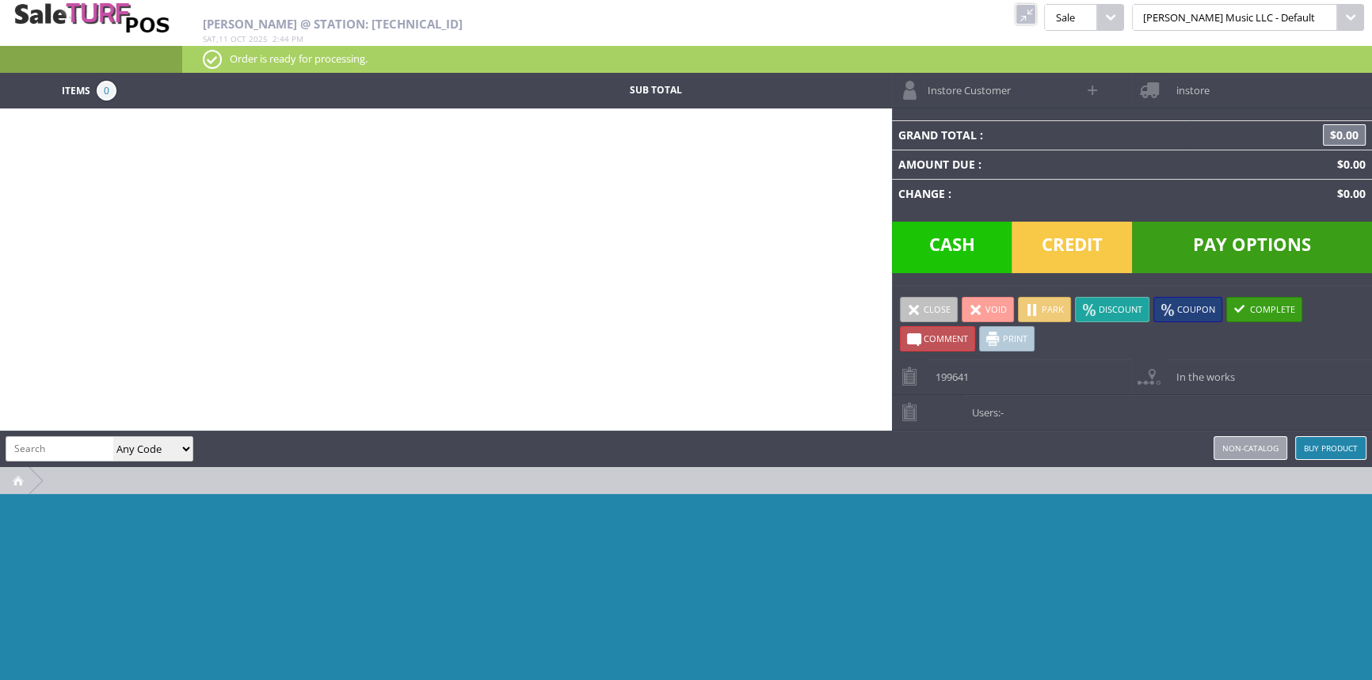
click at [1036, 12] on link at bounding box center [1025, 14] width 21 height 21
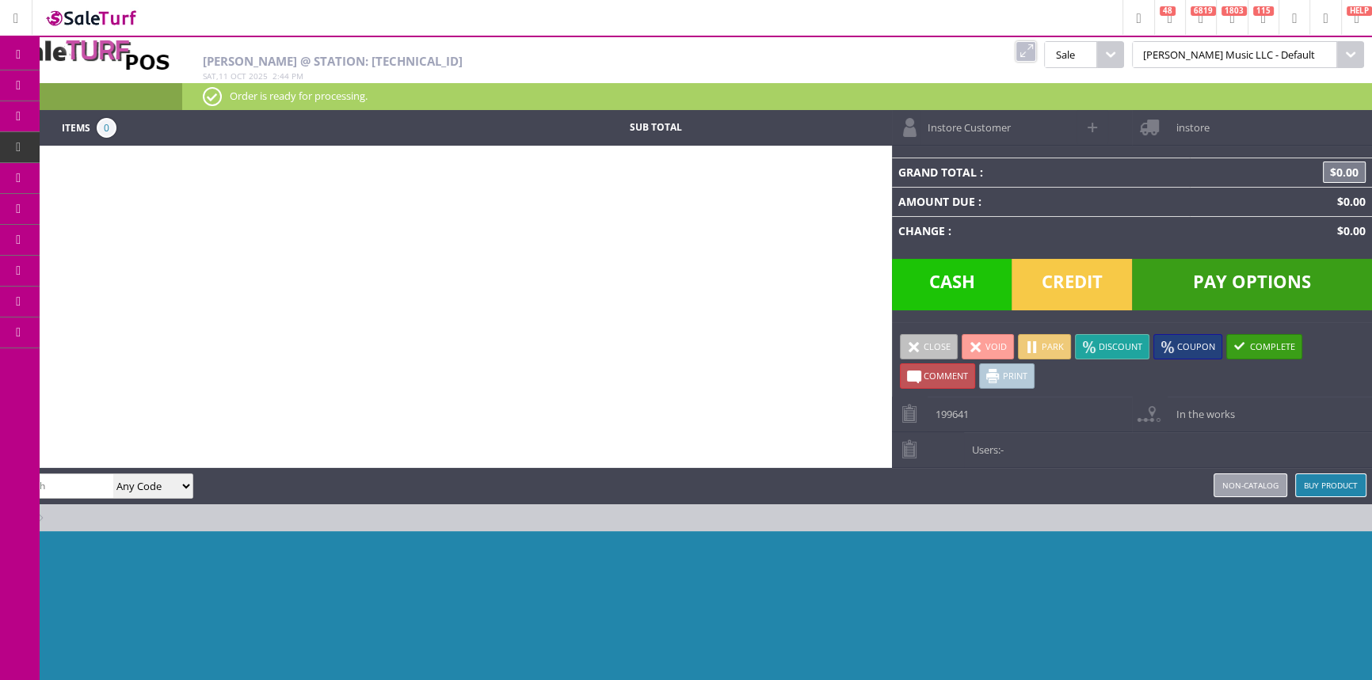
click at [122, 72] on link "Products" at bounding box center [123, 86] width 166 height 32
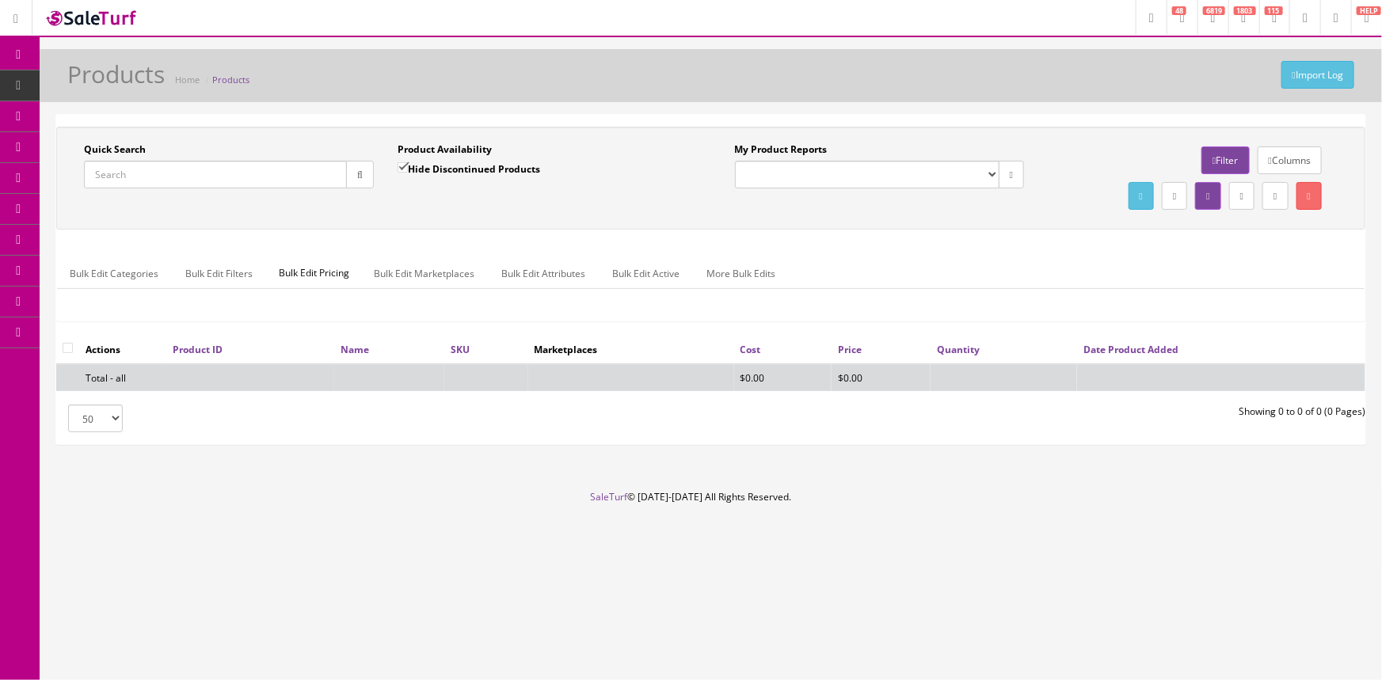
click at [89, 171] on icon at bounding box center [83, 177] width 17 height 13
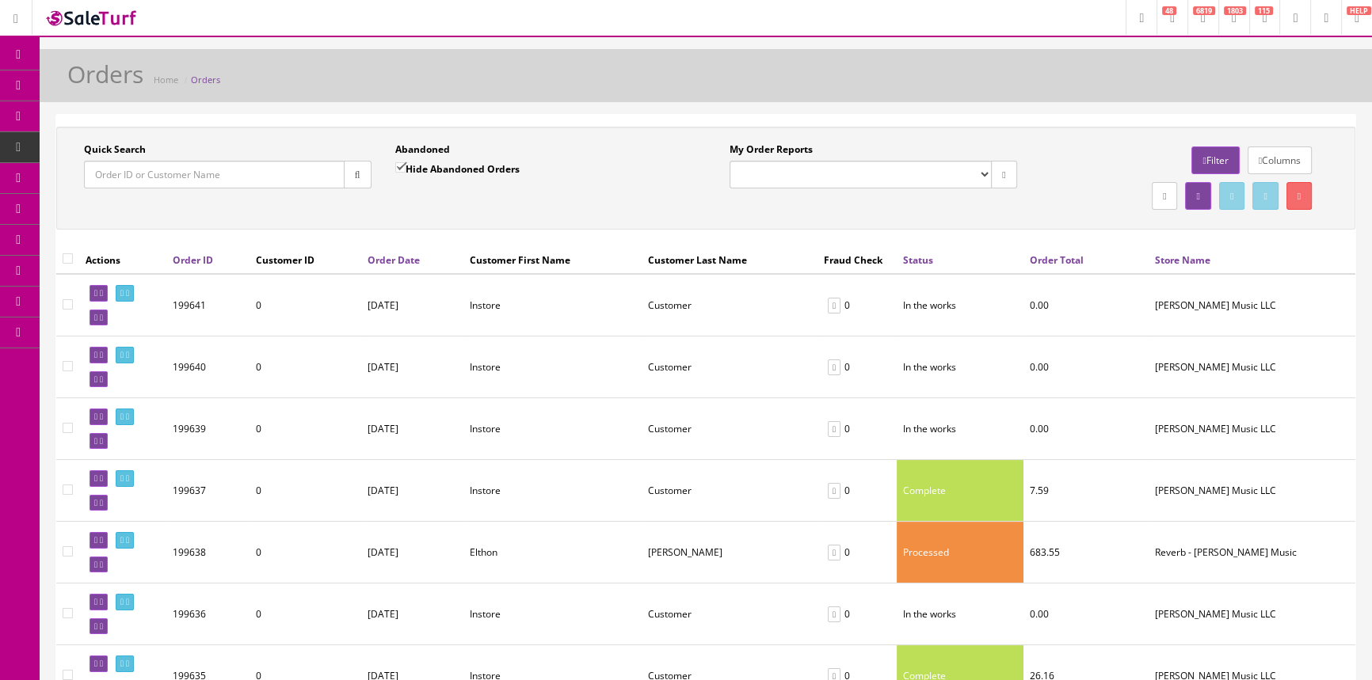
click at [185, 169] on input "Quick Search" at bounding box center [214, 175] width 261 height 28
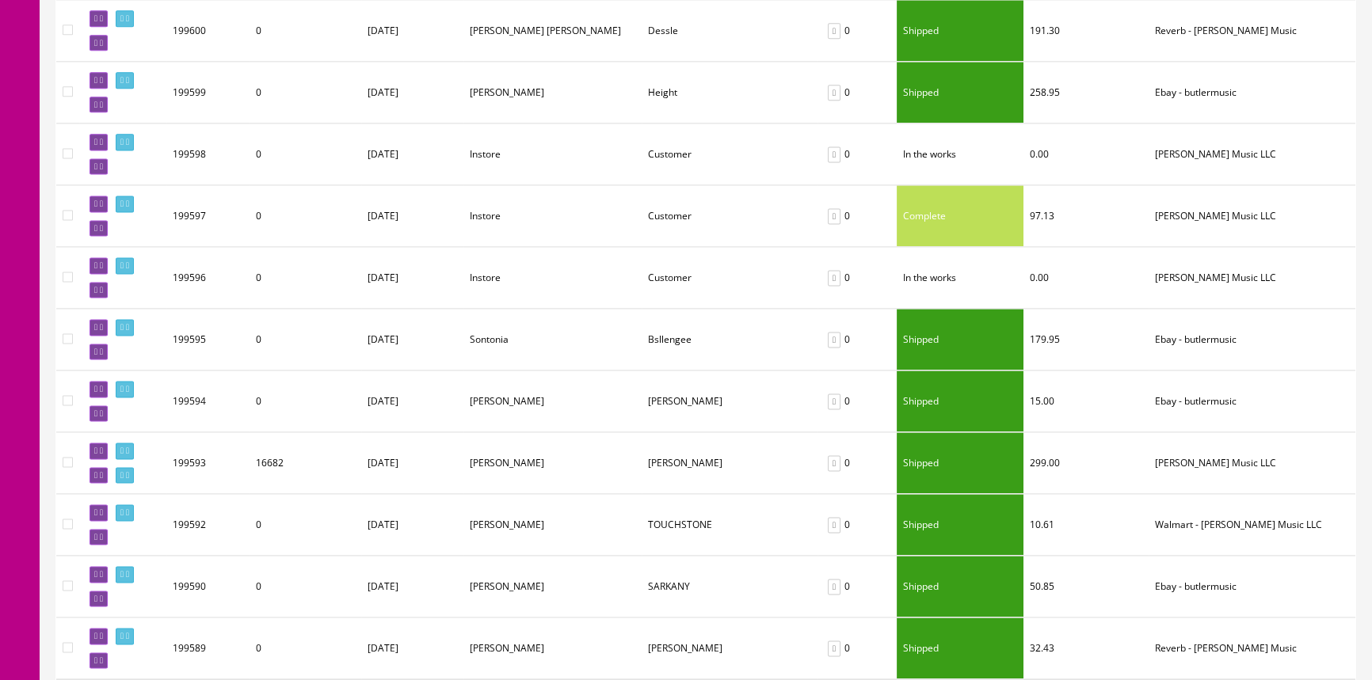
scroll to position [2871, 0]
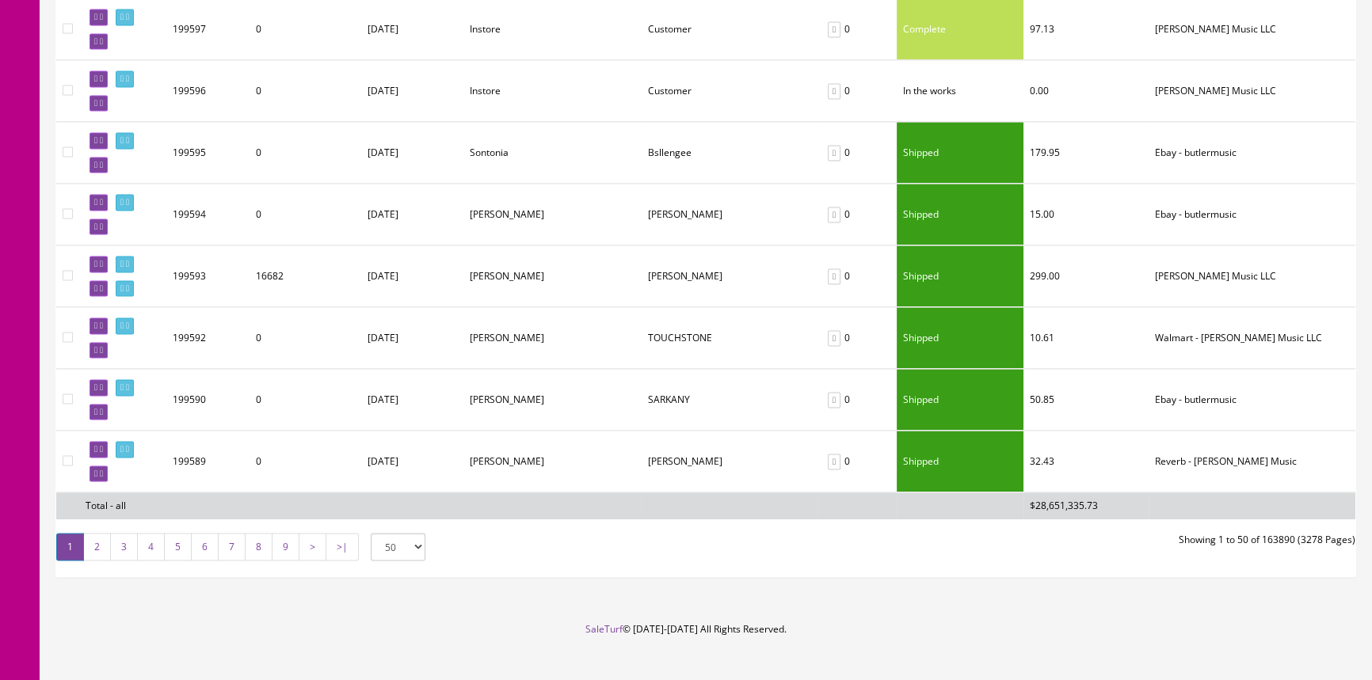
click at [88, 533] on link "2" at bounding box center [97, 547] width 28 height 28
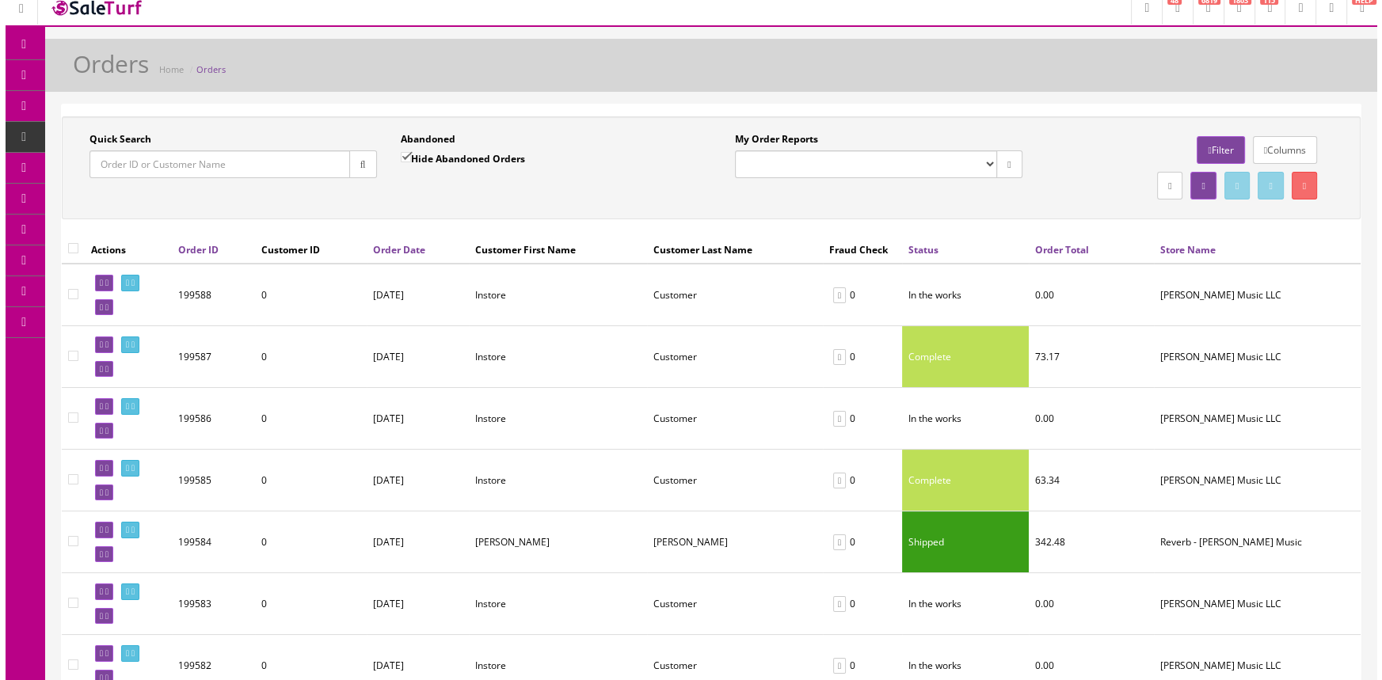
scroll to position [0, 0]
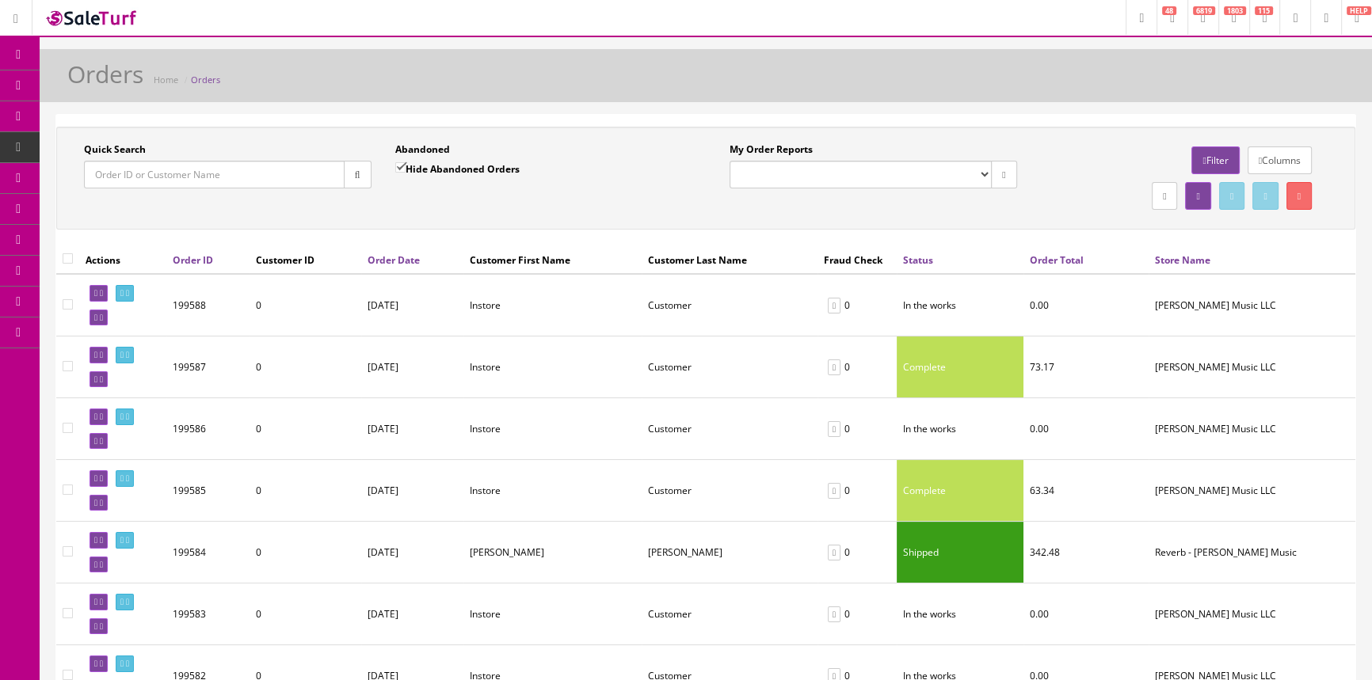
click at [169, 181] on input "Quick Search" at bounding box center [214, 175] width 261 height 28
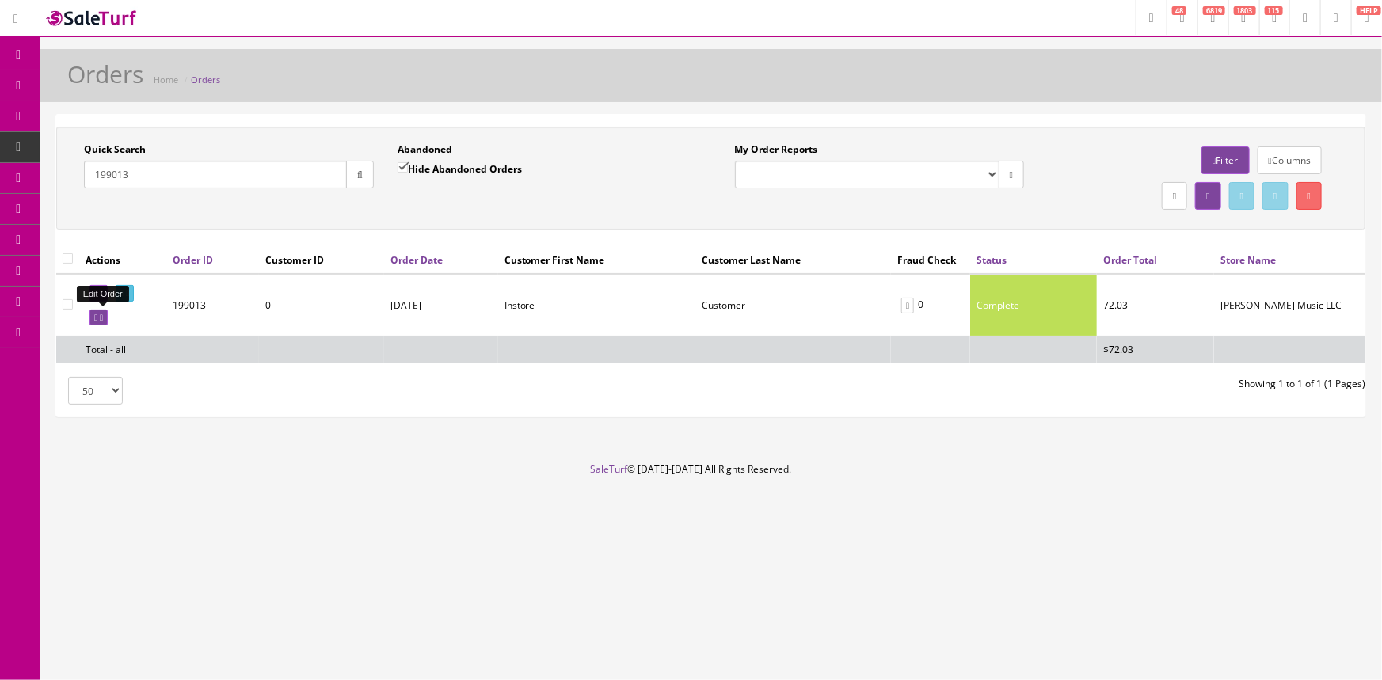
type input "199013"
drag, startPoint x: 101, startPoint y: 318, endPoint x: 764, endPoint y: 87, distance: 702.5
click at [97, 318] on icon at bounding box center [95, 318] width 3 height 9
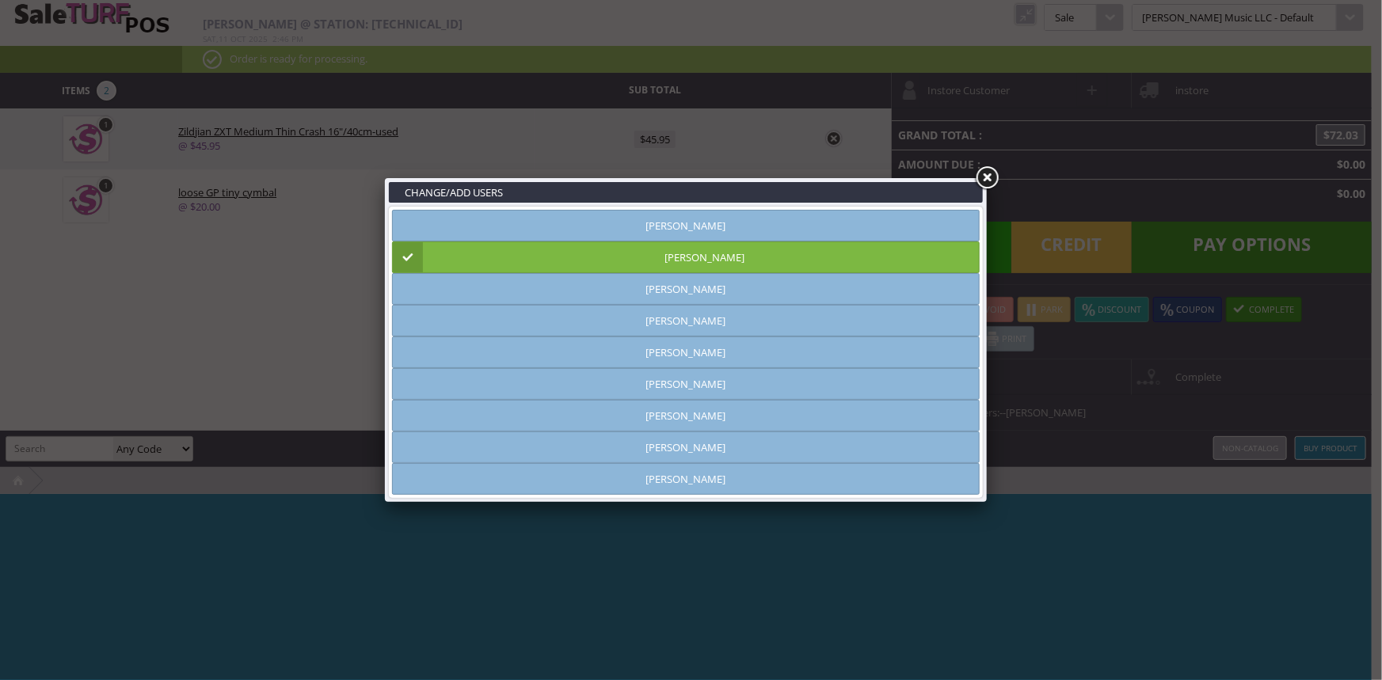
type input "[PERSON_NAME]"
click at [987, 173] on link at bounding box center [986, 178] width 29 height 29
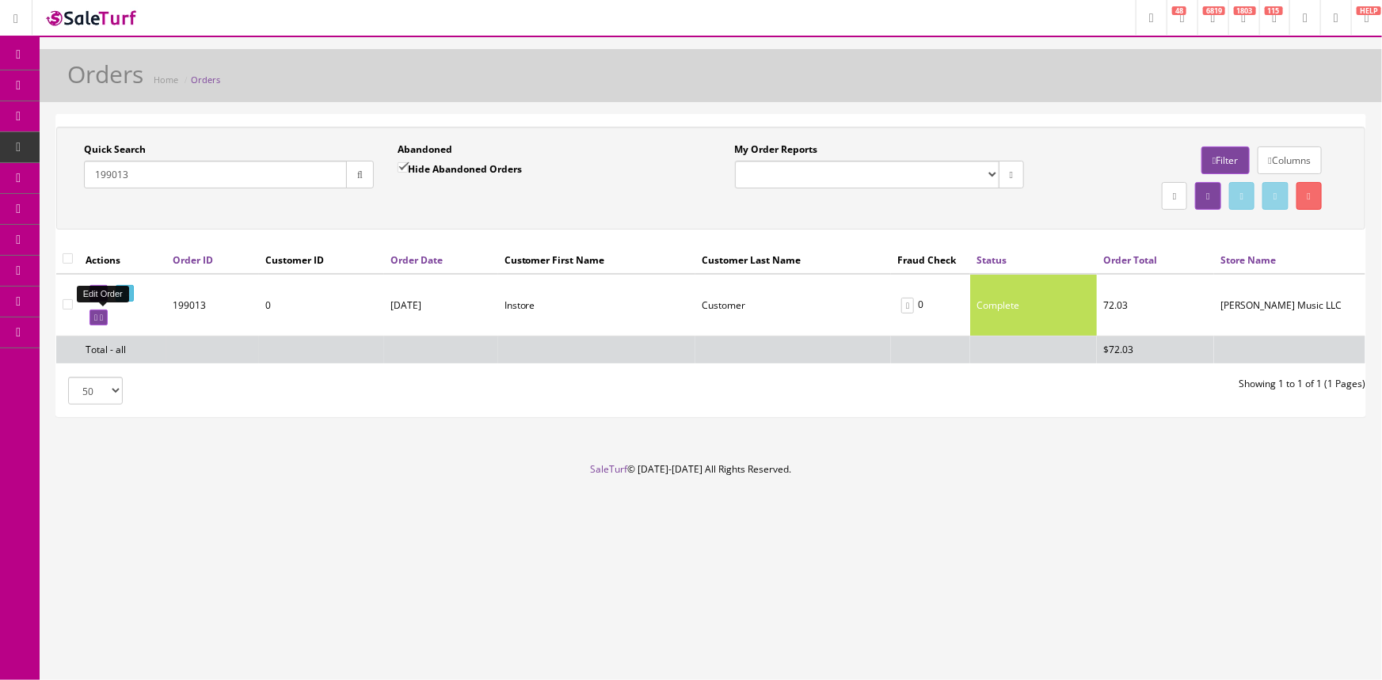
drag, startPoint x: 101, startPoint y: 309, endPoint x: 758, endPoint y: 85, distance: 694.4
click at [101, 310] on link at bounding box center [98, 318] width 18 height 17
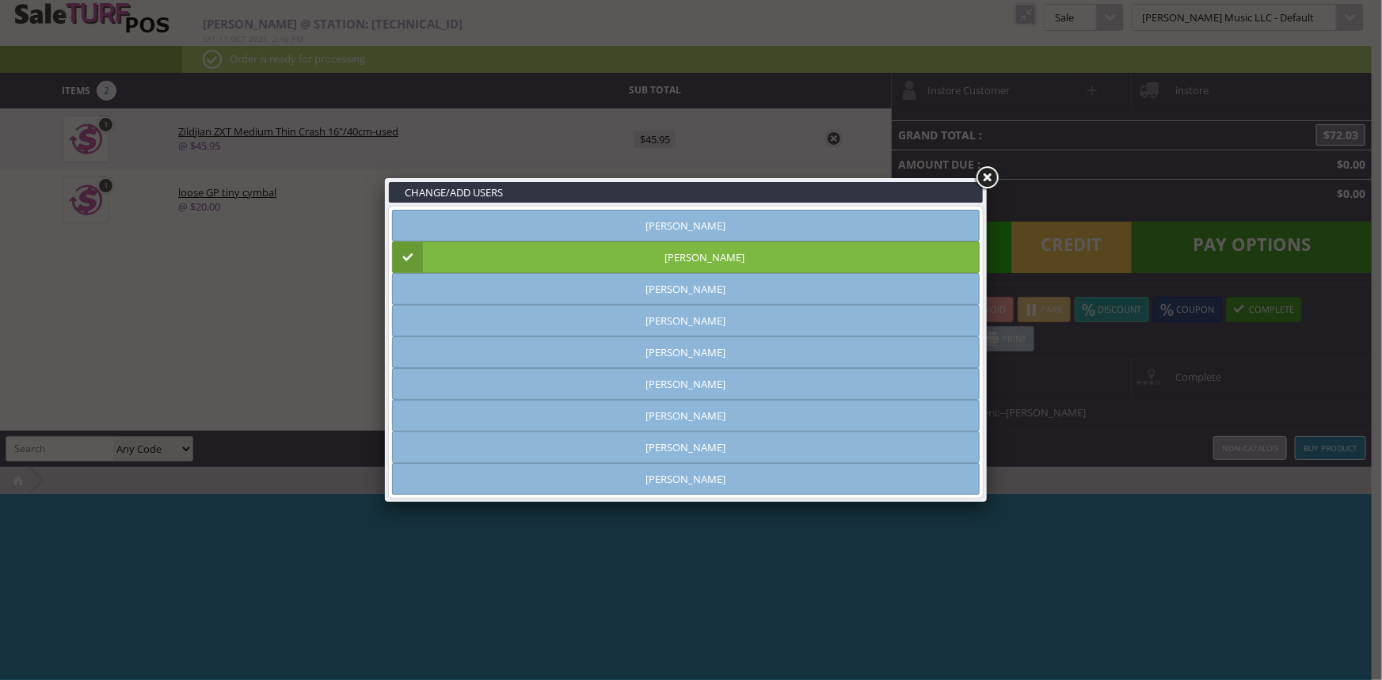
type input "[PERSON_NAME]"
click at [995, 179] on link at bounding box center [986, 178] width 29 height 29
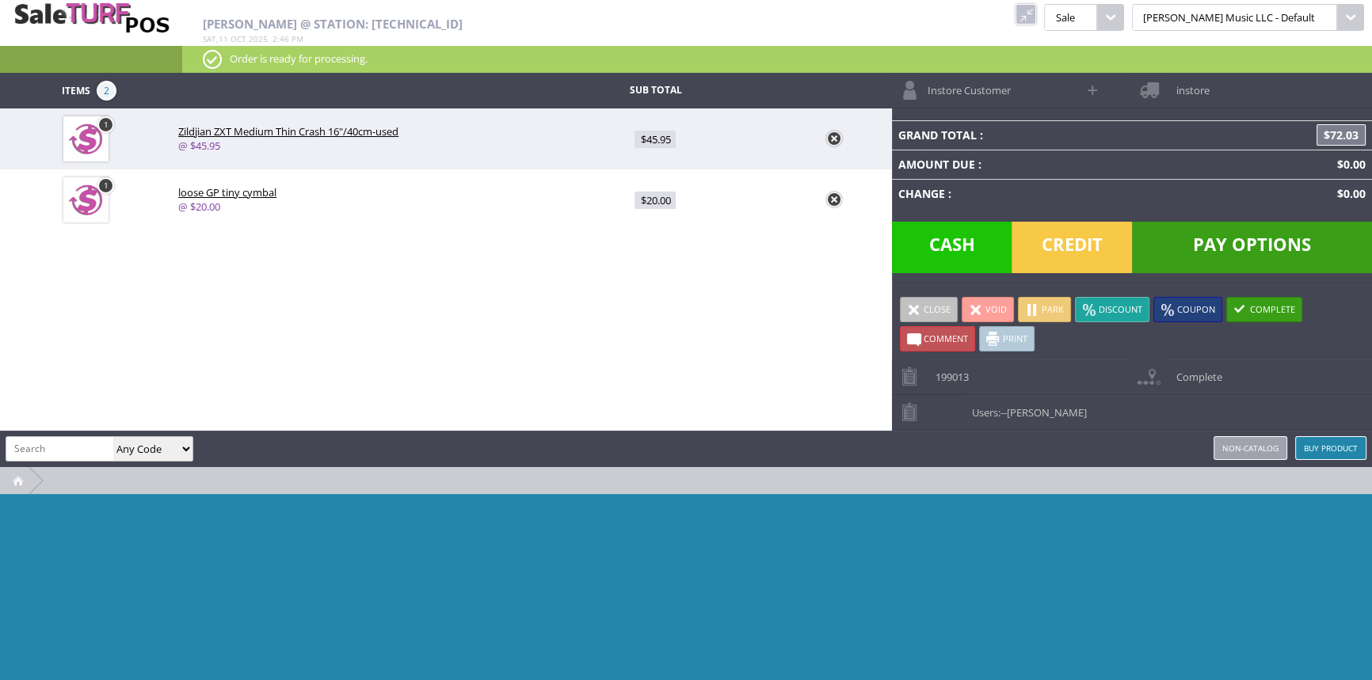
click at [1291, 241] on span "Pay Options" at bounding box center [1252, 247] width 240 height 51
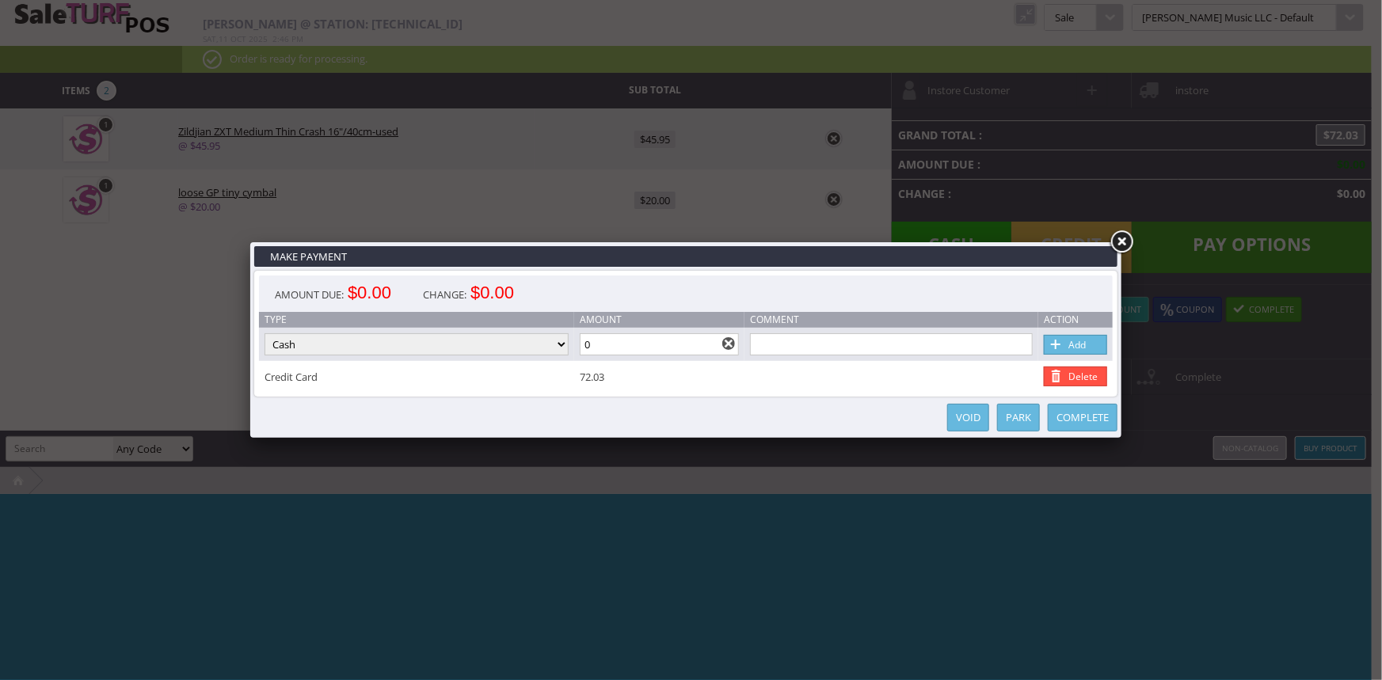
click at [1124, 230] on link at bounding box center [1121, 242] width 29 height 29
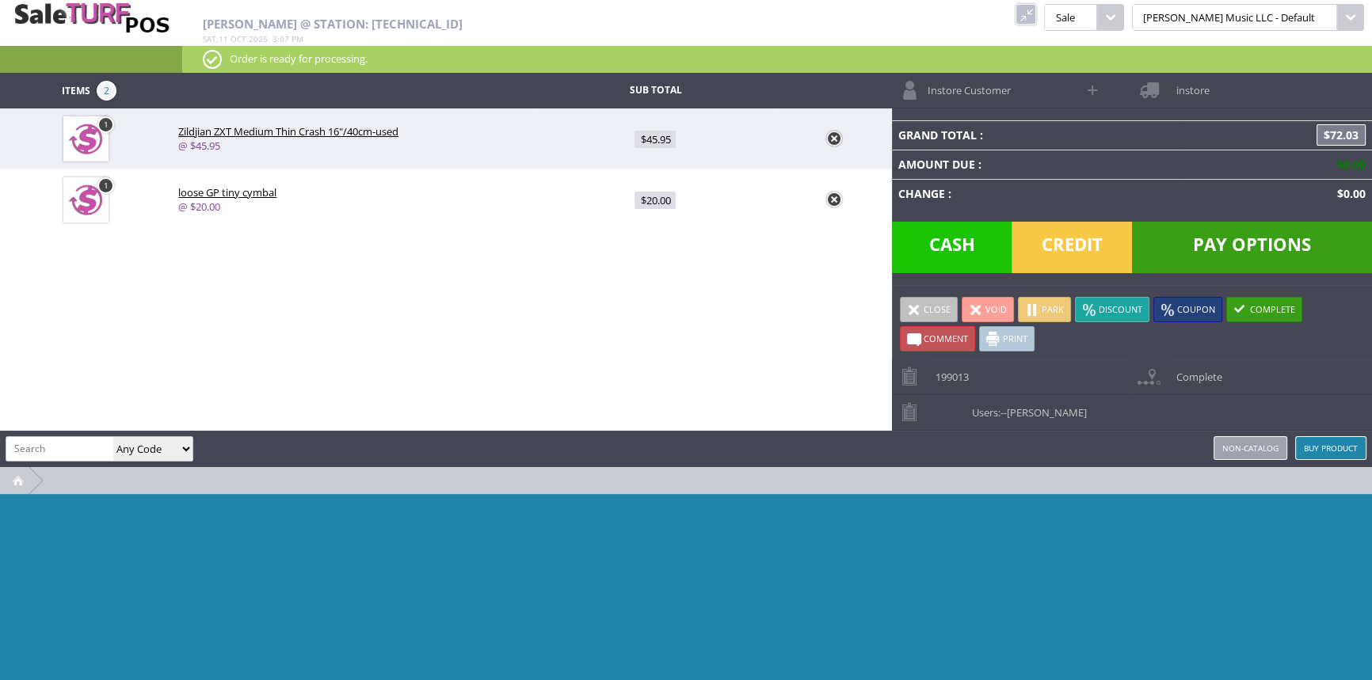
click at [1036, 20] on link at bounding box center [1025, 14] width 21 height 21
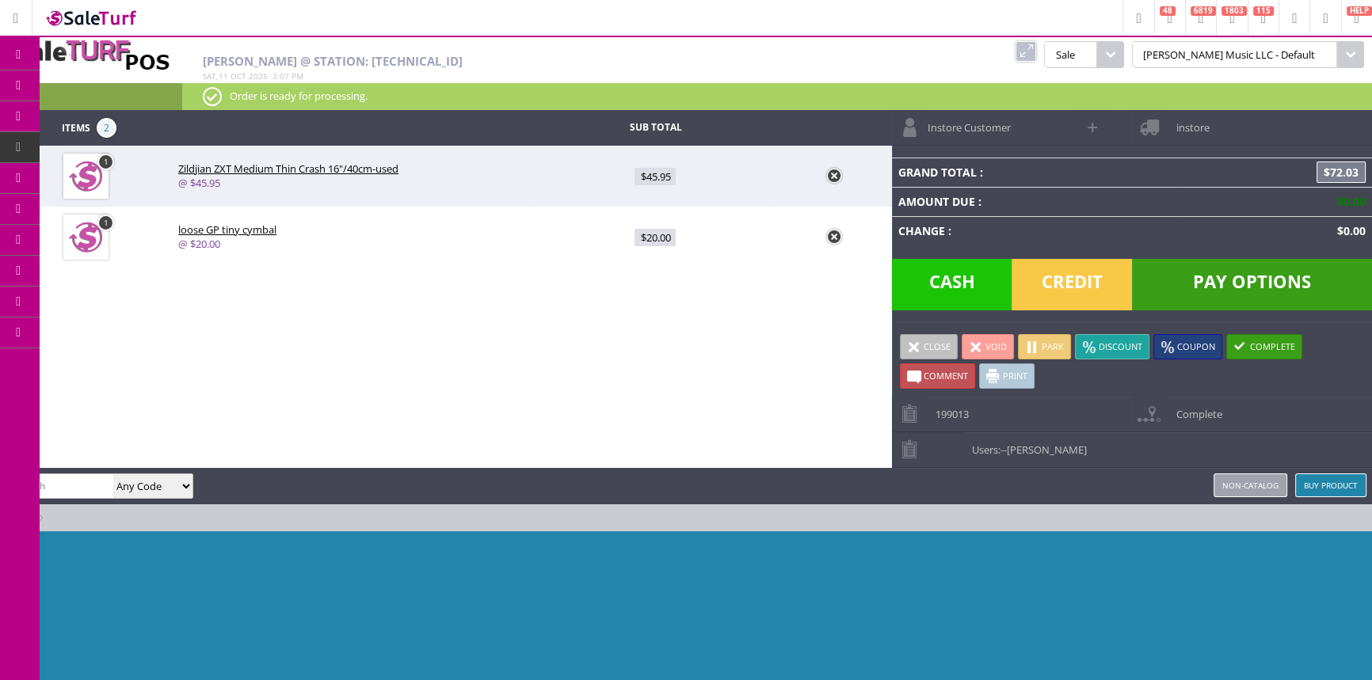
click at [67, 78] on link "Products" at bounding box center [123, 86] width 166 height 32
